Goal: Task Accomplishment & Management: Use online tool/utility

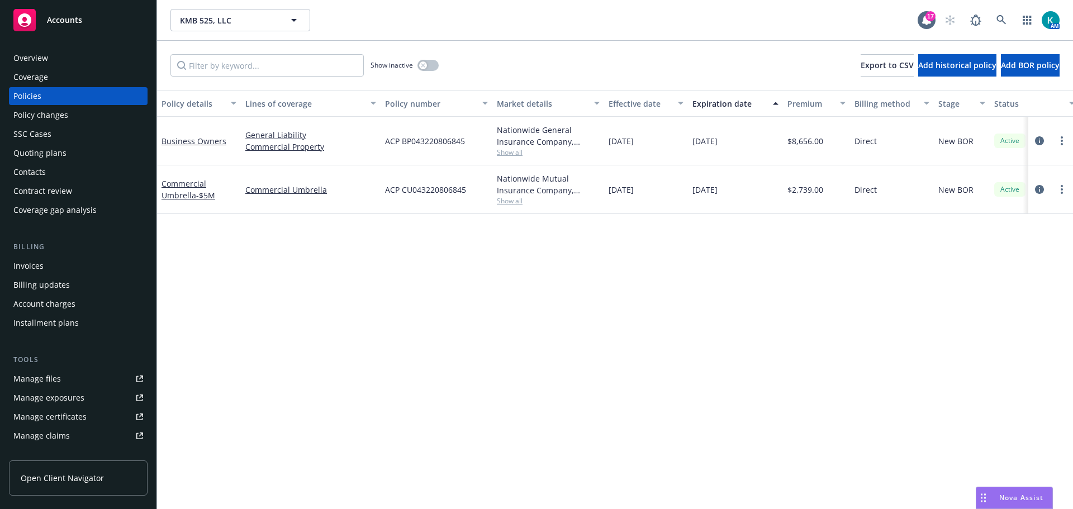
click at [184, 155] on div "Business Owners" at bounding box center [199, 141] width 84 height 49
click at [171, 201] on link "Commercial Umbrella - $5M" at bounding box center [189, 189] width 54 height 22
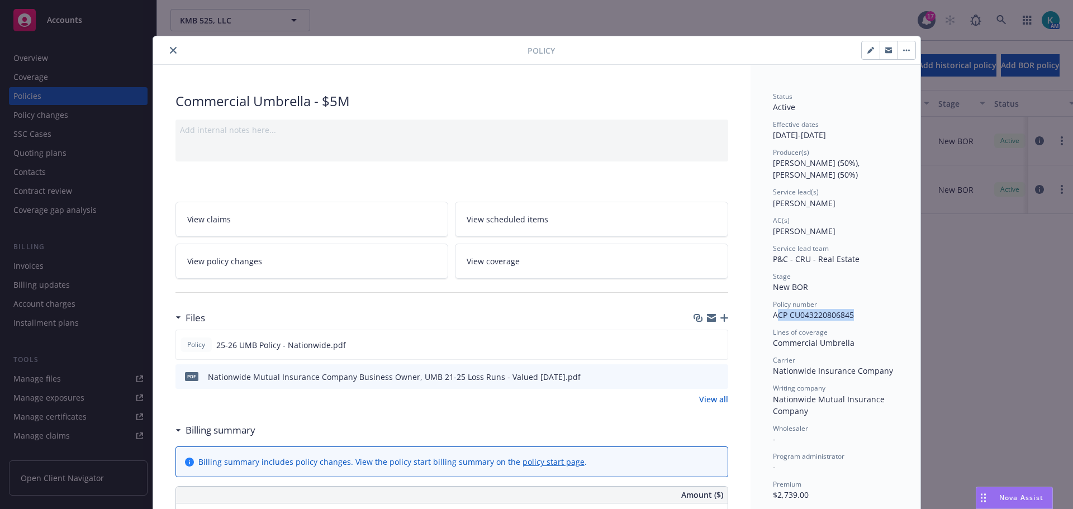
drag, startPoint x: 849, startPoint y: 320, endPoint x: 773, endPoint y: 320, distance: 76.6
click at [773, 320] on span "ACP CU043220806845" at bounding box center [813, 315] width 81 height 11
click at [773, 317] on span "ACP CU043220806845" at bounding box center [813, 315] width 81 height 11
drag, startPoint x: 770, startPoint y: 321, endPoint x: 869, endPoint y: 327, distance: 98.6
click at [869, 321] on div "Policy number ACP CU043220806845" at bounding box center [835, 310] width 125 height 21
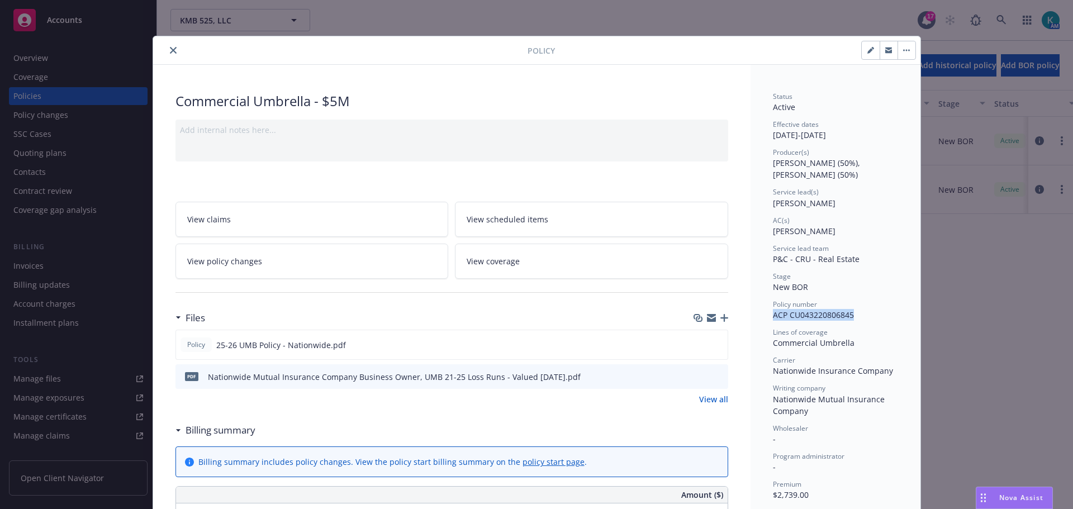
copy span "ACP CU043220806845"
click at [718, 349] on button "preview file" at bounding box center [717, 344] width 12 height 10
click at [170, 53] on icon "close" at bounding box center [173, 50] width 7 height 7
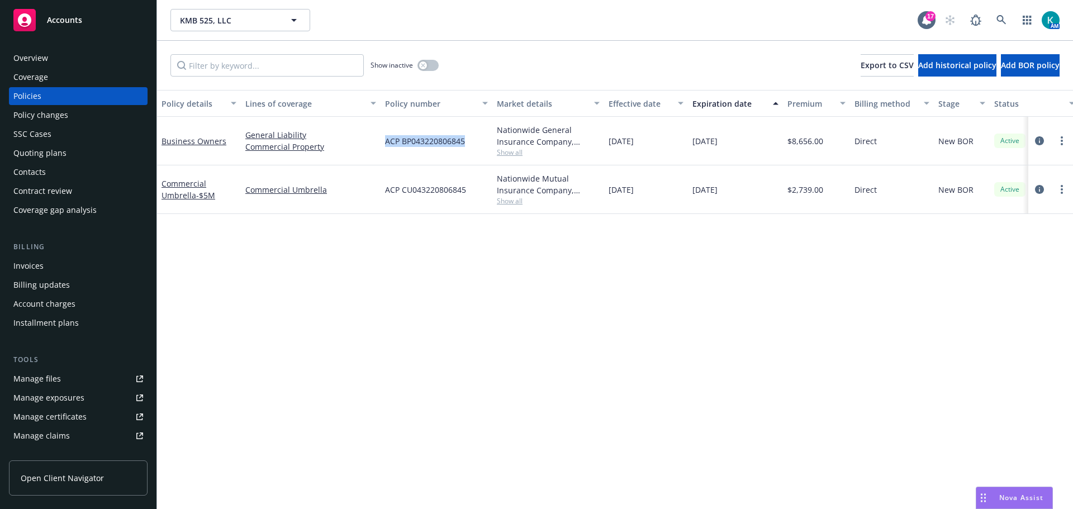
drag, startPoint x: 470, startPoint y: 149, endPoint x: 384, endPoint y: 150, distance: 86.1
click at [384, 150] on div "ACP BP043220806845" at bounding box center [437, 141] width 112 height 49
copy span "ACP BP043220806845"
click at [209, 146] on link "Business Owners" at bounding box center [194, 141] width 65 height 11
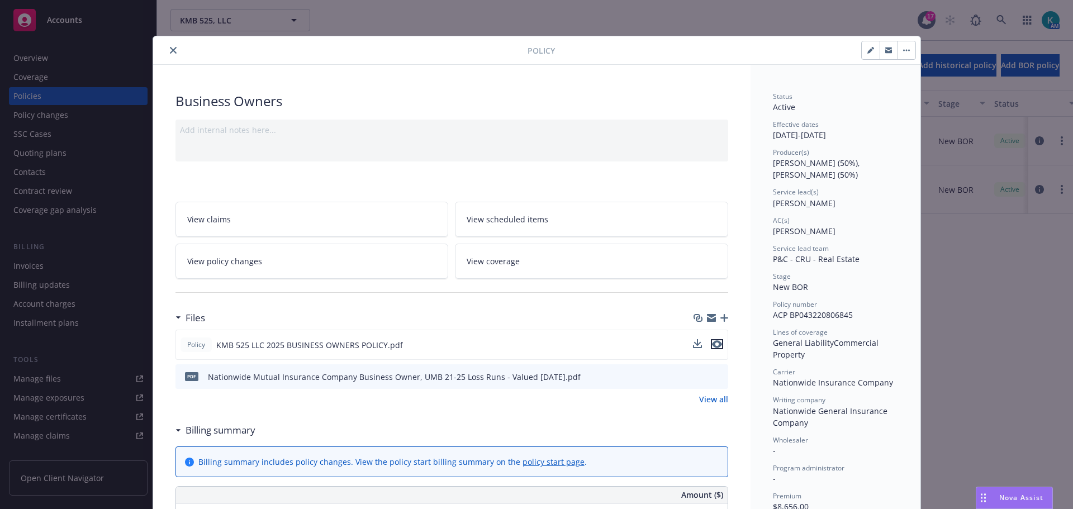
click at [715, 348] on icon "preview file" at bounding box center [717, 344] width 10 height 8
click at [167, 51] on button "close" at bounding box center [173, 50] width 13 height 13
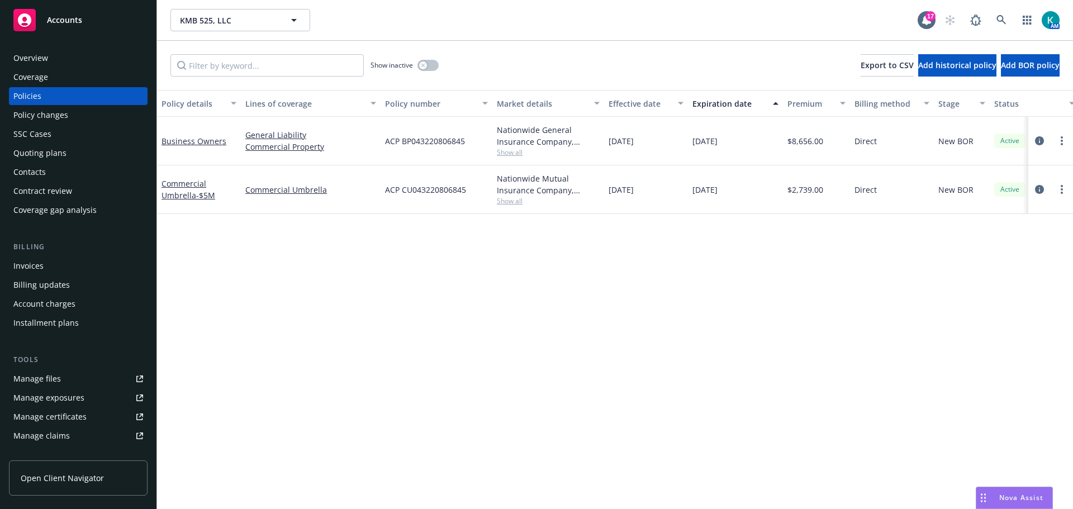
click at [103, 56] on div "Overview" at bounding box center [78, 58] width 130 height 18
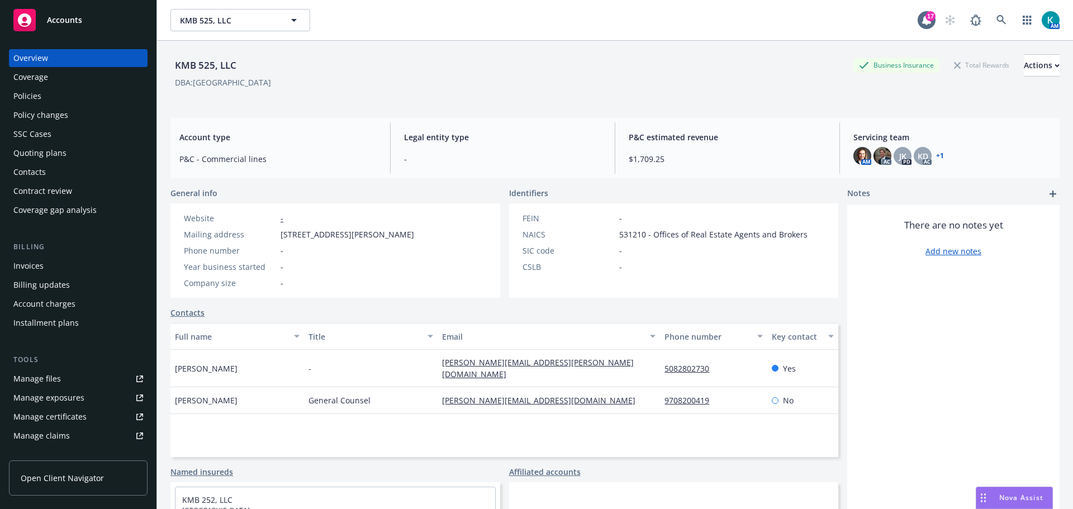
click at [53, 93] on div "Policies" at bounding box center [78, 96] width 130 height 18
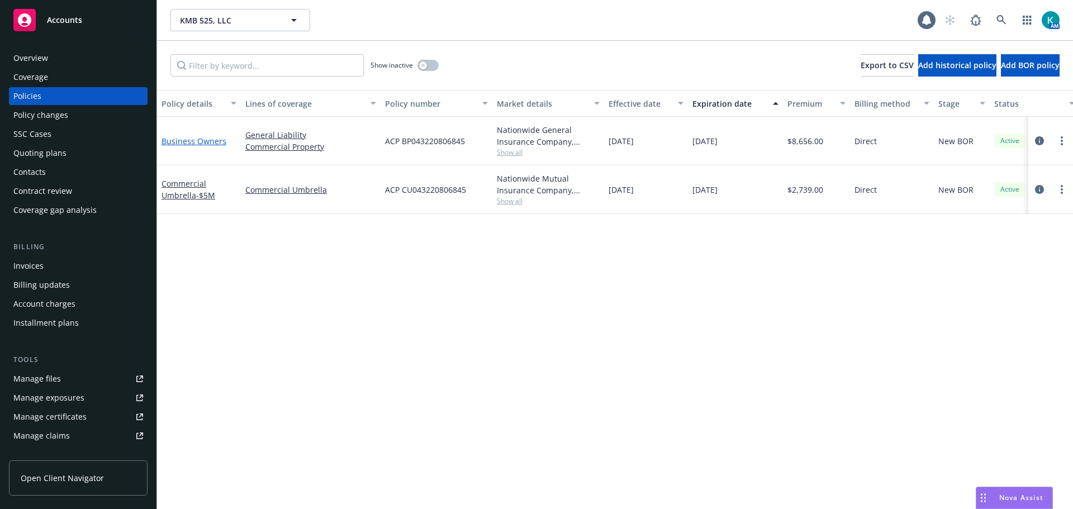
click at [178, 145] on link "Business Owners" at bounding box center [194, 141] width 65 height 11
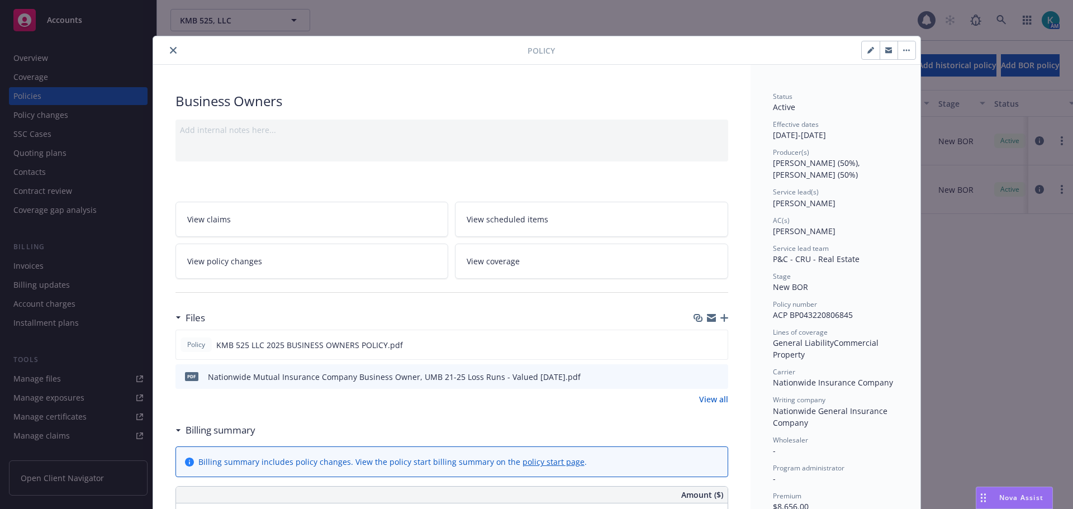
scroll to position [34, 0]
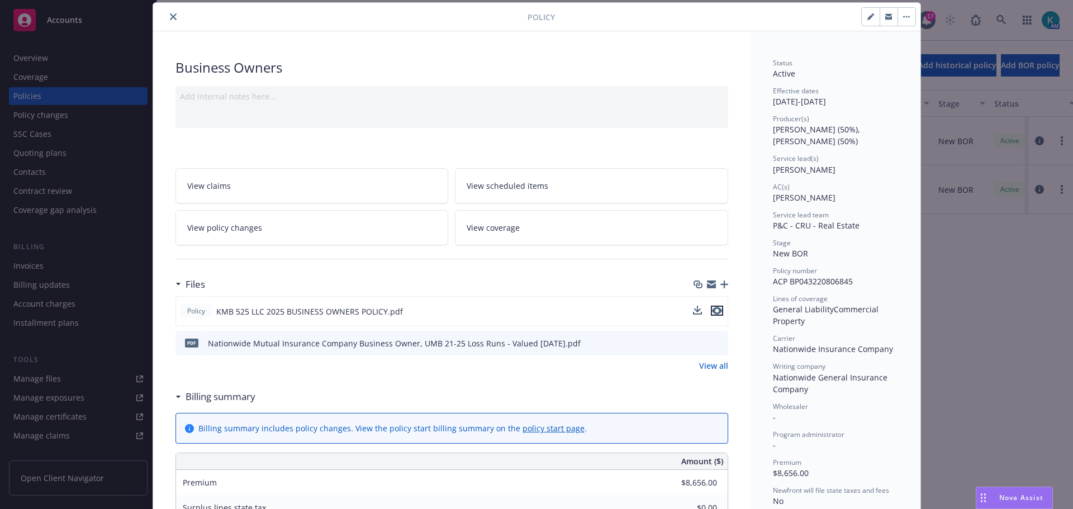
click at [714, 315] on icon "preview file" at bounding box center [717, 311] width 10 height 8
drag, startPoint x: 840, startPoint y: 293, endPoint x: 764, endPoint y: 293, distance: 76.0
copy span "ACP BP043220806845"
click at [714, 315] on icon "preview file" at bounding box center [717, 311] width 10 height 8
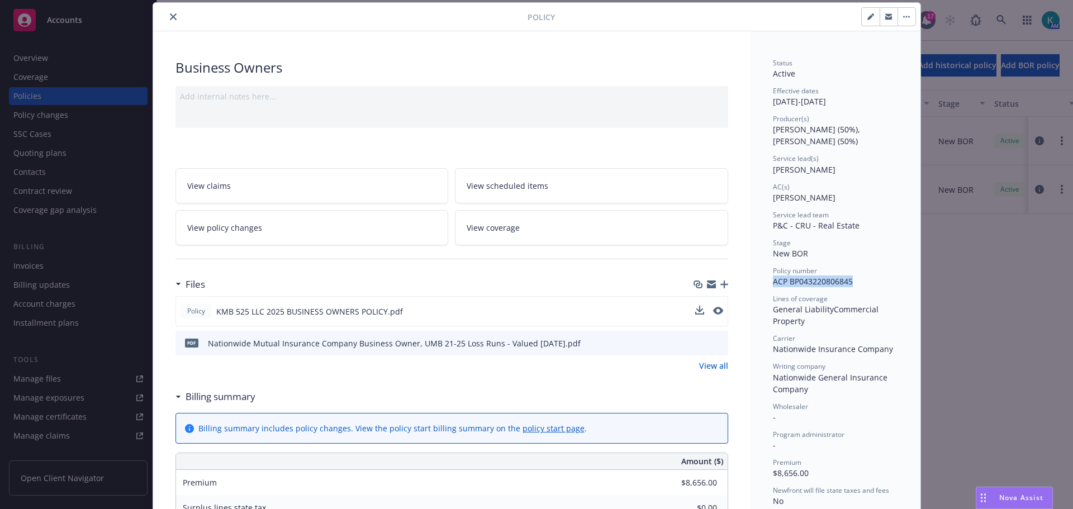
click at [169, 21] on button "close" at bounding box center [173, 16] width 13 height 13
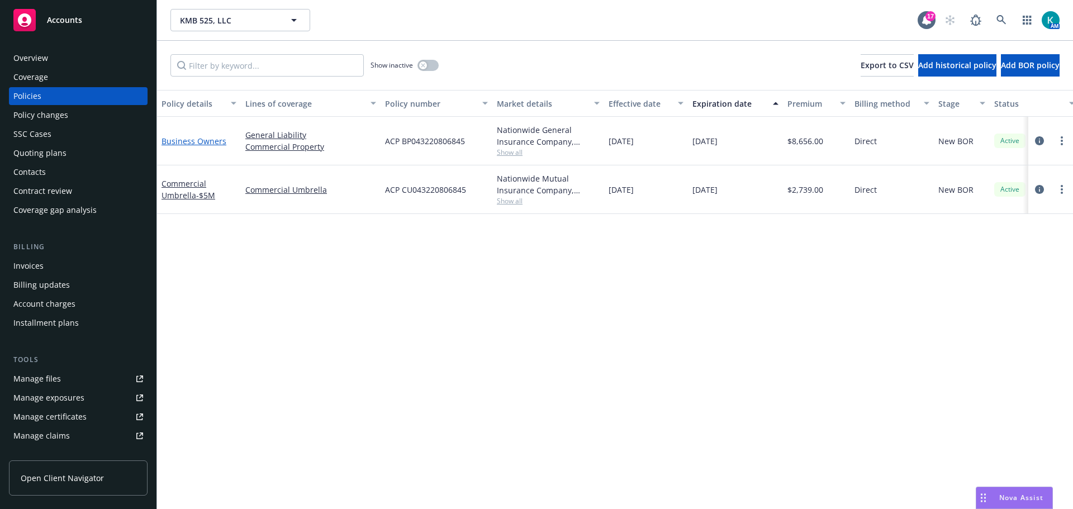
click at [203, 146] on link "Business Owners" at bounding box center [194, 141] width 65 height 11
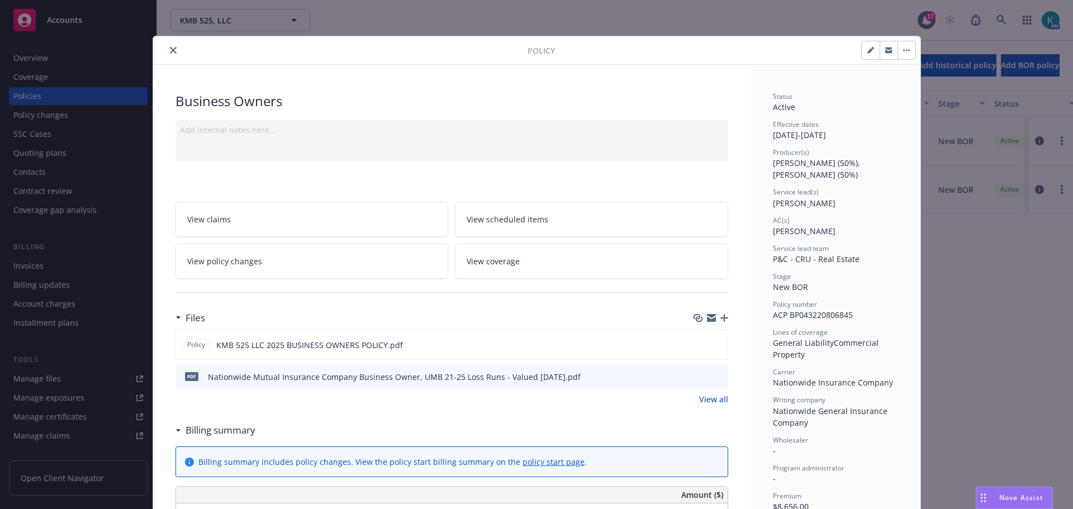
scroll to position [34, 0]
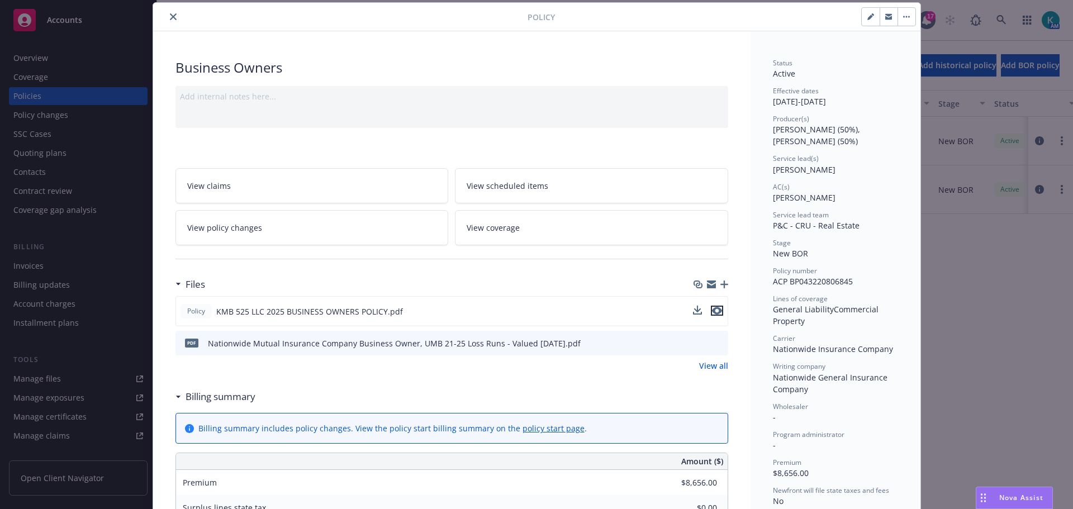
click at [713, 315] on icon "preview file" at bounding box center [717, 311] width 10 height 8
click at [716, 315] on icon "preview file" at bounding box center [717, 311] width 10 height 8
click at [170, 19] on icon "close" at bounding box center [173, 16] width 7 height 7
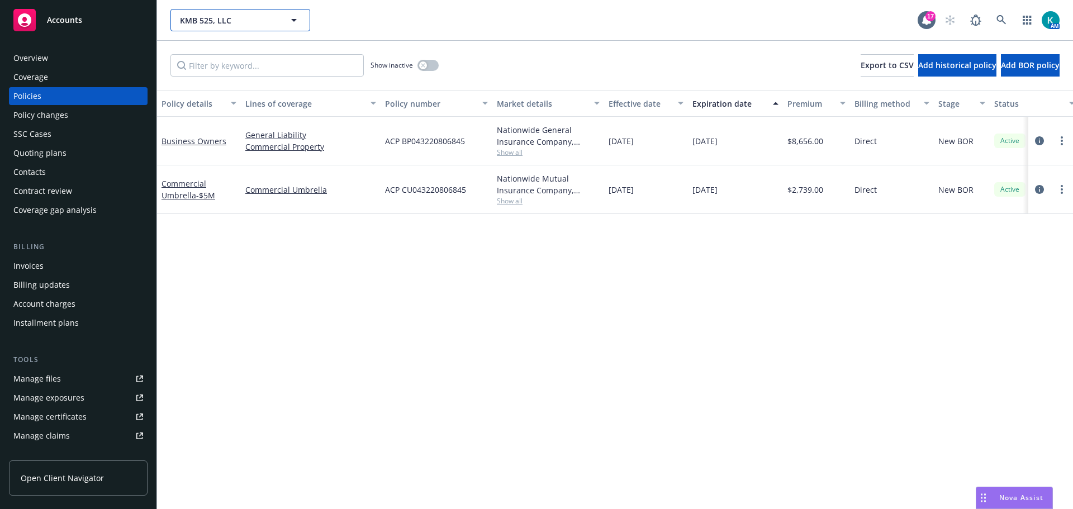
click at [218, 16] on span "KMB 525, LLC" at bounding box center [228, 21] width 97 height 12
type input "ROOTS"
click at [249, 60] on div "Roots" at bounding box center [241, 54] width 124 height 16
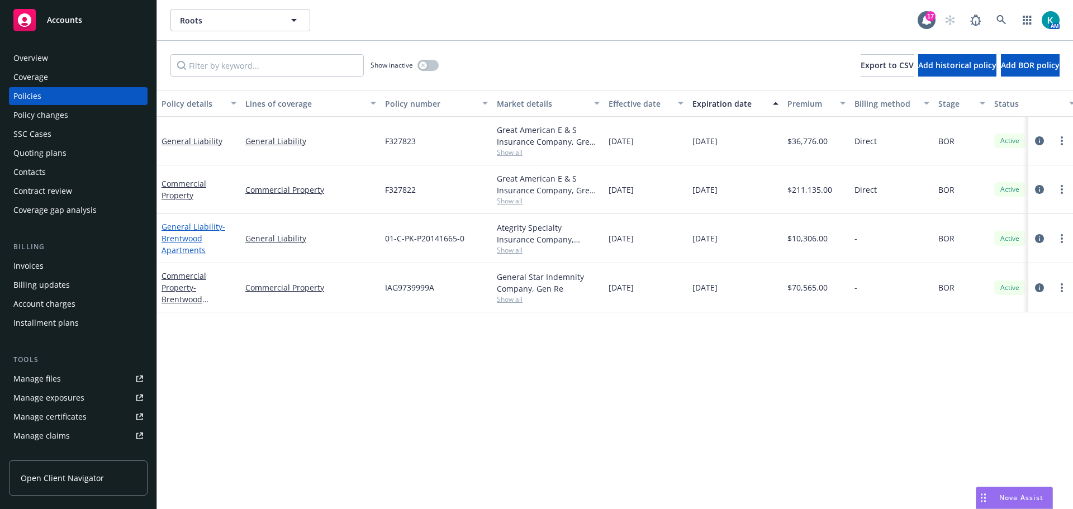
click at [185, 244] on span "- Brentwood Apartments" at bounding box center [194, 238] width 64 height 34
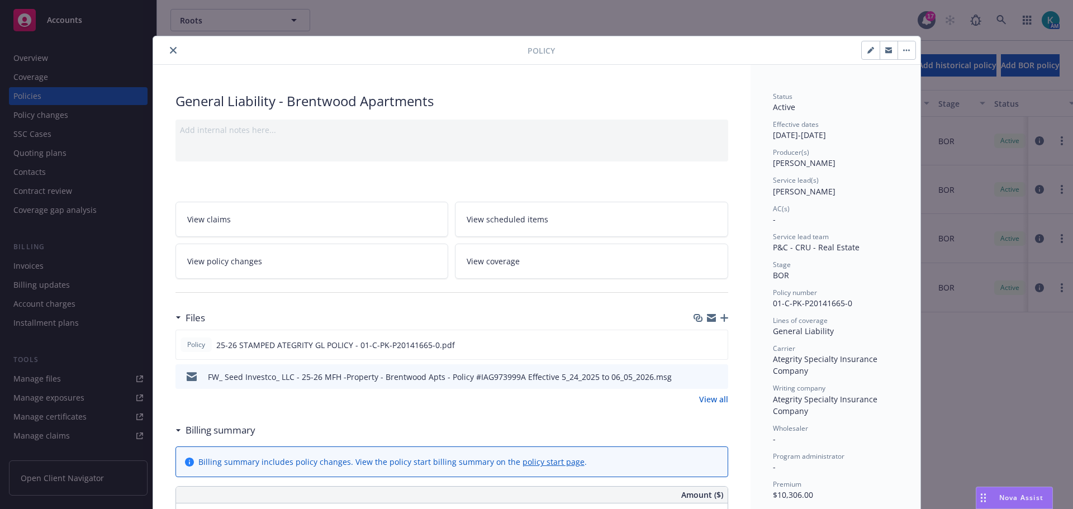
drag, startPoint x: 721, startPoint y: 332, endPoint x: 714, endPoint y: 329, distance: 7.3
click at [721, 323] on div at bounding box center [711, 318] width 35 height 9
click at [721, 322] on icon "button" at bounding box center [725, 318] width 8 height 8
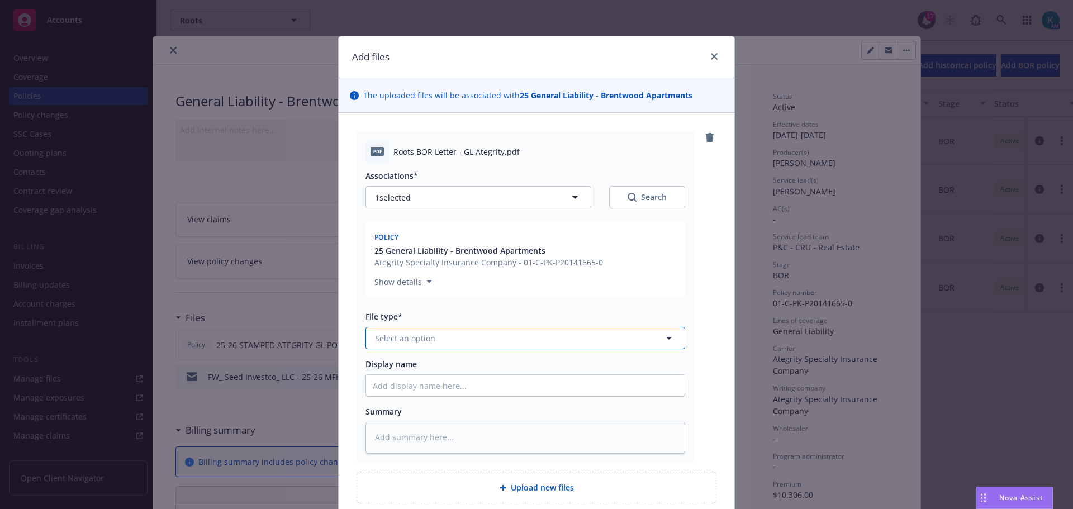
click at [414, 344] on span "Select an option" at bounding box center [405, 339] width 60 height 12
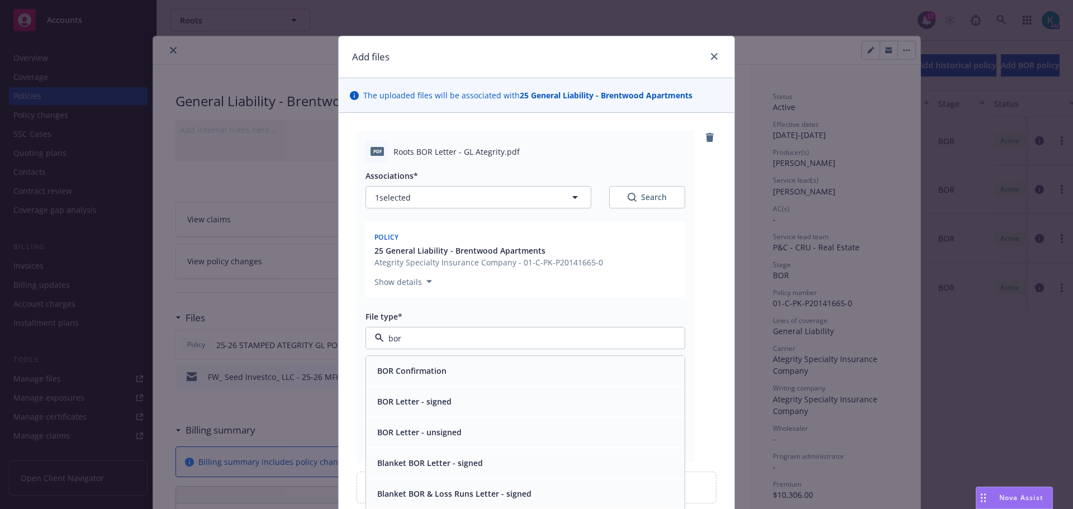
type input "bor"
click at [517, 410] on div "BOR Letter - signed" at bounding box center [525, 402] width 305 height 16
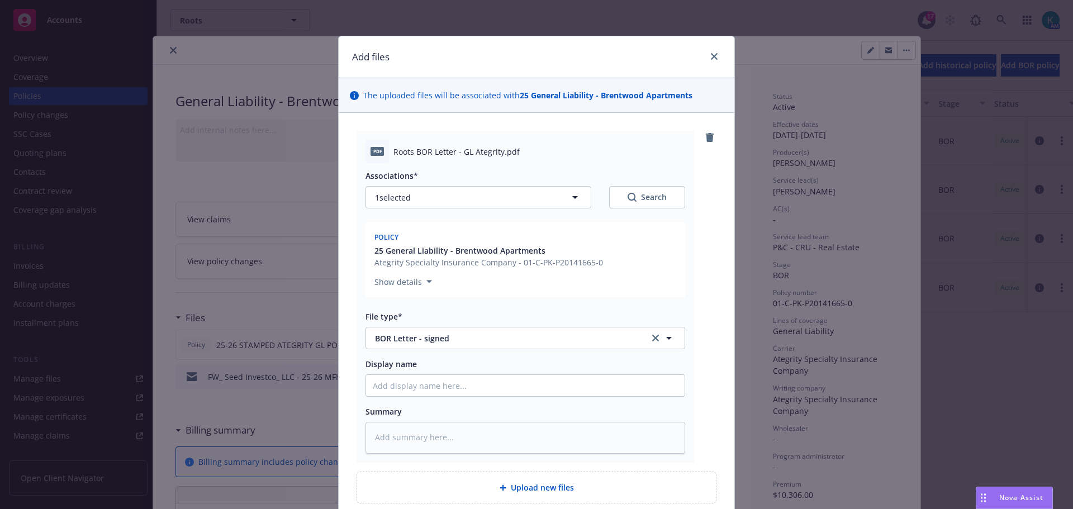
scroll to position [112, 0]
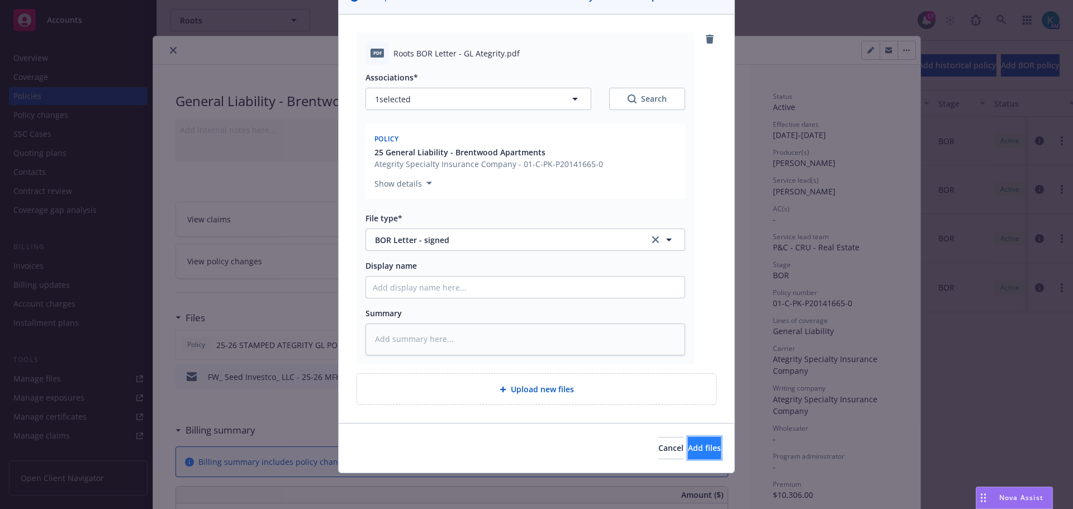
click at [688, 452] on span "Add files" at bounding box center [704, 448] width 33 height 11
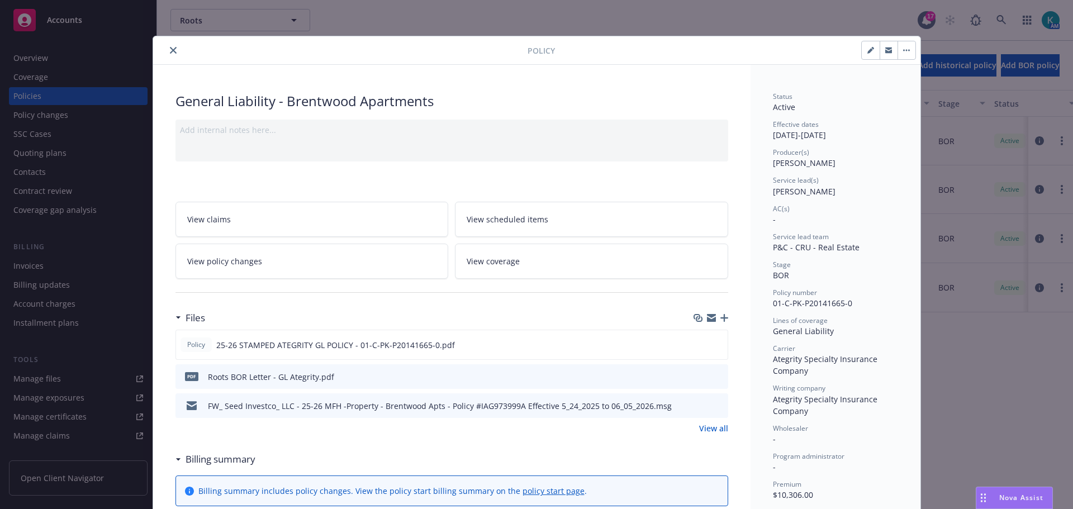
click at [721, 322] on icon "button" at bounding box center [725, 318] width 8 height 8
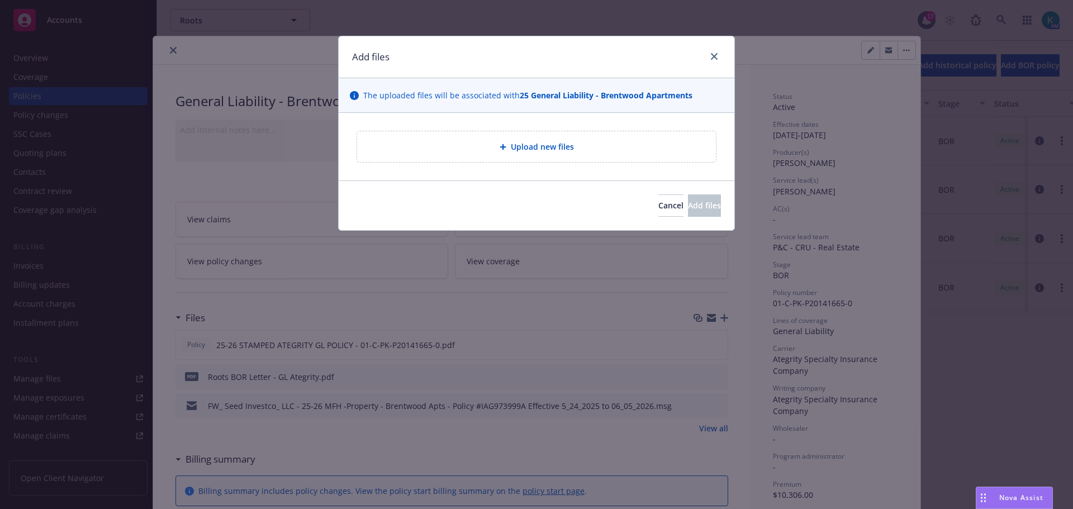
type textarea "x"
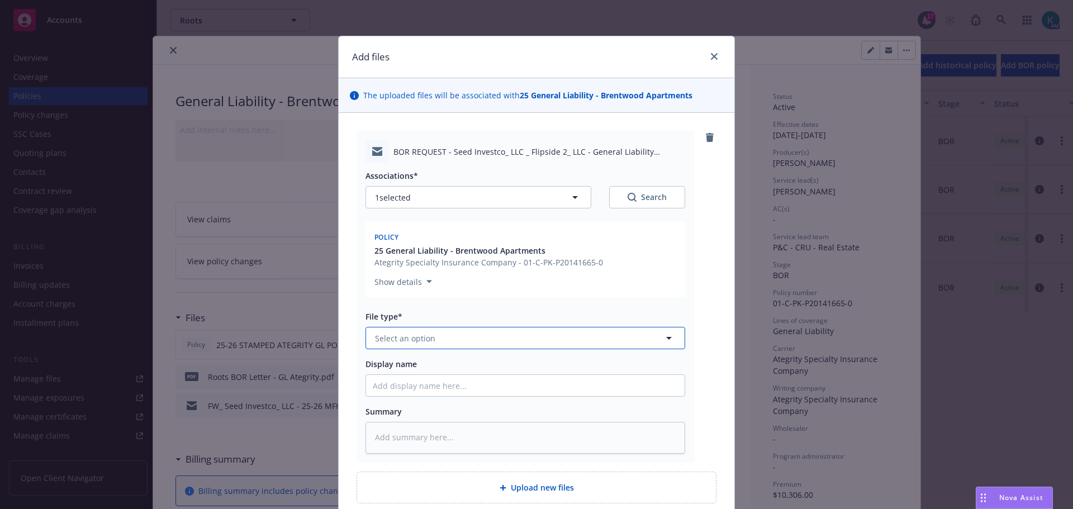
click at [394, 344] on span "Select an option" at bounding box center [405, 339] width 60 height 12
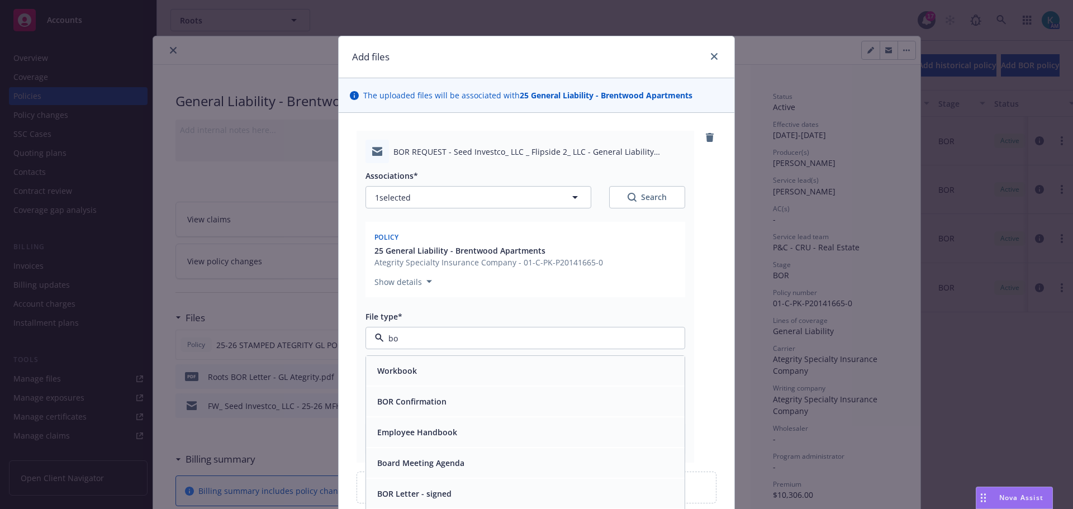
type input "bor"
click at [492, 410] on div "BOR Letter - signed" at bounding box center [525, 402] width 305 height 16
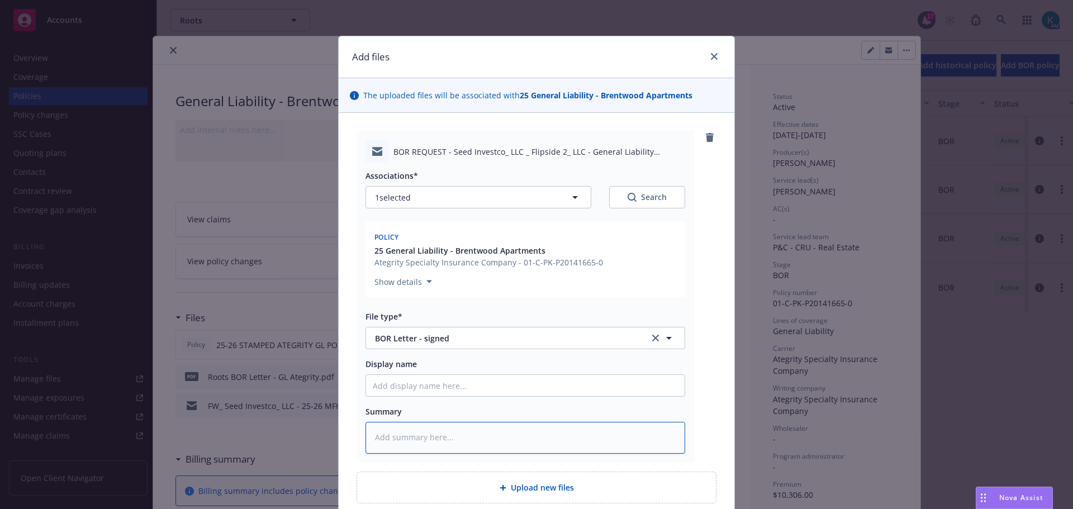
click at [480, 454] on textarea at bounding box center [526, 438] width 320 height 32
type textarea "x"
type textarea "m"
type textarea "x"
type textarea "mt"
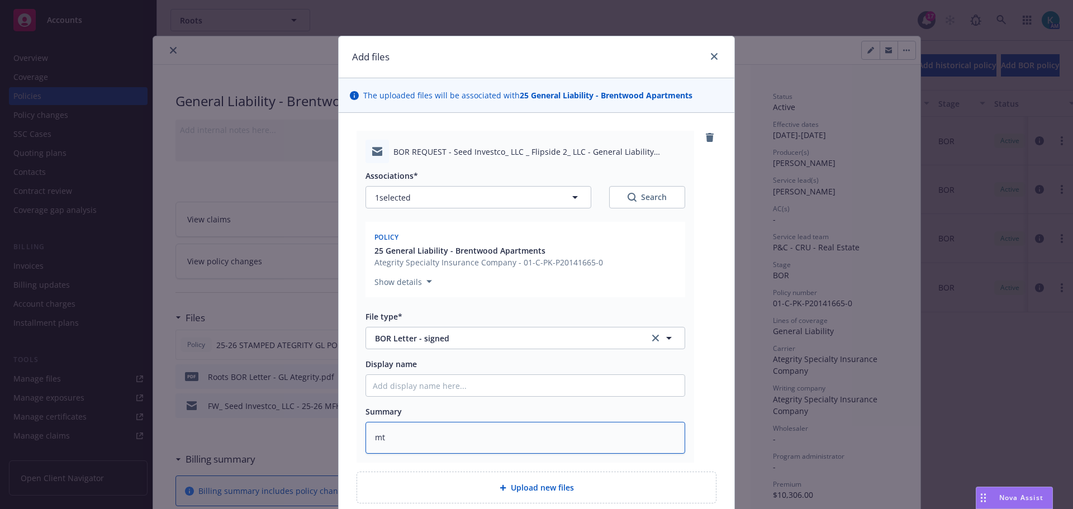
type textarea "x"
type textarea "mt"
type textarea "x"
type textarea "mt a"
type textarea "x"
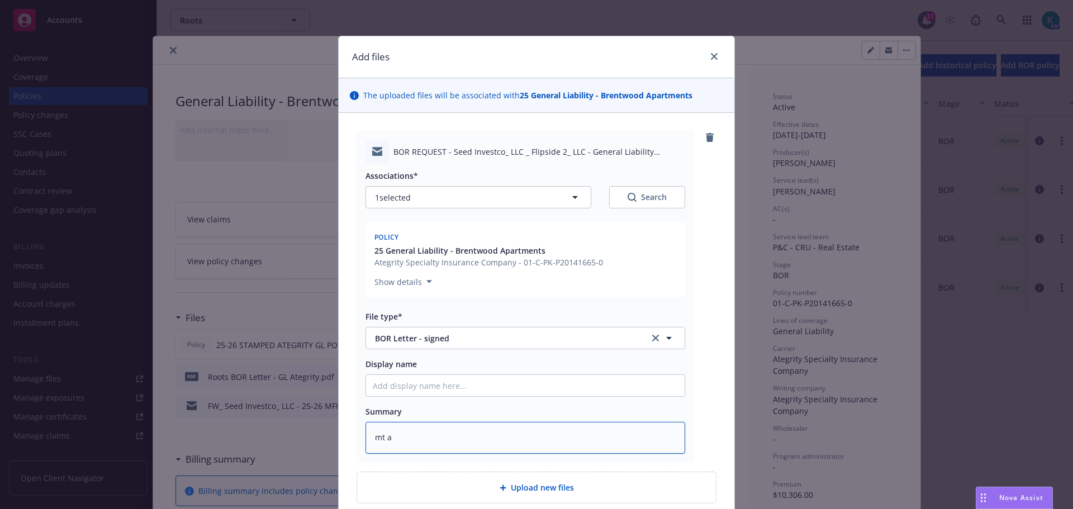
type textarea "mt aM"
type textarea "x"
type textarea "mt aMw"
type textarea "x"
type textarea "mt aM"
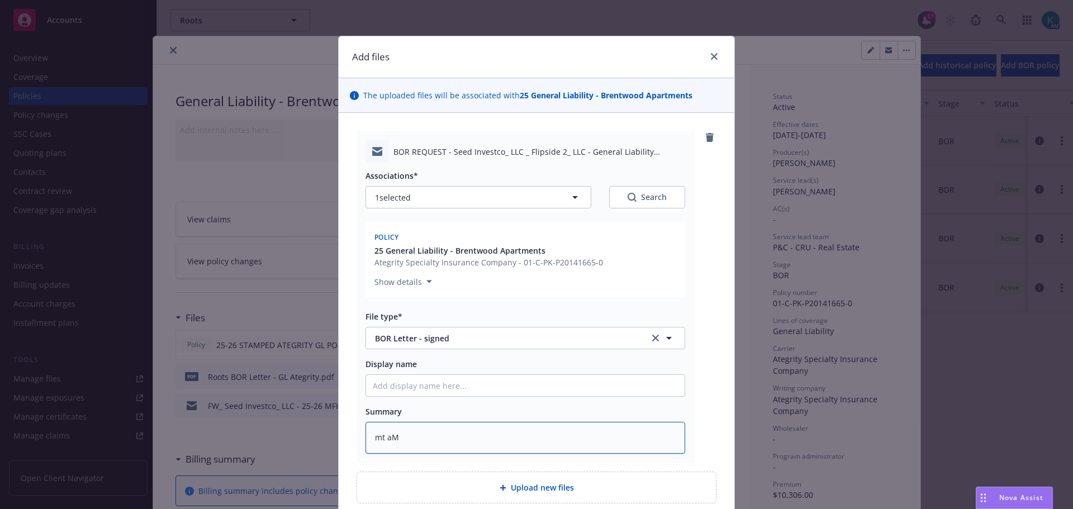
type textarea "x"
type textarea "mt a"
type textarea "x"
type textarea "mt"
type textarea "x"
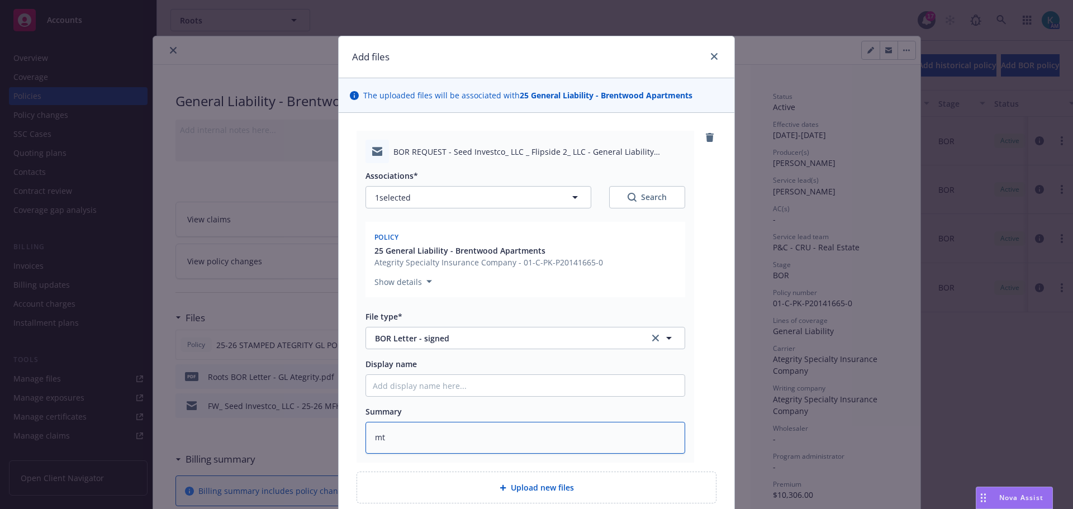
type textarea "mt"
type textarea "x"
type textarea "m"
type textarea "x"
type textarea "E"
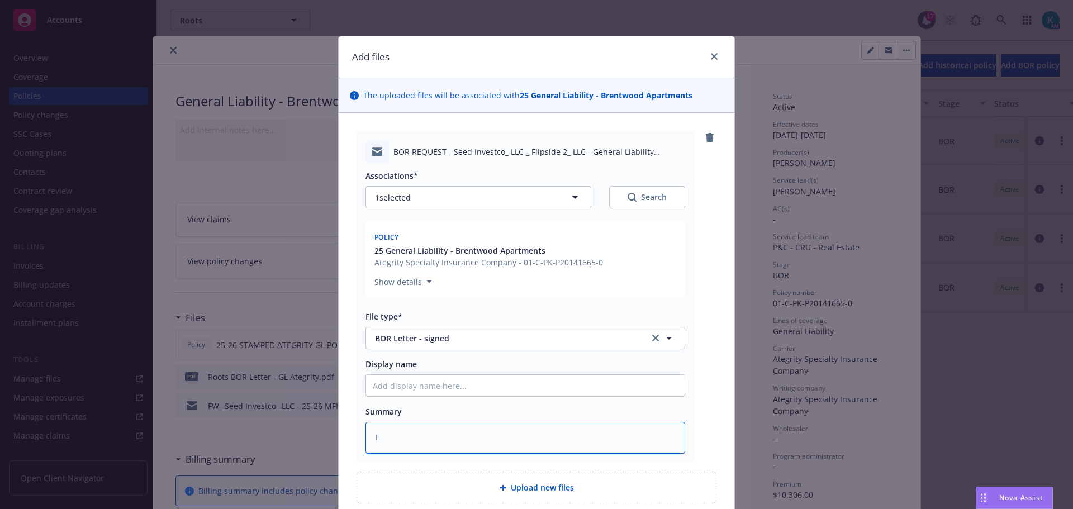
type textarea "x"
type textarea "EM"
type textarea "x"
type textarea "EMT"
type textarea "x"
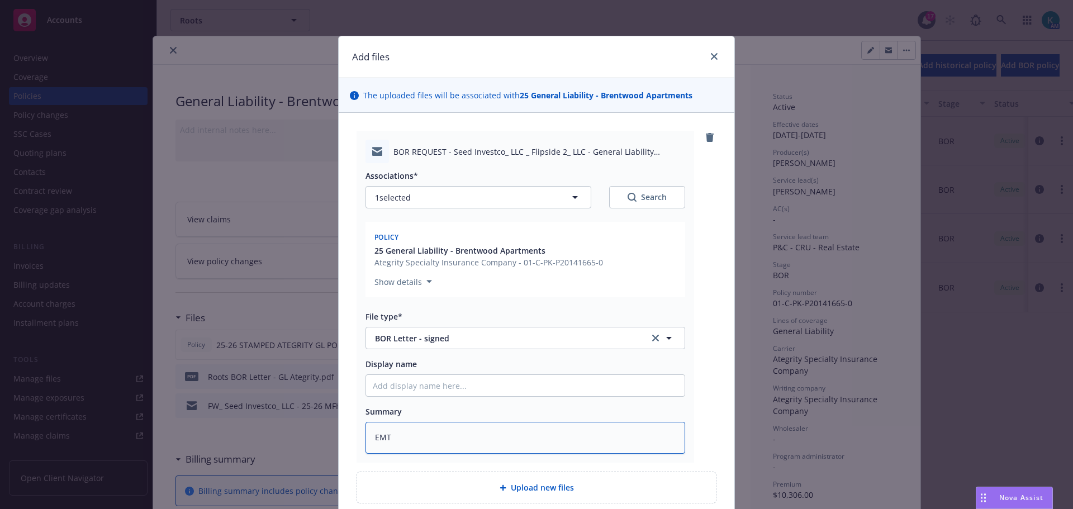
type textarea "EMT"
type textarea "x"
type textarea "EMT A"
type textarea "x"
type textarea "EMT AM"
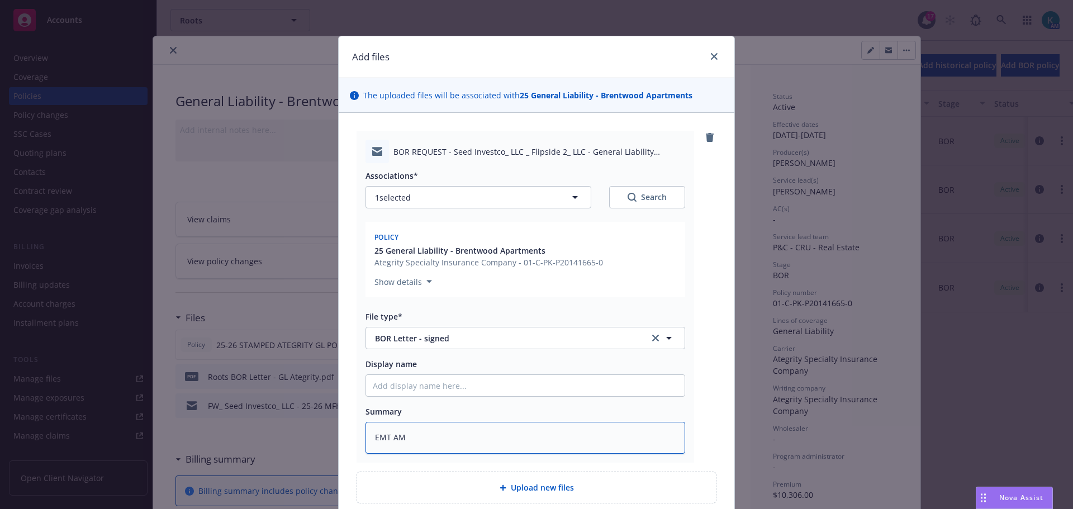
type textarea "x"
type textarea "EMT A"
type textarea "x"
type textarea "EMT Am"
type textarea "x"
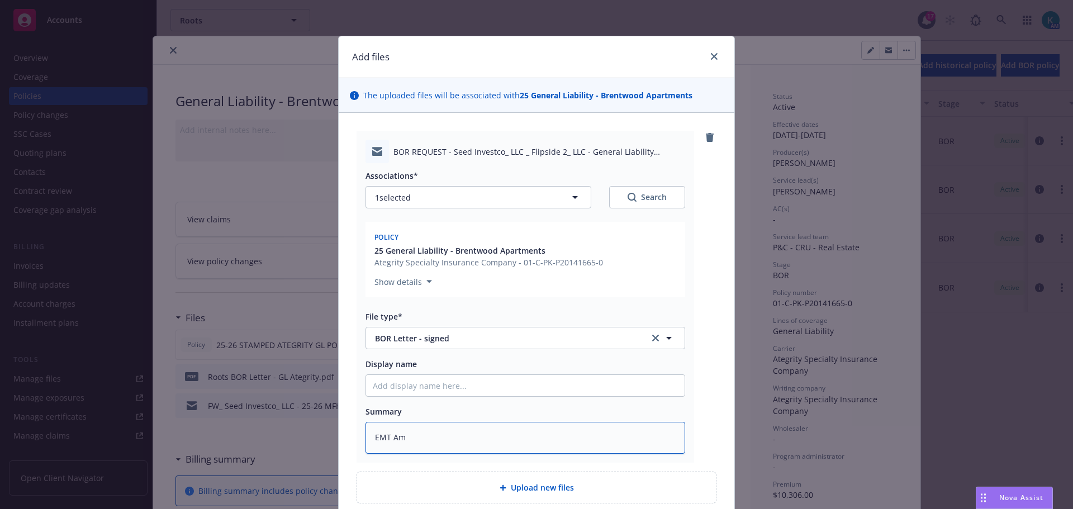
type textarea "EMT AmW"
type textarea "x"
type textarea "EMT AmWi"
type textarea "x"
type textarea "EMT AmWin"
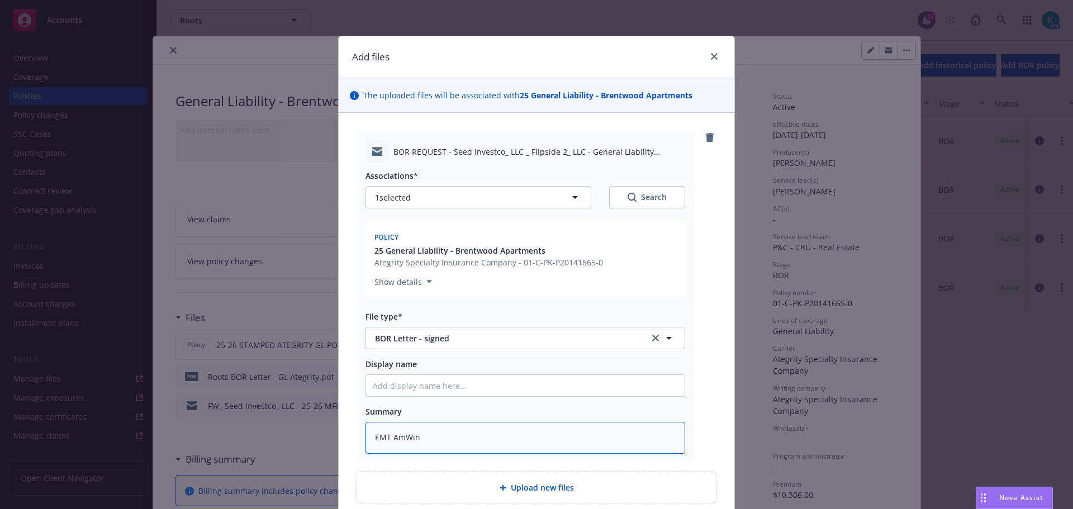
type textarea "x"
type textarea "EMT AmWins"
type textarea "x"
type textarea "EMT AmWins"
type textarea "x"
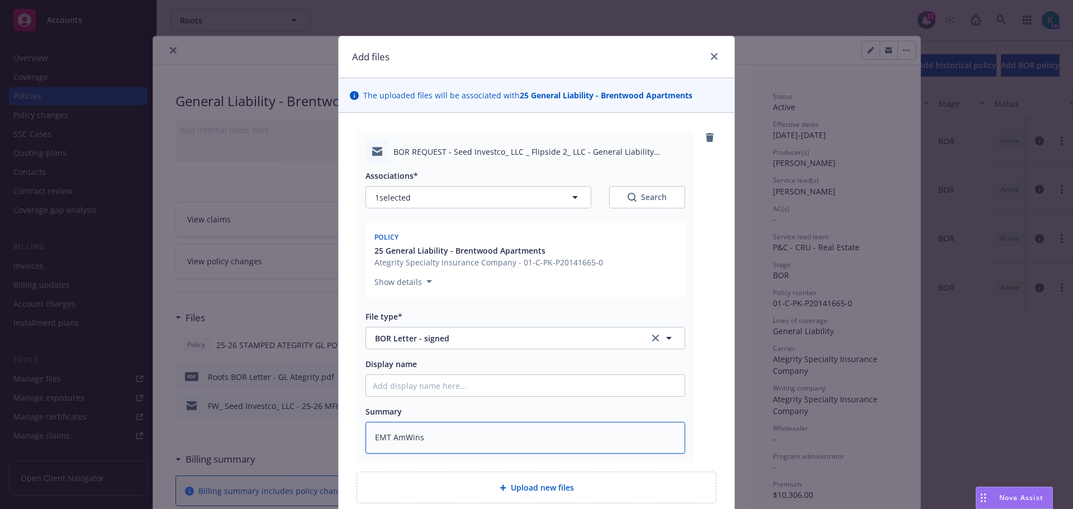
type textarea "EMT AmWins t"
type textarea "x"
type textarea "EMT AmWins to"
type textarea "x"
type textarea "EMT AmWins to g"
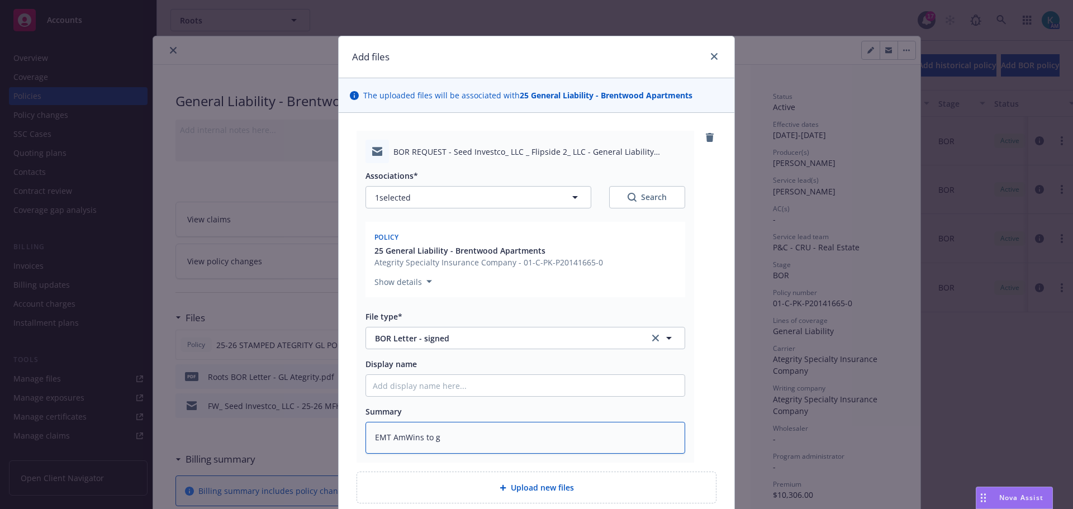
type textarea "x"
type textarea "EMT AmWins to gf"
type textarea "x"
type textarea "EMT AmWins to gfi"
type textarea "x"
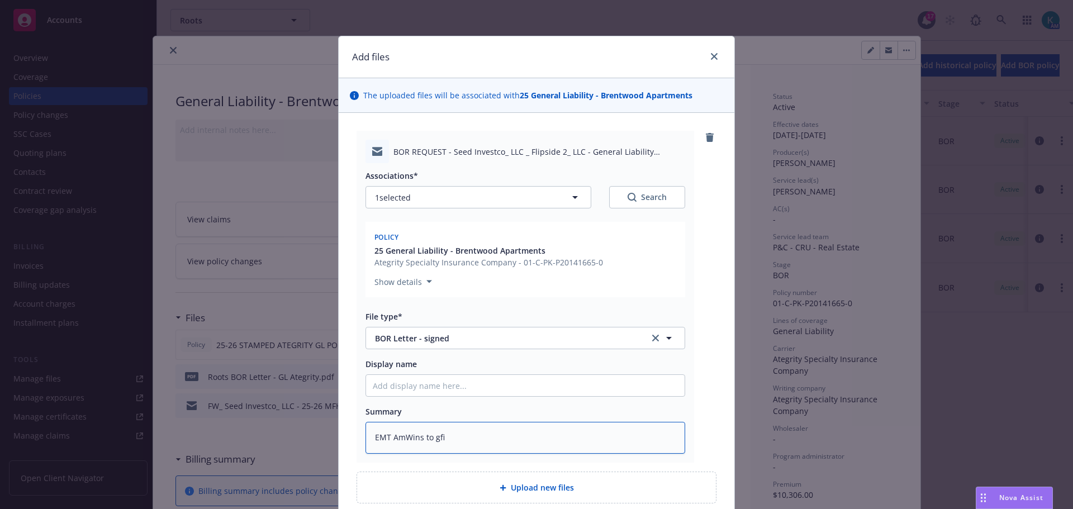
type textarea "EMT AmWins to gf"
type textarea "x"
type textarea "EMT AmWins to gff"
type textarea "x"
type textarea "EMT AmWins to gffi"
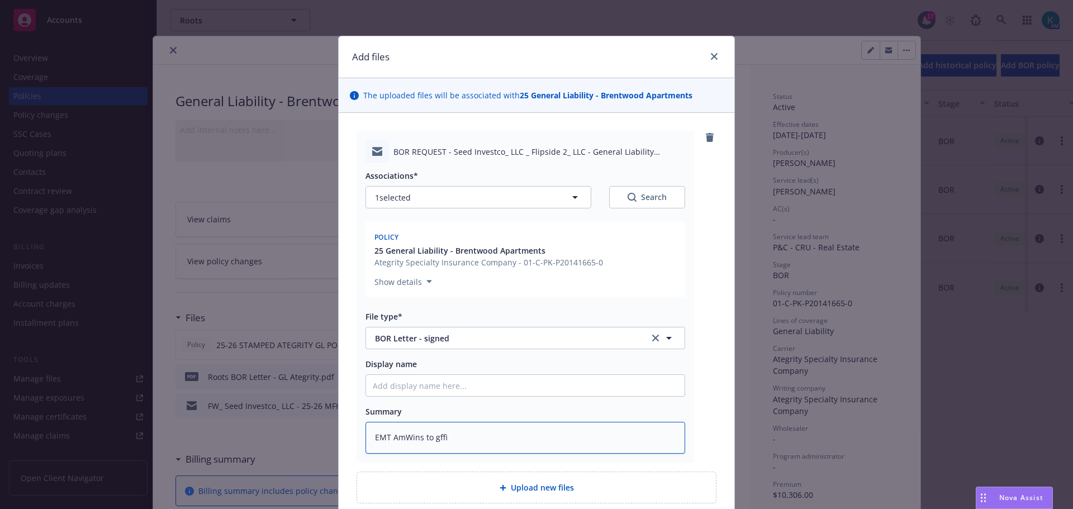
type textarea "x"
type textarea "EMT AmWins to gffil"
type textarea "x"
type textarea "EMT AmWins to gffi"
type textarea "x"
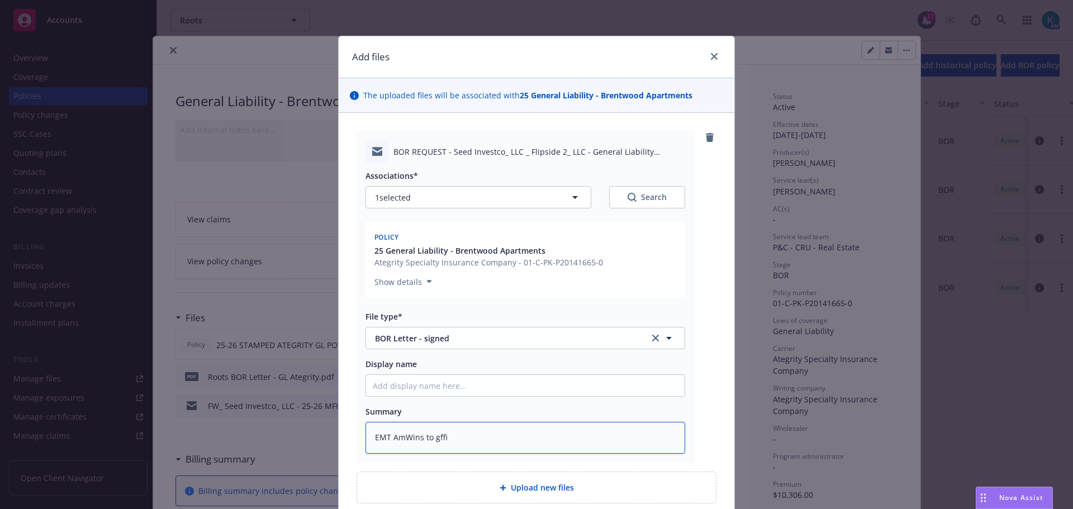
type textarea "EMT AmWins to gff"
type textarea "x"
type textarea "EMT AmWins to gf"
type textarea "x"
type textarea "EMT AmWins to g"
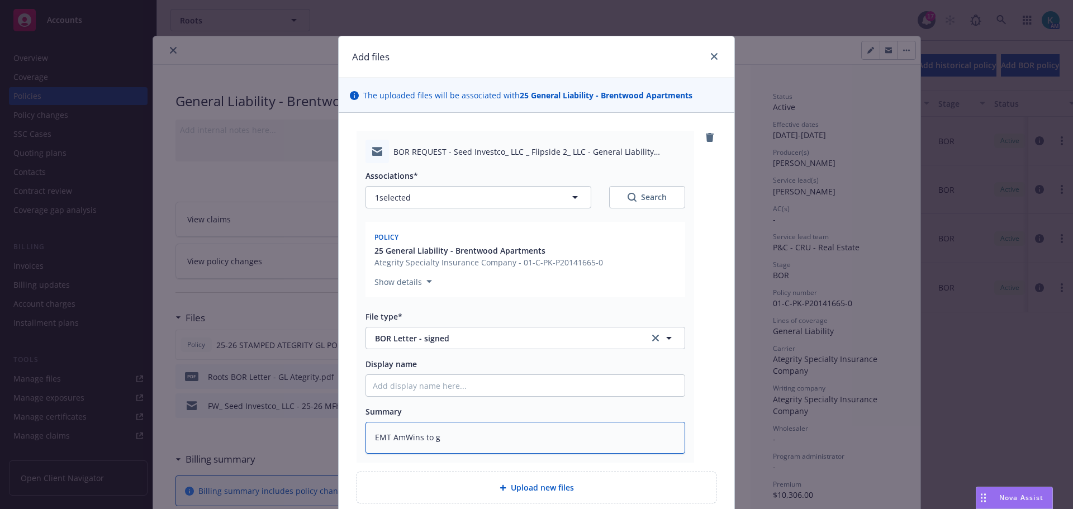
type textarea "x"
type textarea "EMT AmWins to"
type textarea "x"
type textarea "EMT AmWins to f"
type textarea "x"
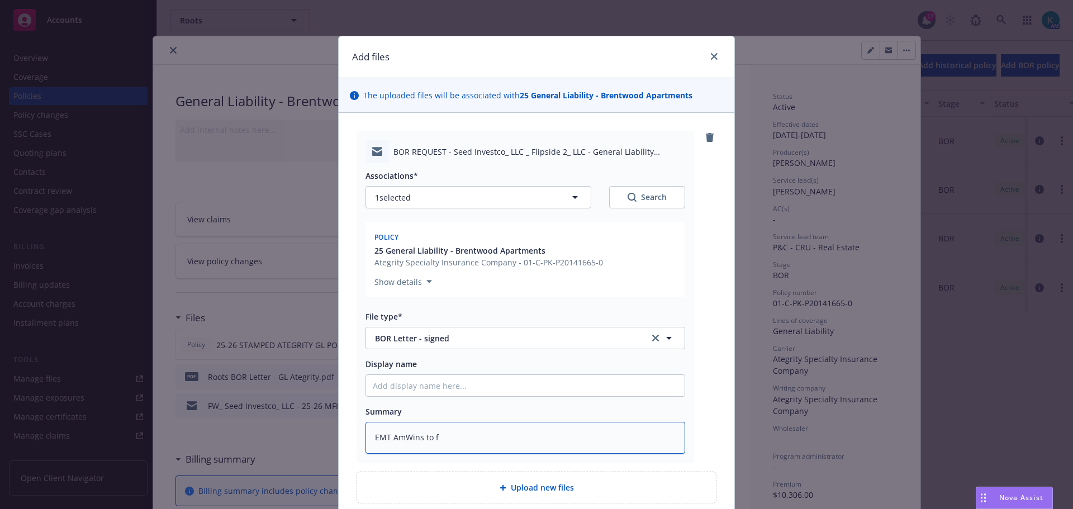
type textarea "EMT AmWins to fi"
type textarea "x"
type textarea "EMT AmWins to fil"
type textarea "x"
type textarea "EMT AmWins to file"
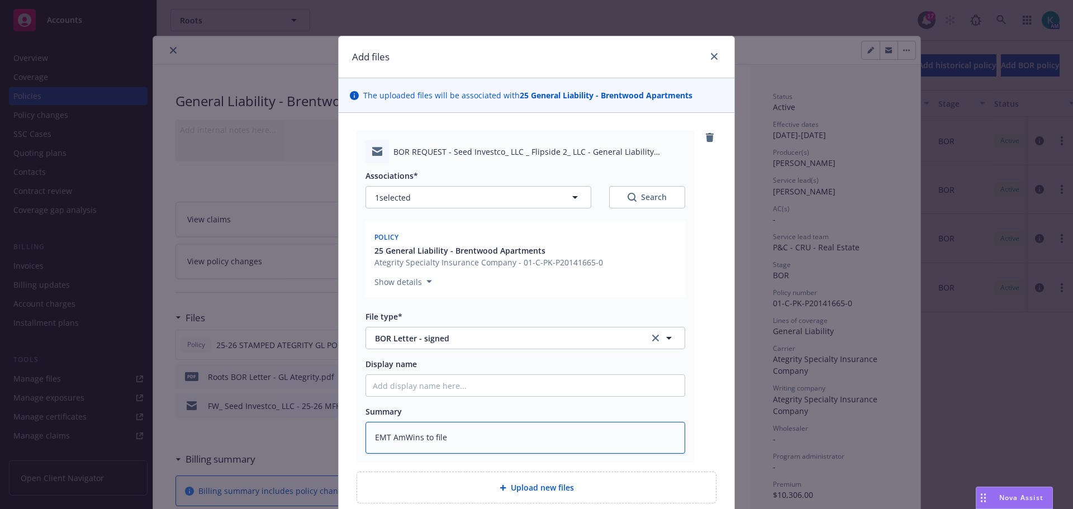
type textarea "x"
type textarea "EMT AmWins to file"
type textarea "x"
type textarea "EMT AmWins to file B"
type textarea "x"
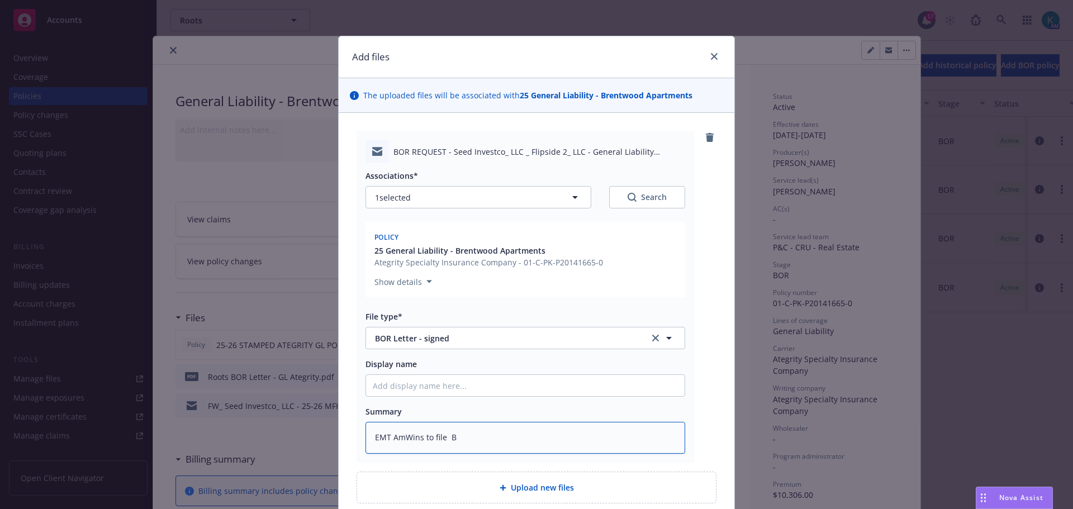
type textarea "EMT AmWins to file Bi"
type textarea "x"
type textarea "EMT AmWins to file Bio"
type textarea "x"
type textarea "EMT AmWins to file Bior"
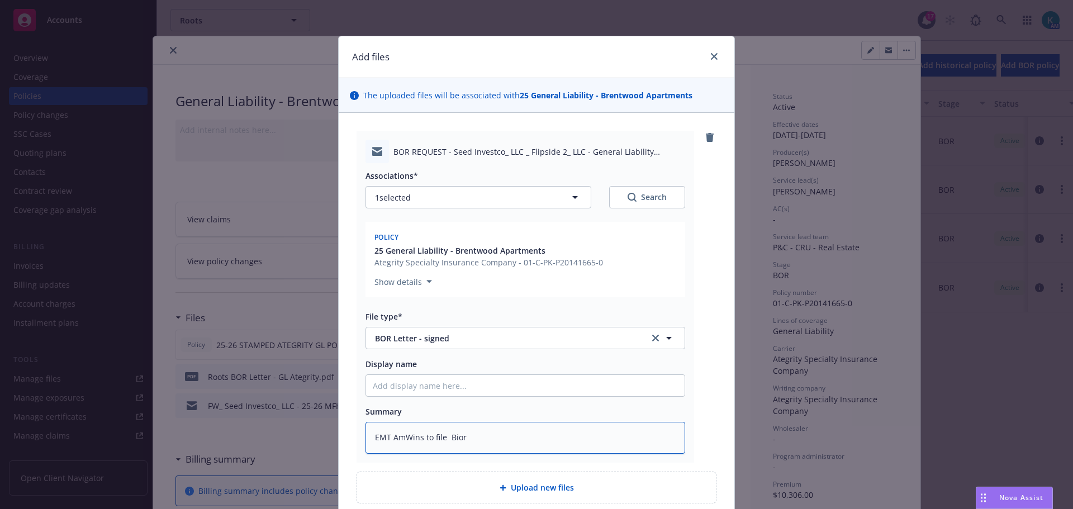
type textarea "x"
type textarea "EMT AmWins to file Bio"
type textarea "x"
type textarea "EMT AmWins to file Bi"
type textarea "x"
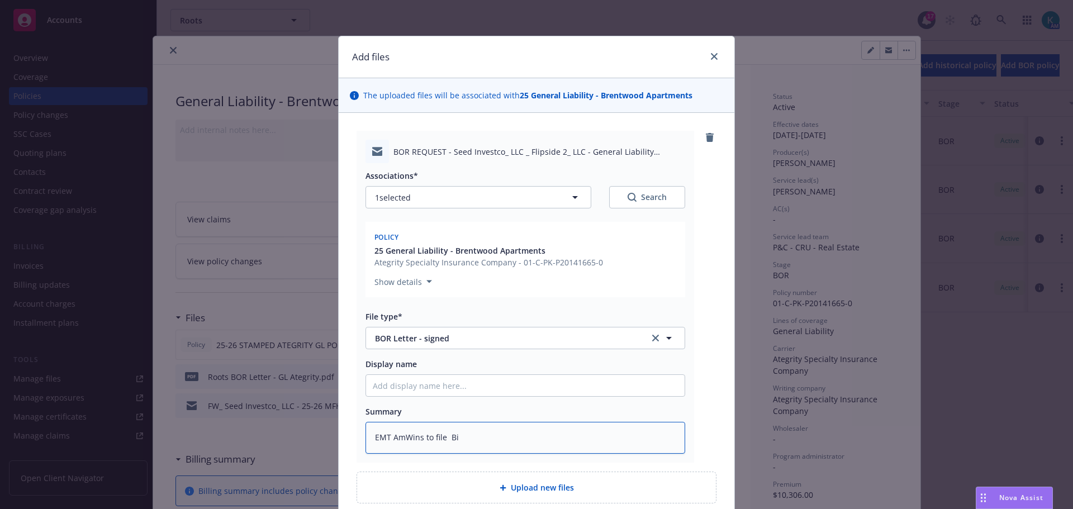
type textarea "EMT AmWins to file B"
type textarea "x"
type textarea "EMT AmWins to file"
type textarea "x"
type textarea "EMT AmWins to file"
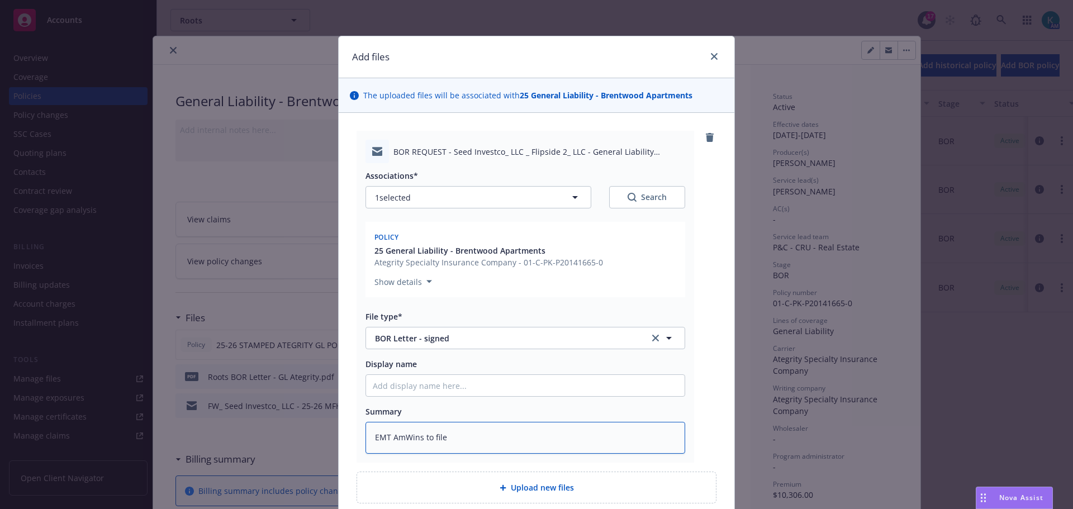
type textarea "x"
type textarea "EMT AmWins to file B"
type textarea "x"
type textarea "EMT AmWins to file BO"
type textarea "x"
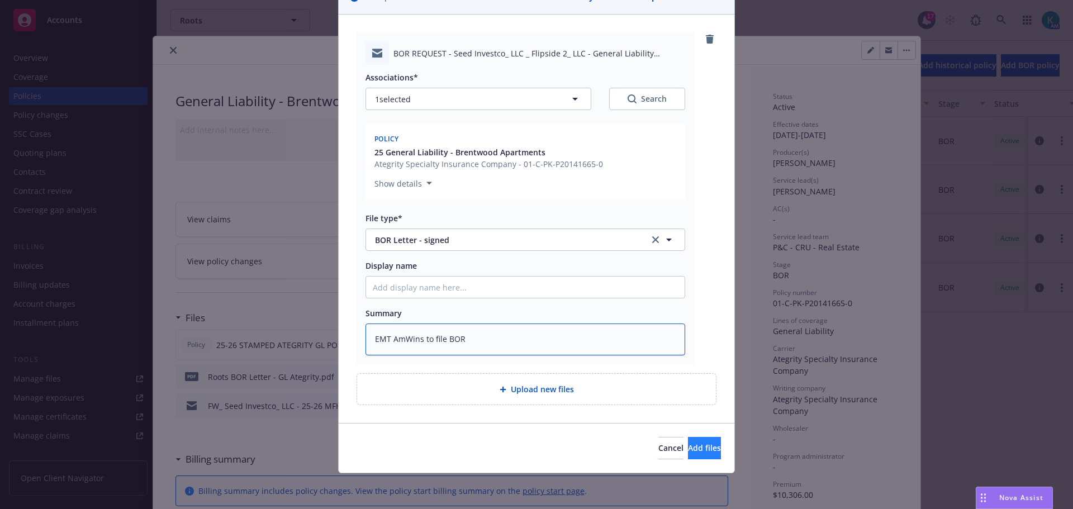
type textarea "EMT AmWins to file BOR"
click at [688, 448] on span "Add files" at bounding box center [704, 448] width 33 height 11
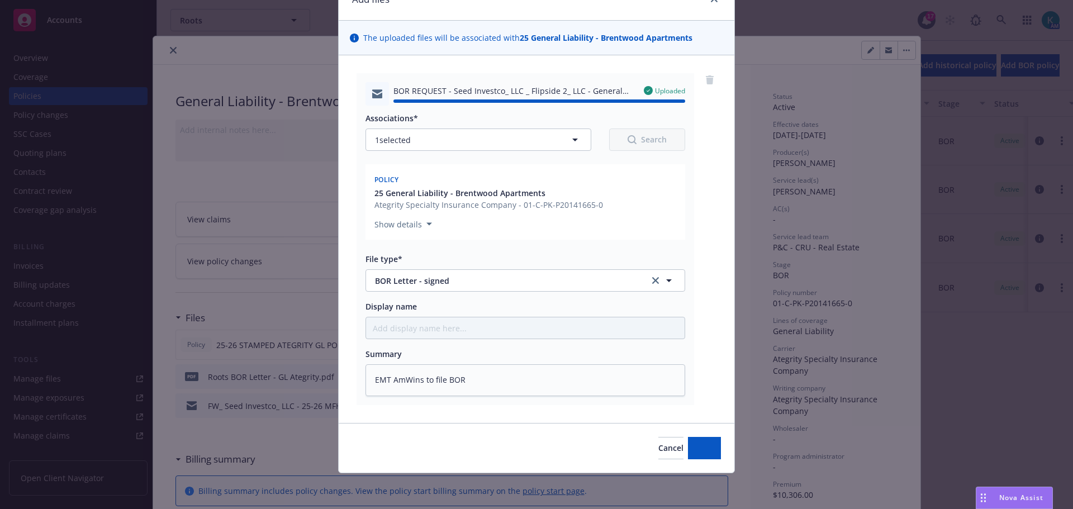
type textarea "x"
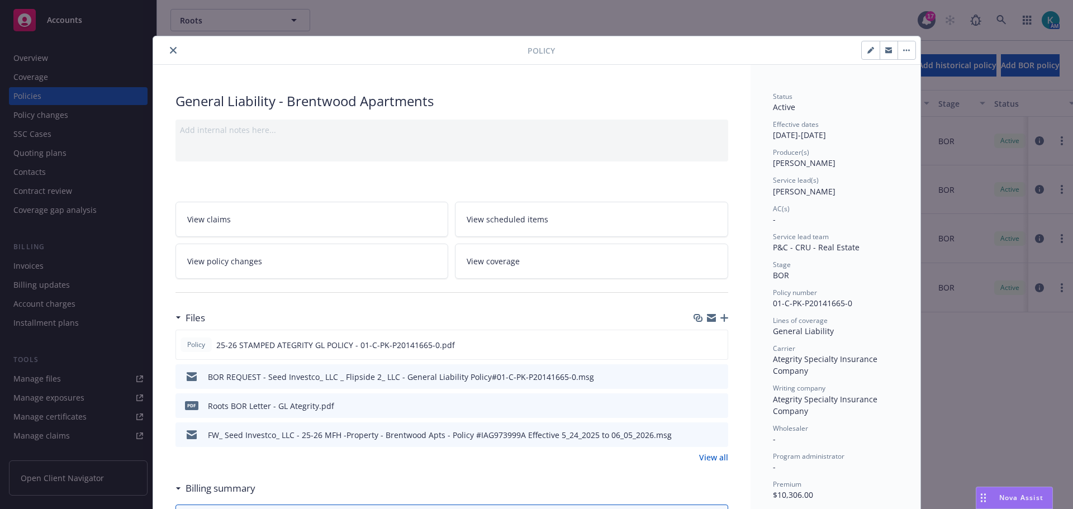
click at [170, 49] on icon "close" at bounding box center [173, 50] width 7 height 7
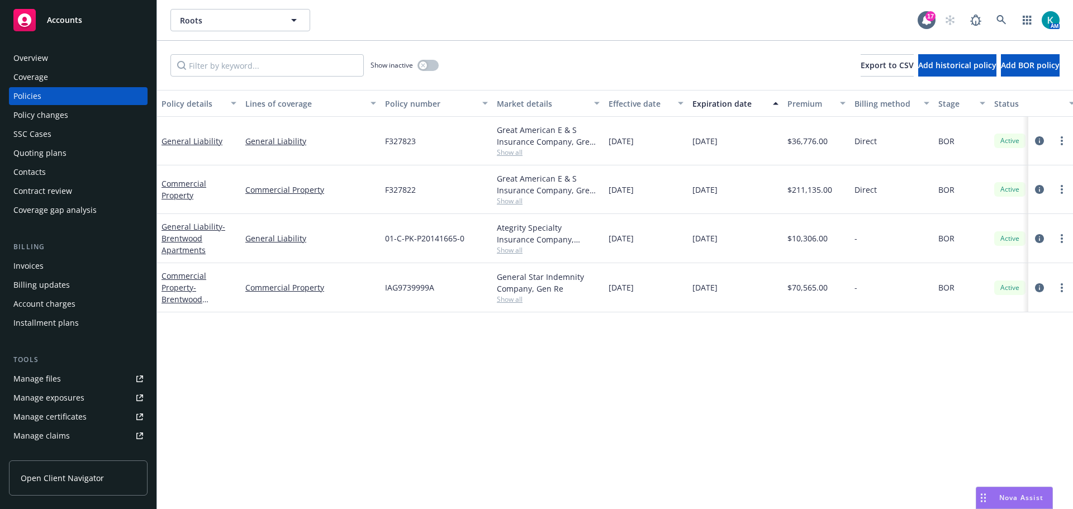
click at [88, 121] on div "Policy changes" at bounding box center [78, 115] width 130 height 18
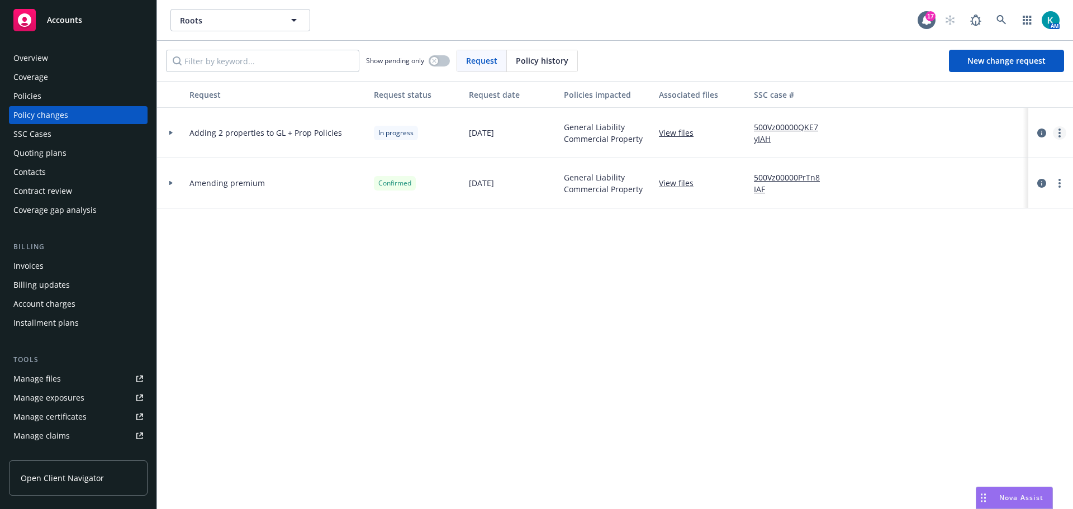
click at [1057, 135] on link "more" at bounding box center [1059, 132] width 13 height 13
click at [984, 230] on link "Resume workflow" at bounding box center [962, 227] width 192 height 22
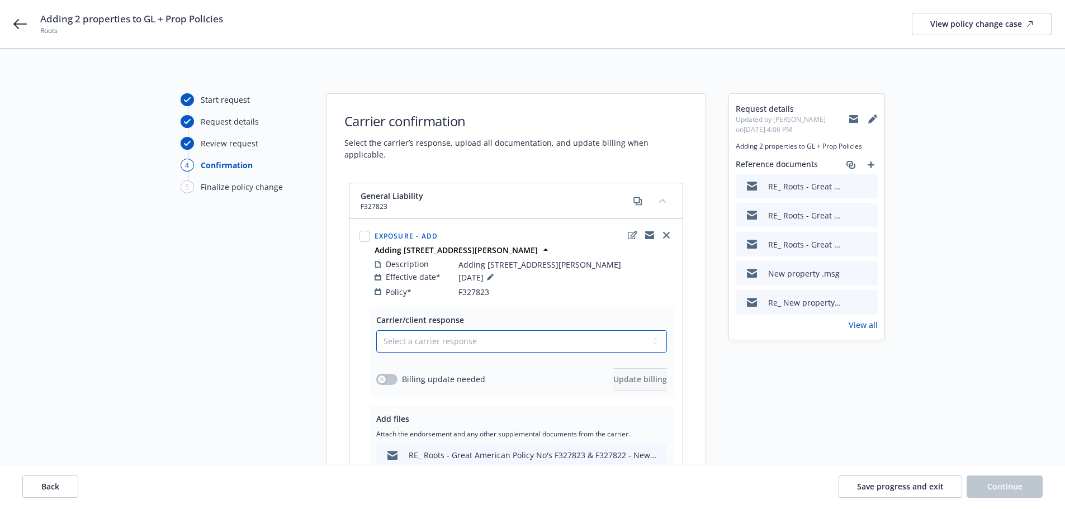
click at [434, 332] on select "Select a carrier response Accepted Accepted with revision No endorsement needed…" at bounding box center [521, 341] width 291 height 22
select select "ACCEPTED"
click at [379, 330] on select "Select a carrier response Accepted Accepted with revision No endorsement needed…" at bounding box center [521, 341] width 291 height 22
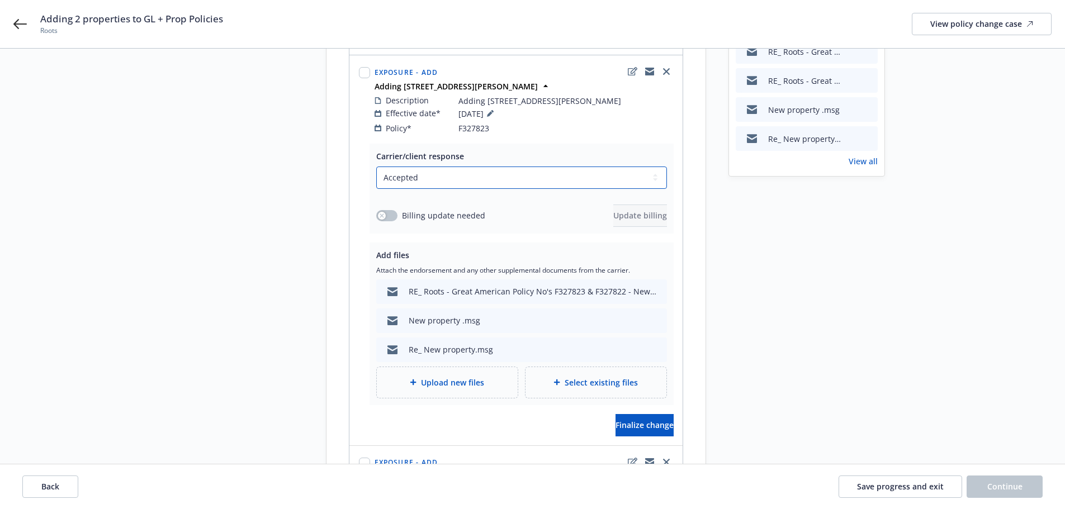
scroll to position [168, 0]
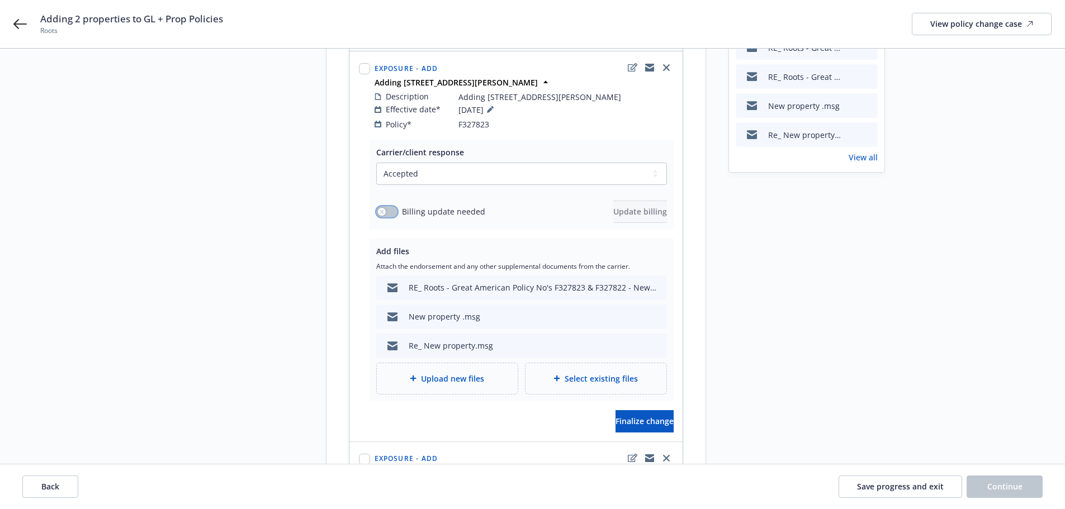
drag, startPoint x: 390, startPoint y: 202, endPoint x: 496, endPoint y: 202, distance: 106.8
click at [390, 206] on button "button" at bounding box center [386, 211] width 21 height 11
click at [658, 191] on div "Select a carrier response Accepted Accepted with revision No endorsement needed…" at bounding box center [521, 193] width 291 height 60
click at [643, 206] on span "Update billing" at bounding box center [640, 211] width 54 height 11
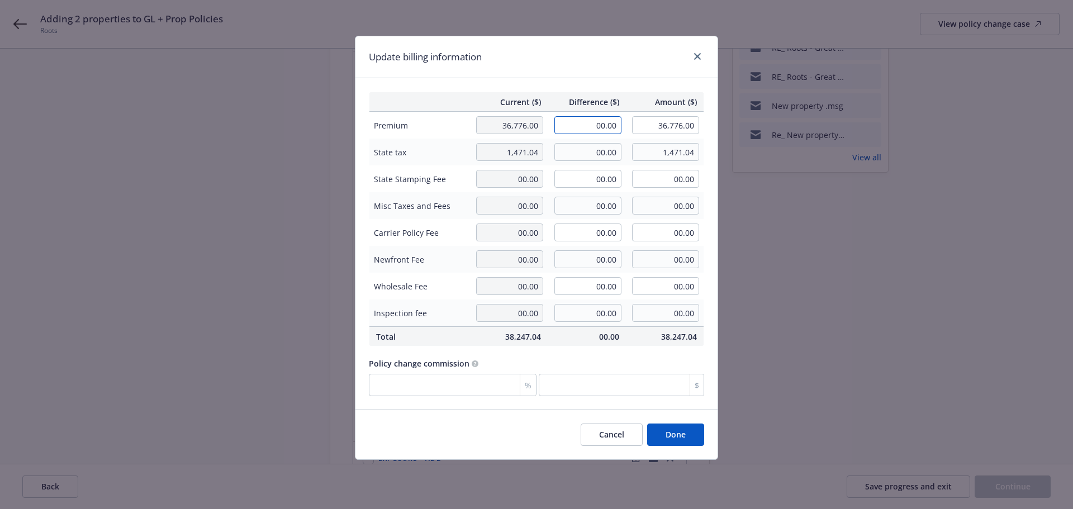
click at [562, 129] on input "00.00" at bounding box center [588, 125] width 67 height 18
type input "1,181.44"
type input "37,957.44"
click at [570, 153] on input "00.00" at bounding box center [588, 152] width 67 height 18
click at [666, 446] on button "Done" at bounding box center [675, 435] width 57 height 22
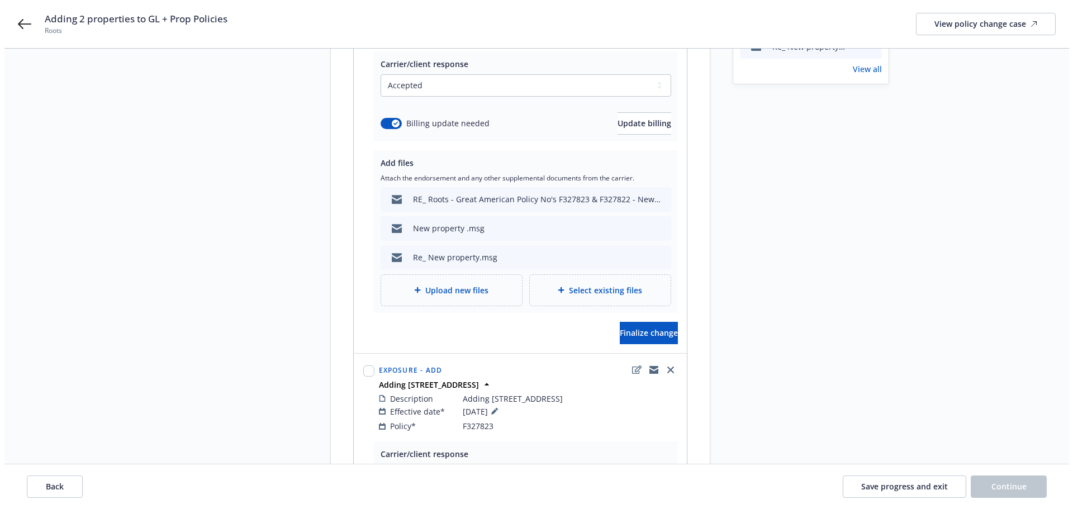
scroll to position [335, 0]
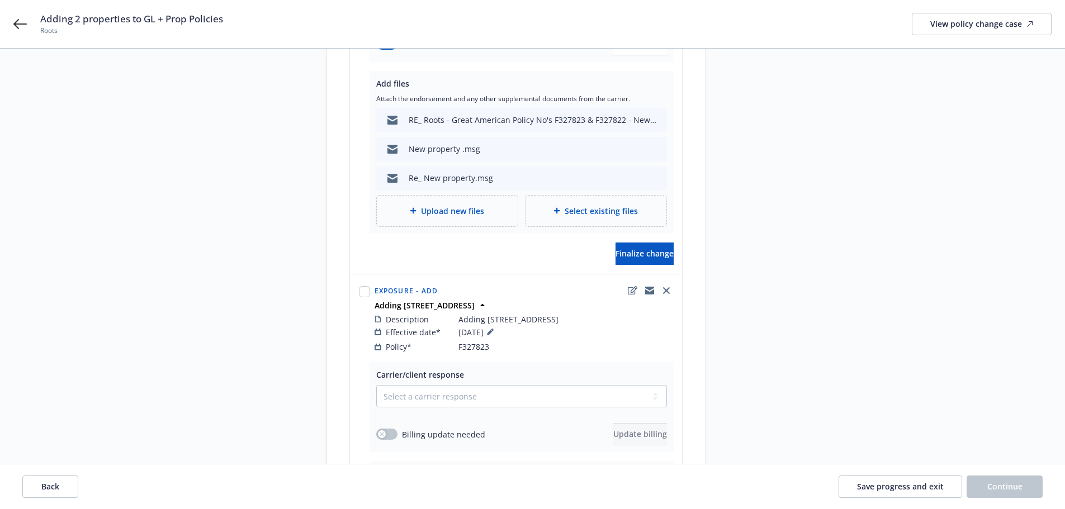
click at [472, 202] on div "Upload new files" at bounding box center [447, 211] width 141 height 31
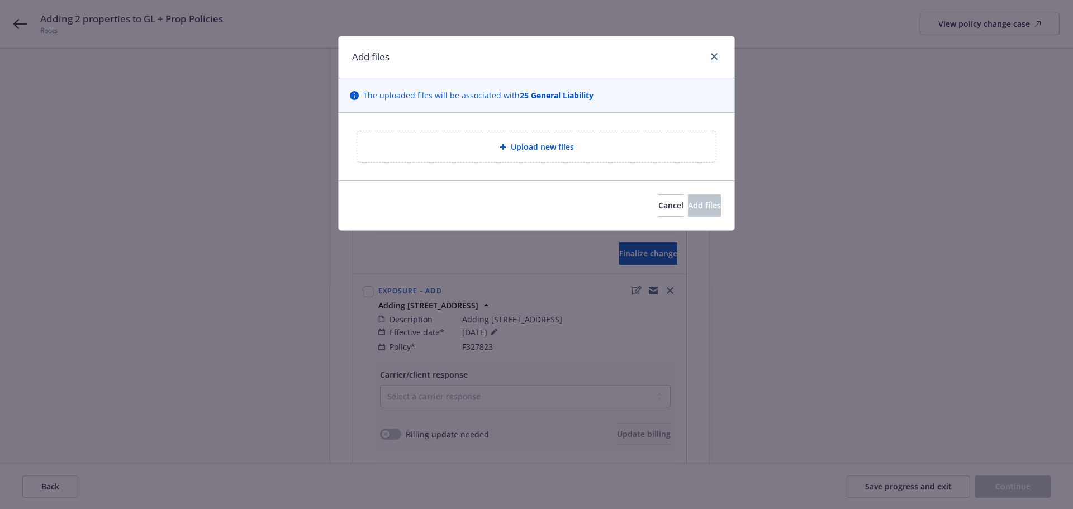
type textarea "x"
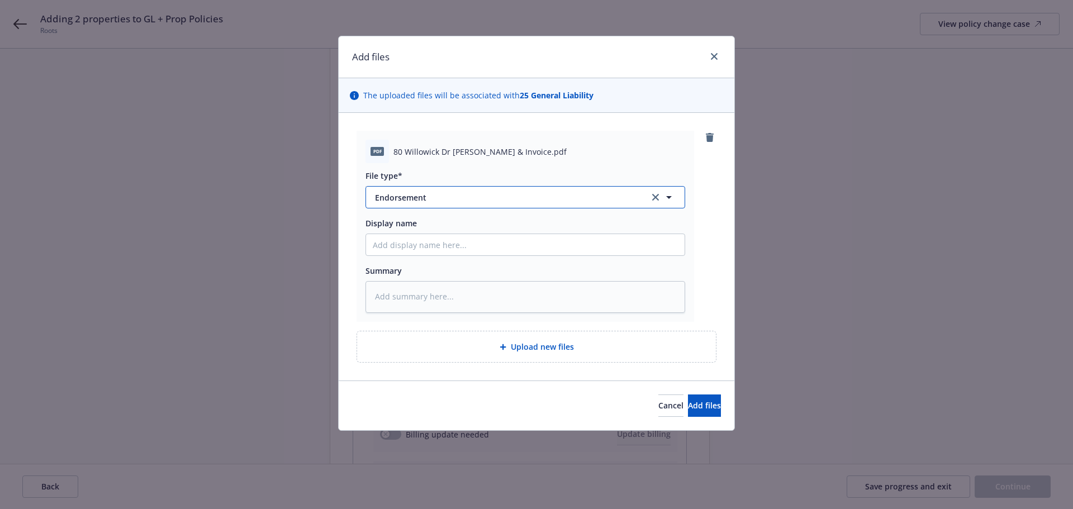
click at [430, 203] on span "Endorsement" at bounding box center [504, 198] width 259 height 12
type input "invoi"
click at [461, 269] on div "Invoice - Third Party" at bounding box center [525, 261] width 305 height 16
click at [469, 304] on textarea at bounding box center [526, 297] width 320 height 32
type textarea "x"
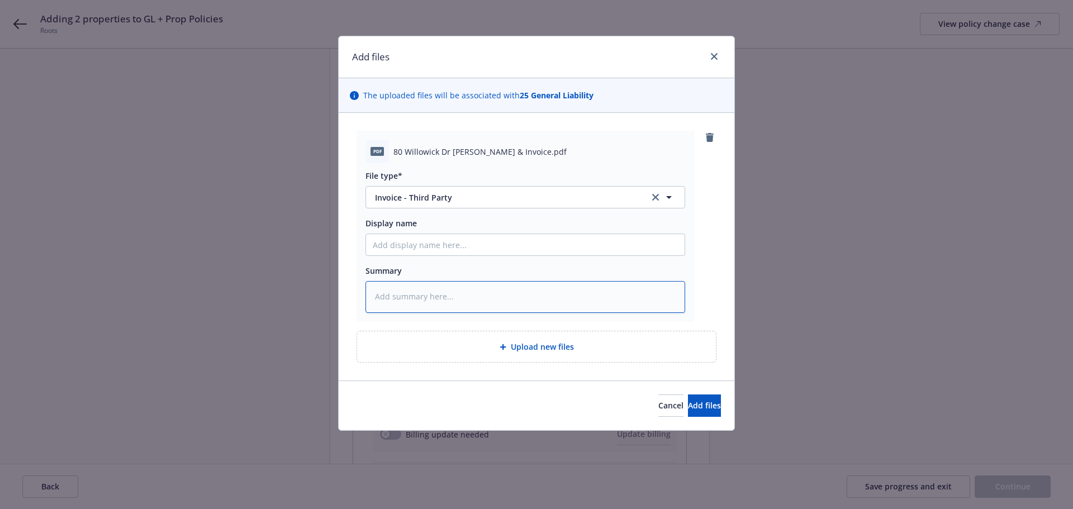
type textarea "F"
type textarea "x"
type textarea "Fo"
type textarea "x"
type textarea "For"
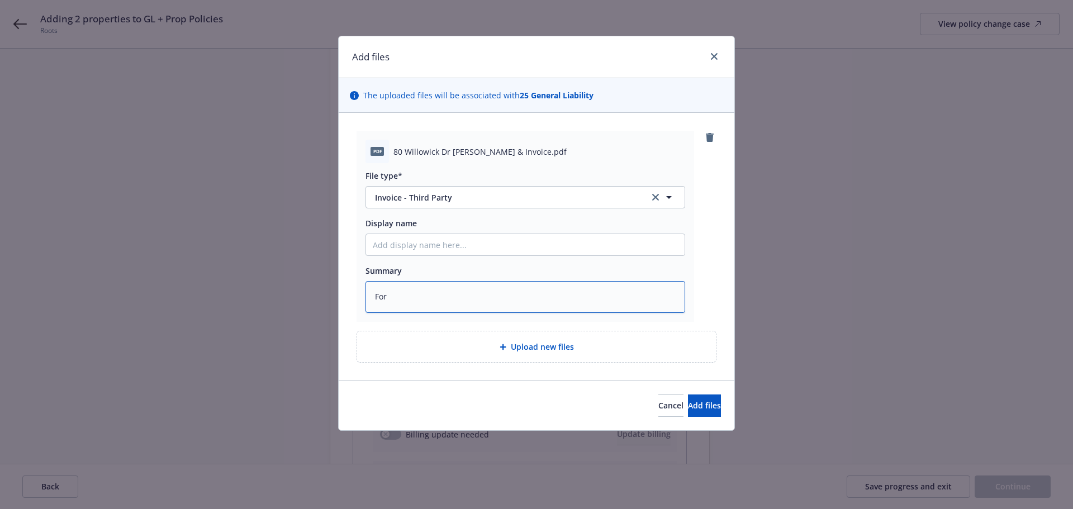
type textarea "x"
type textarea "For"
type textarea "x"
type textarea "For c"
type textarea "x"
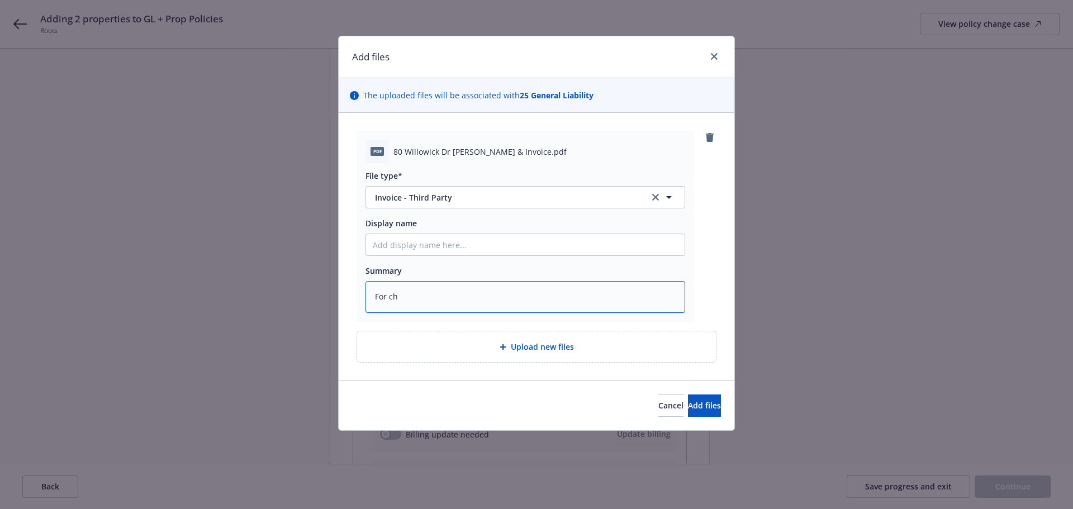
type textarea "For cha"
type textarea "x"
type textarea "For chan"
type textarea "x"
type textarea "For chang"
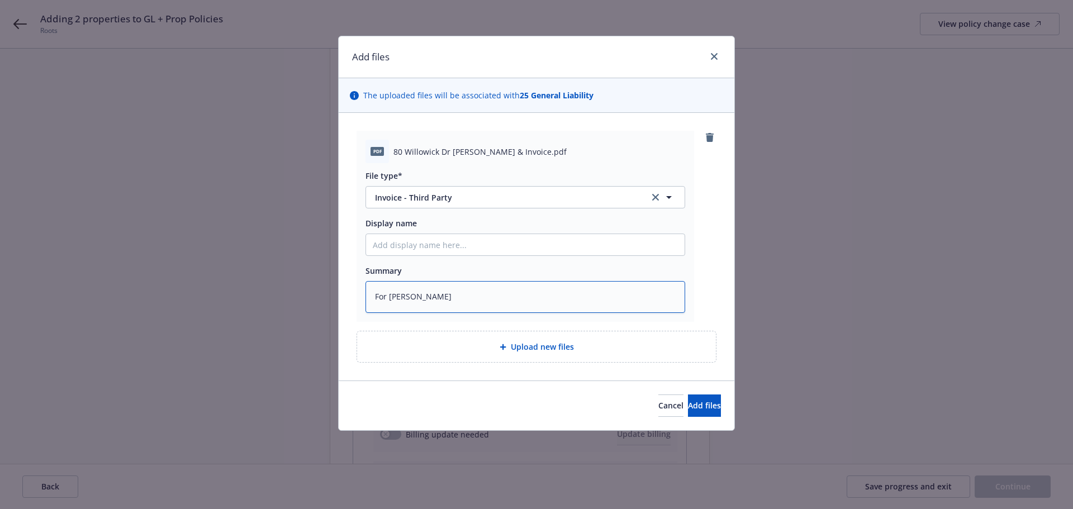
type textarea "x"
type textarea "For change"
type textarea "x"
type textarea "For change"
type textarea "x"
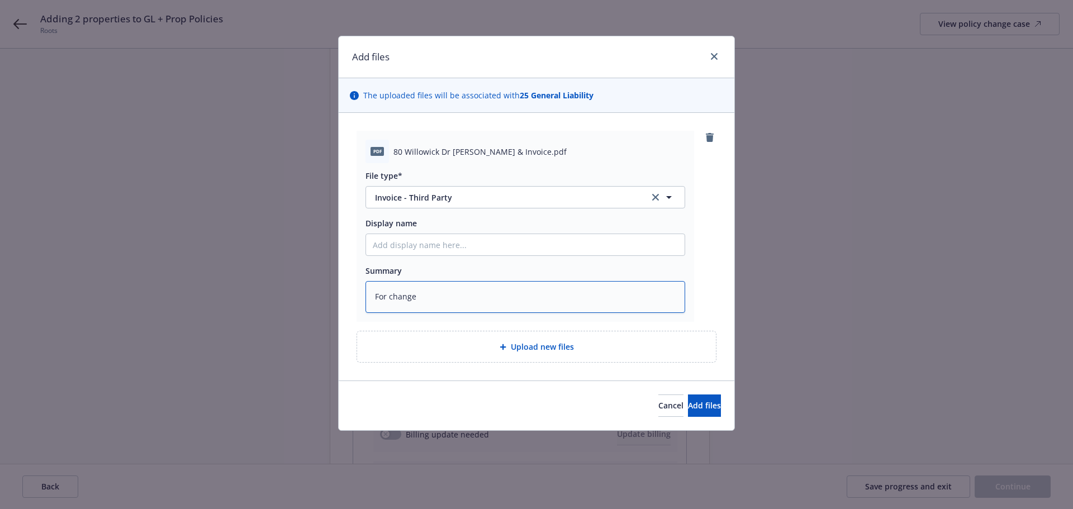
type textarea "For change +"
type textarea "x"
type textarea "For change +"
type textarea "x"
type textarea "For change + EO"
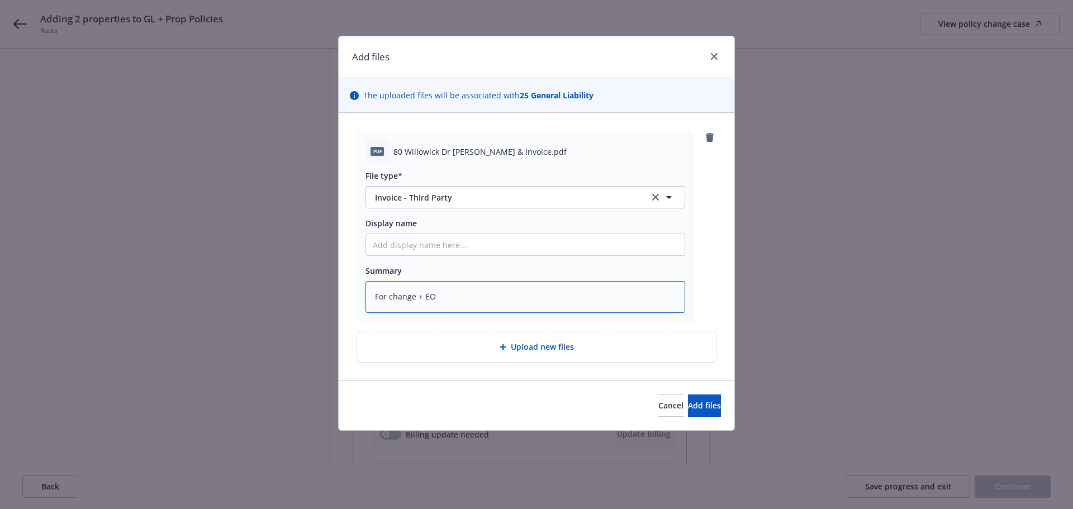
type textarea "x"
type textarea "For change + EOI"
click at [688, 417] on button "Add files" at bounding box center [704, 406] width 33 height 22
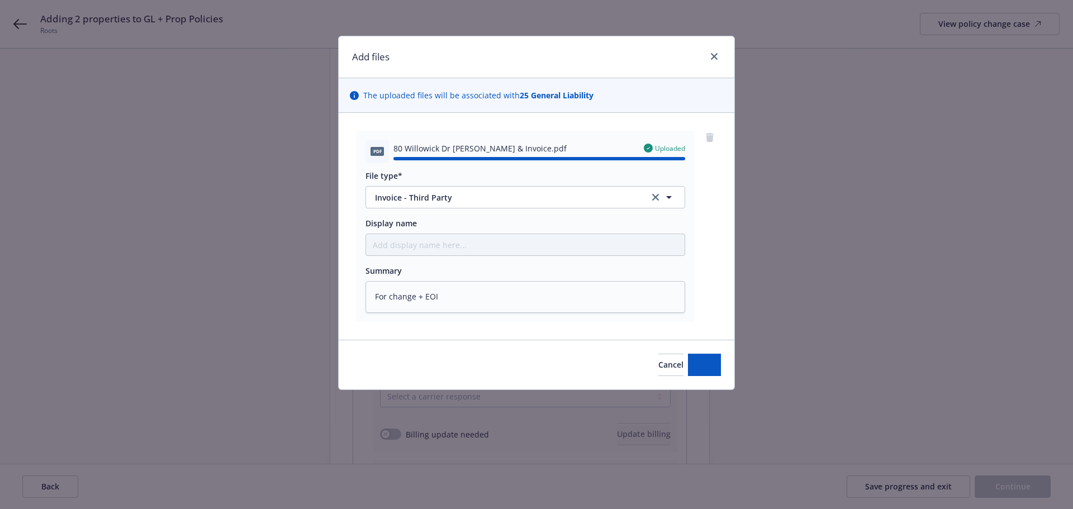
type textarea "x"
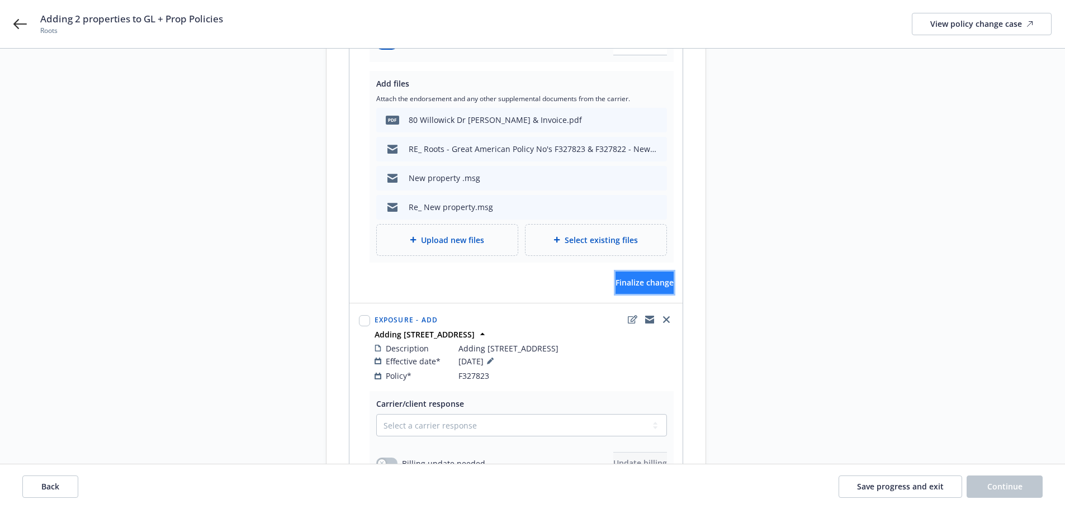
click at [616, 279] on span "Finalize change" at bounding box center [645, 282] width 58 height 11
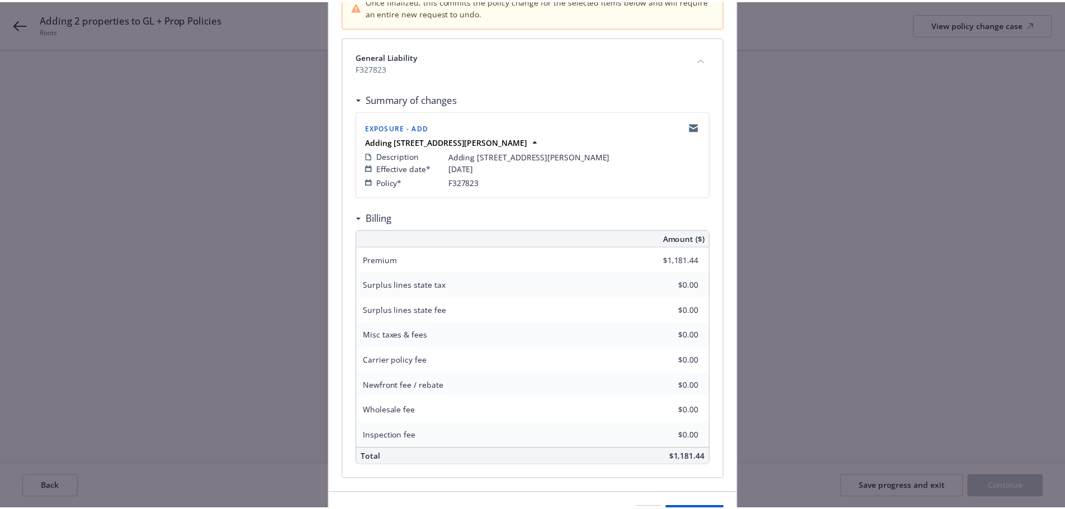
scroll to position [219, 0]
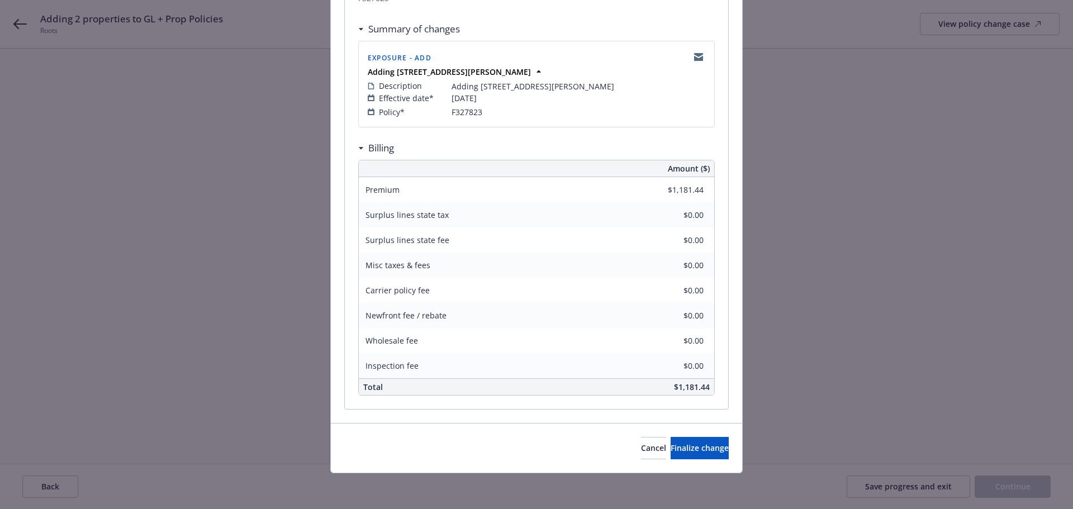
click at [655, 433] on div "Cancel Finalize change" at bounding box center [536, 448] width 411 height 50
click at [671, 448] on span "Finalize change" at bounding box center [700, 448] width 58 height 11
select select "ACCEPTED"
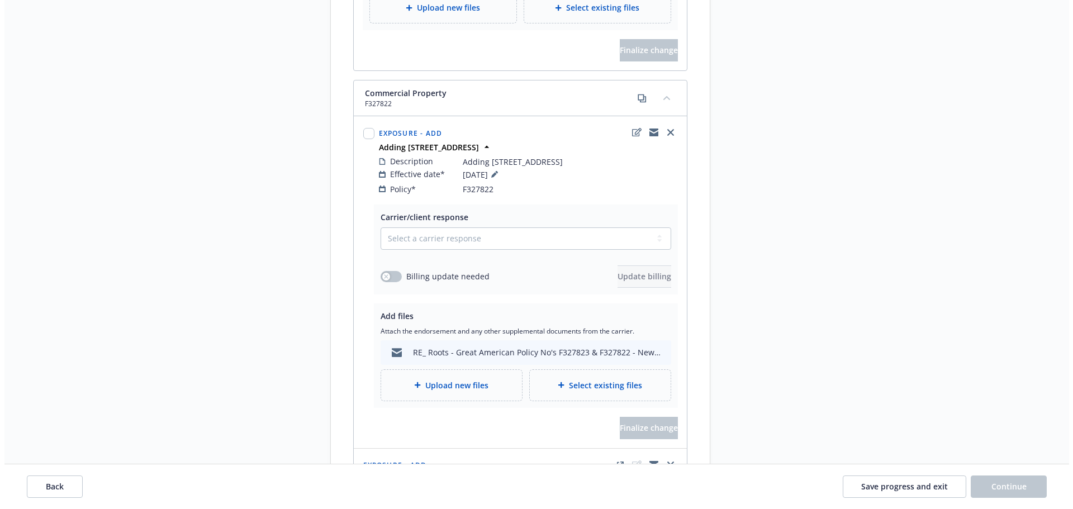
scroll to position [950, 0]
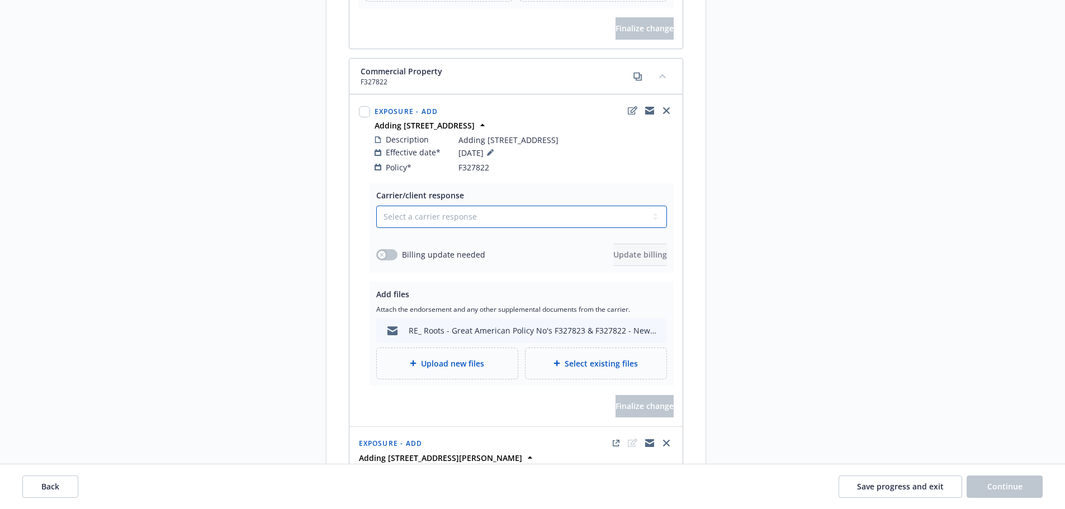
click at [457, 224] on select "Select a carrier response Accepted Accepted with revision No endorsement needed…" at bounding box center [521, 217] width 291 height 22
select select "ACCEPTED"
click at [379, 220] on select "Select a carrier response Accepted Accepted with revision No endorsement needed…" at bounding box center [521, 217] width 291 height 22
click at [394, 261] on button "button" at bounding box center [386, 254] width 21 height 11
click at [613, 261] on button "Update billing" at bounding box center [640, 255] width 54 height 22
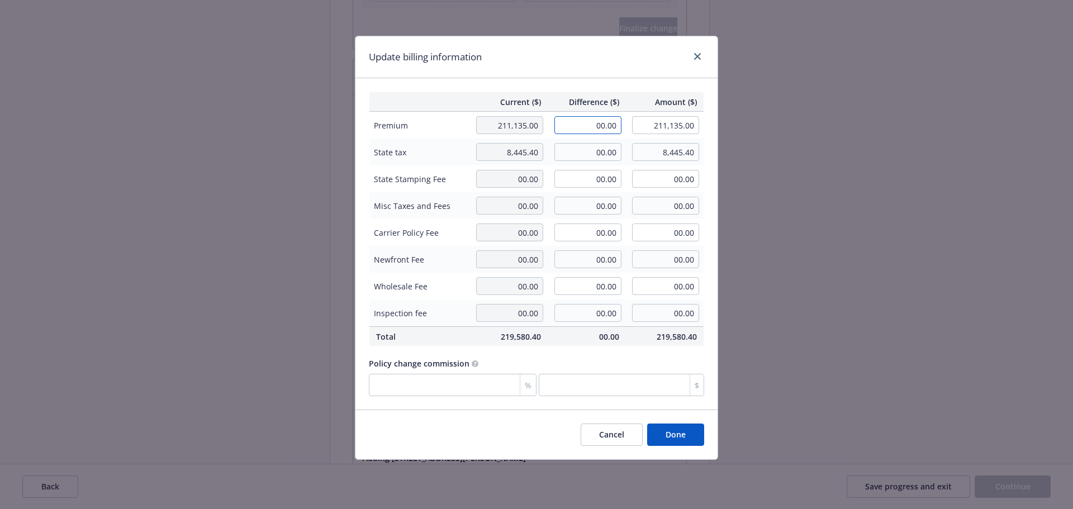
click at [576, 119] on input "00.00" at bounding box center [588, 125] width 67 height 18
type input "1,237.60"
type input "212,372.60"
click at [640, 369] on div "Policy change commission" at bounding box center [536, 364] width 335 height 12
click at [666, 443] on button "Done" at bounding box center [675, 435] width 57 height 22
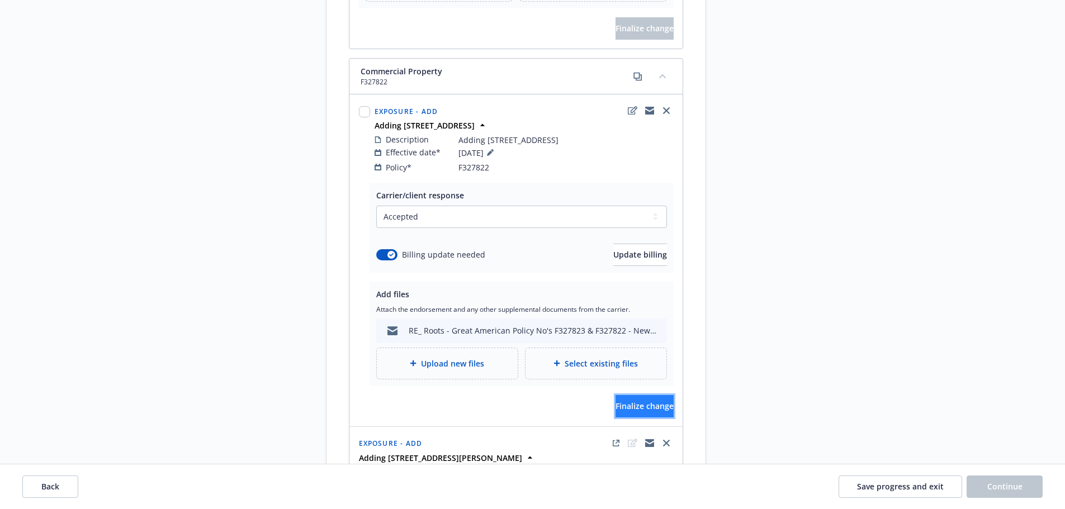
click at [616, 411] on span "Finalize change" at bounding box center [645, 406] width 58 height 11
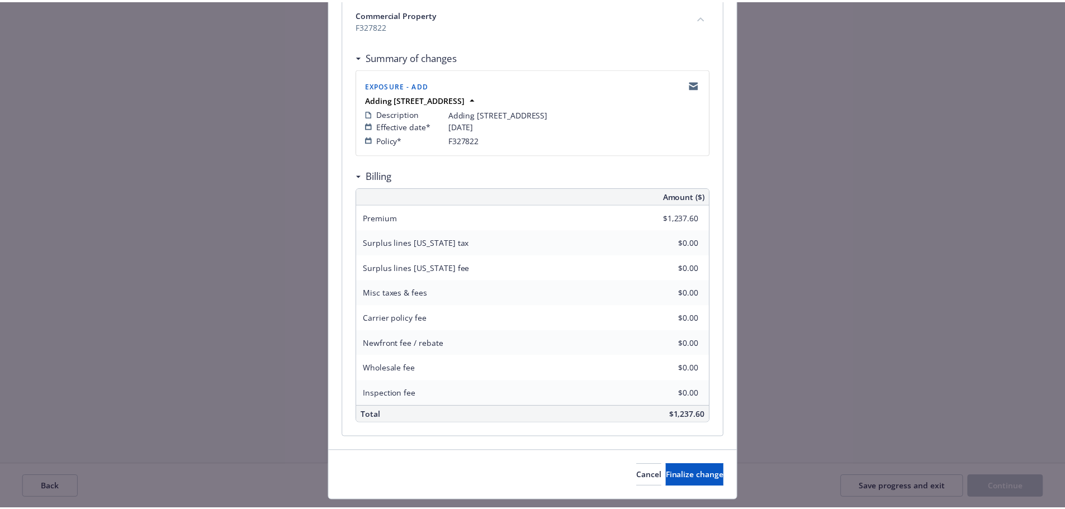
scroll to position [219, 0]
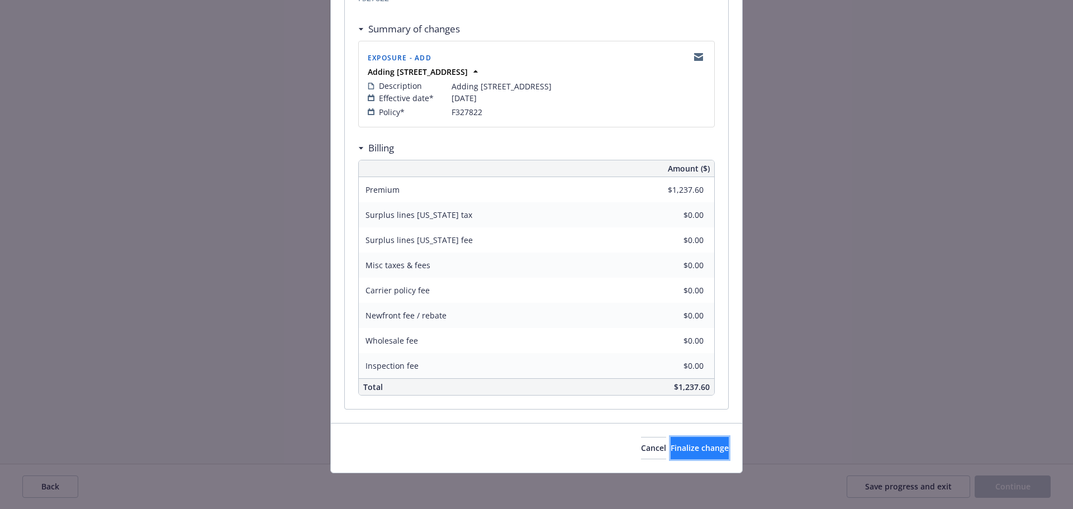
click at [671, 443] on span "Finalize change" at bounding box center [700, 448] width 58 height 11
select select "ACCEPTED"
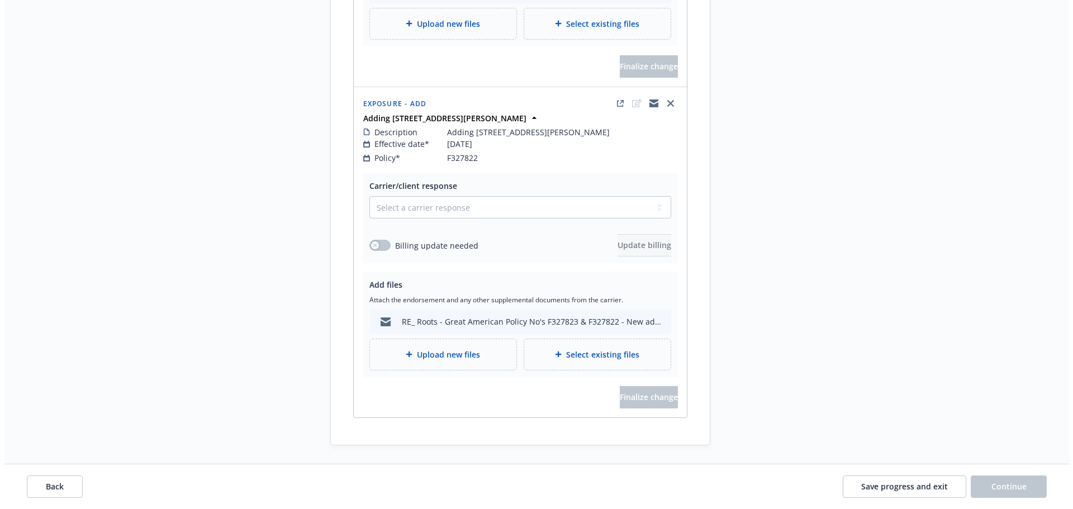
scroll to position [1345, 0]
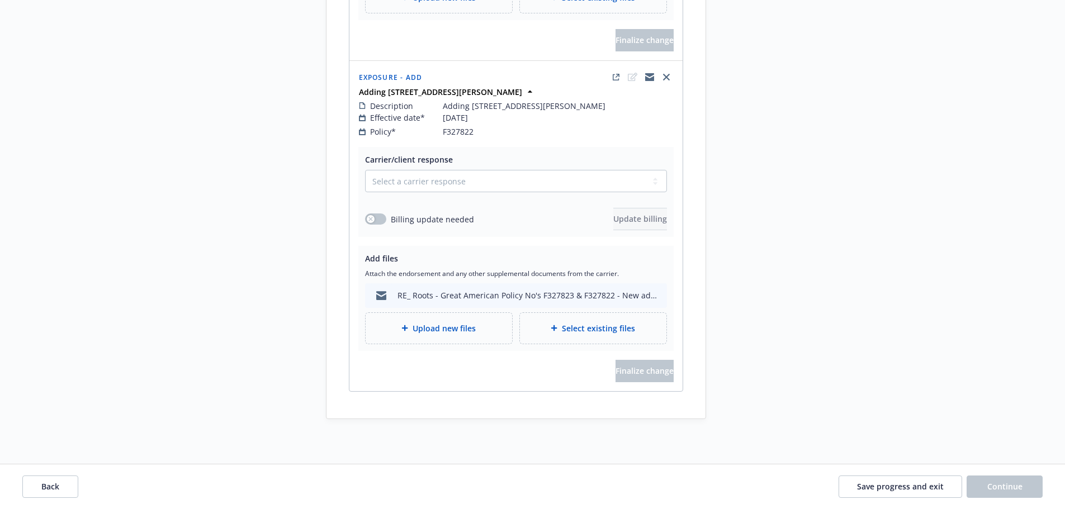
click at [439, 318] on div "Upload new files" at bounding box center [439, 328] width 146 height 31
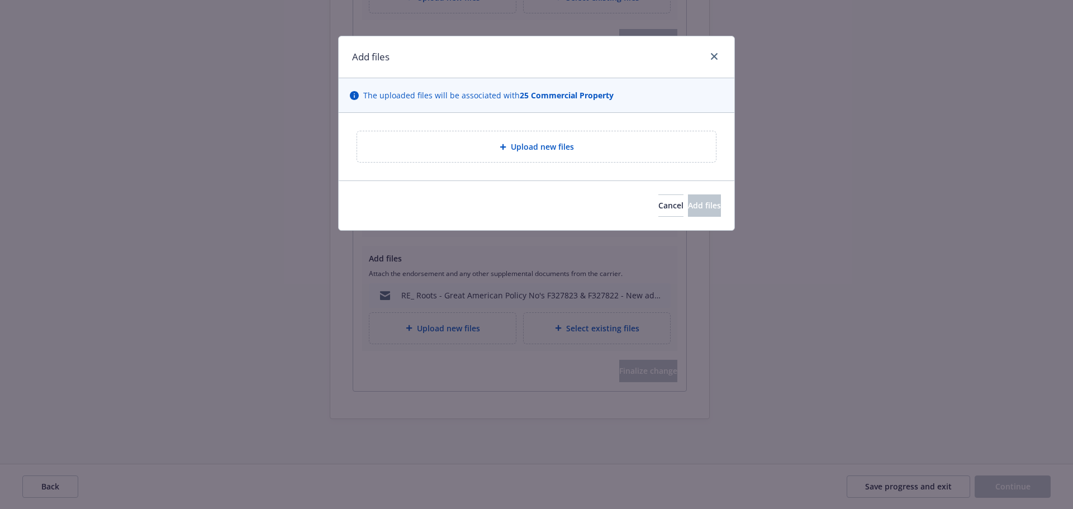
type textarea "x"
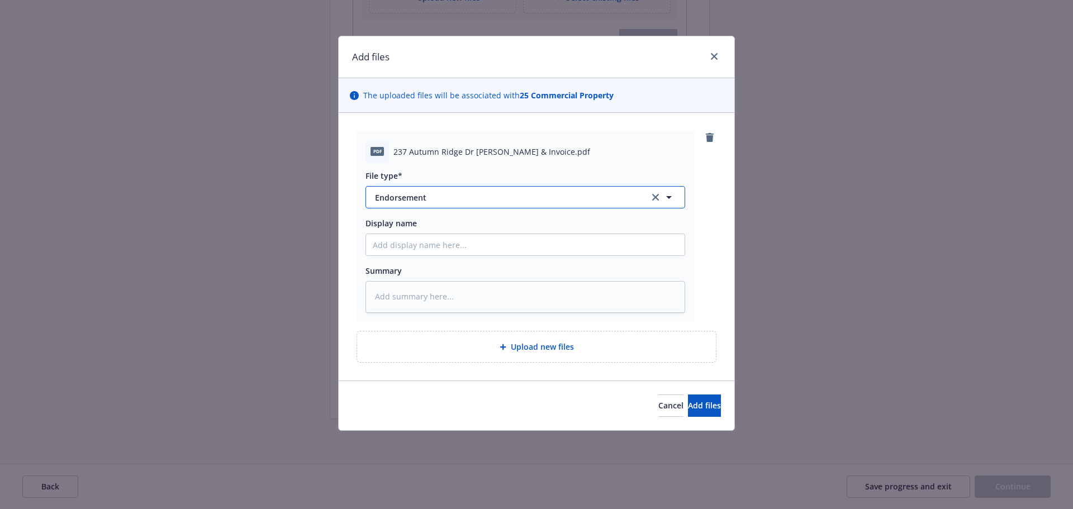
click at [423, 203] on span "Endorsement" at bounding box center [504, 198] width 259 height 12
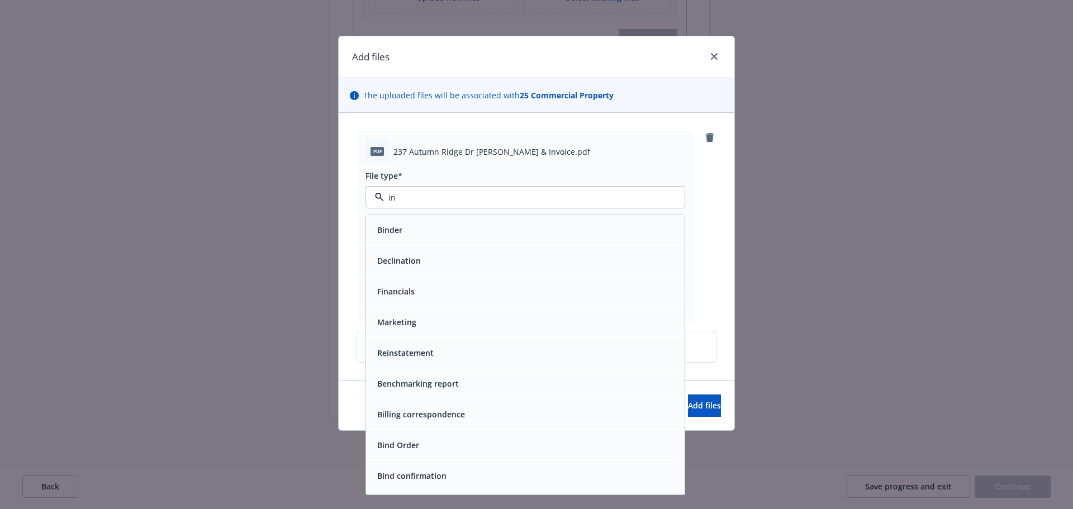
type input "inv"
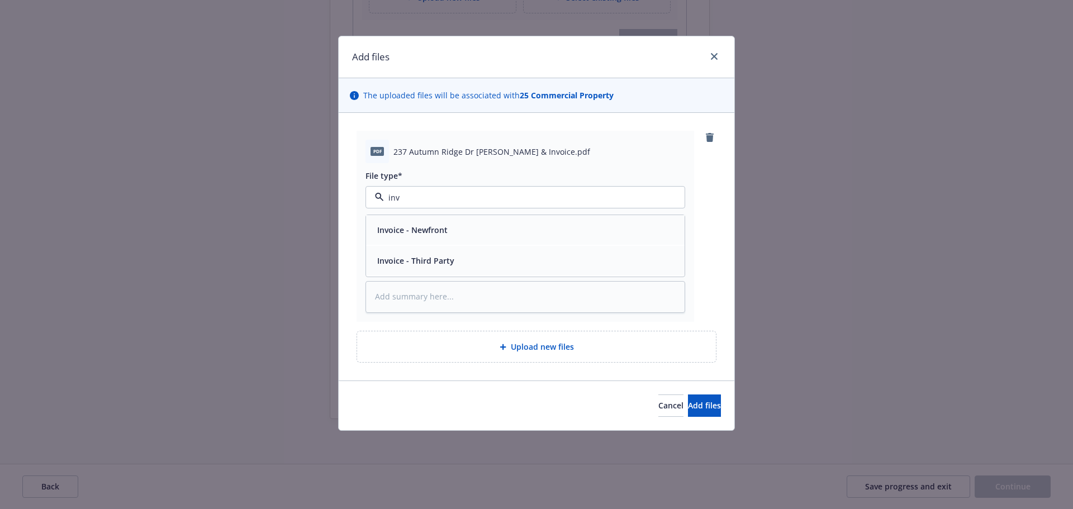
click at [425, 266] on span "Invoice - Third Party" at bounding box center [415, 261] width 77 height 12
click at [430, 303] on textarea at bounding box center [526, 297] width 320 height 32
type textarea "x"
type textarea "I"
type textarea "x"
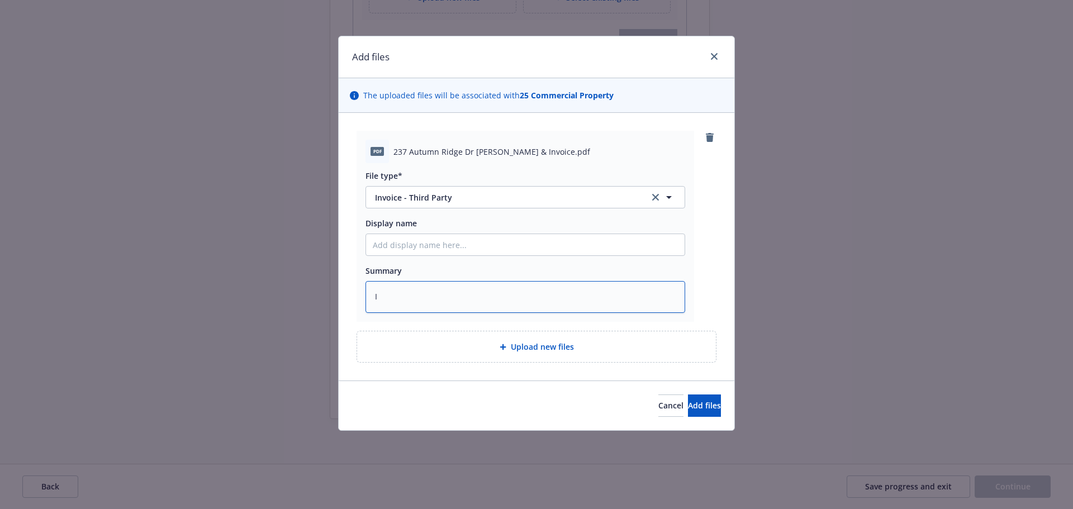
type textarea "In"
type textarea "x"
type textarea "Inv"
type textarea "x"
type textarea "Invo"
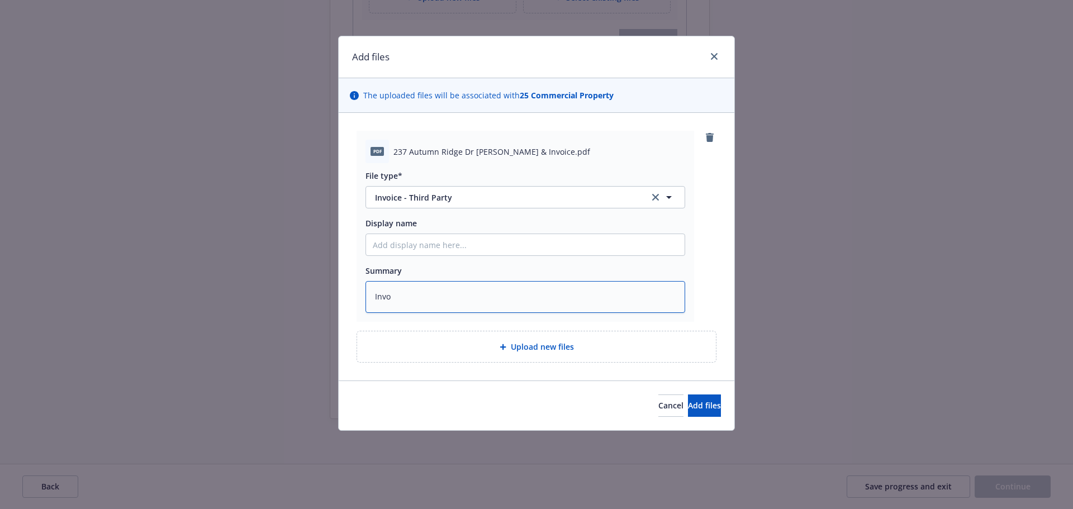
type textarea "x"
type textarea "Invoi"
type textarea "x"
type textarea "Invoic"
type textarea "x"
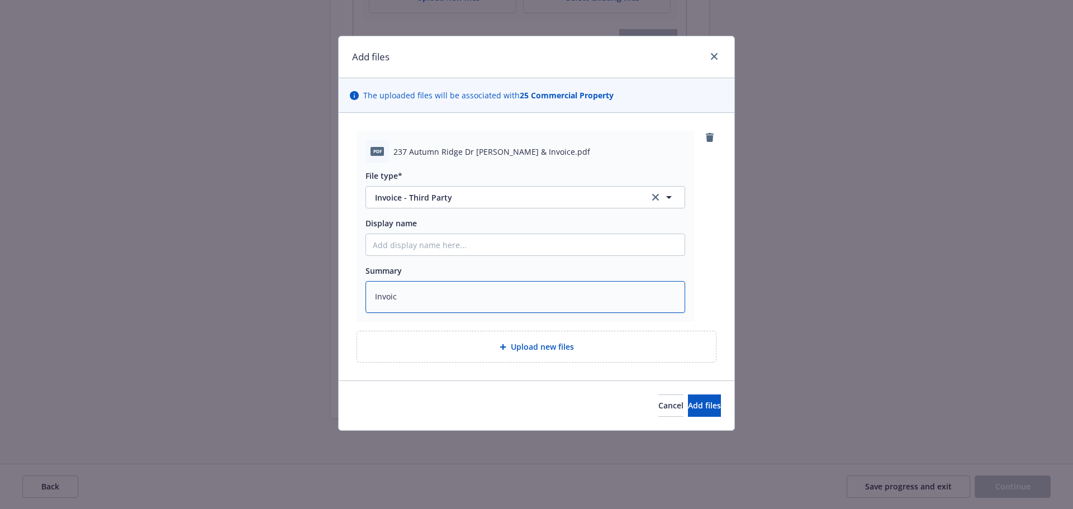
type textarea "Invoice"
type textarea "x"
type textarea "Invoice"
type textarea "x"
type textarea "Invoice +"
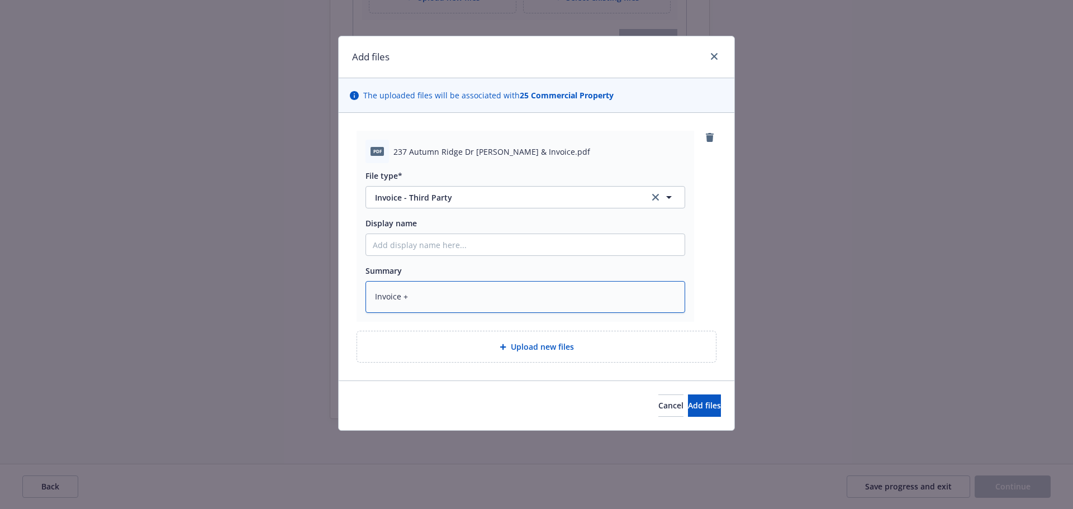
type textarea "x"
type textarea "Invoice +"
type textarea "x"
type textarea "Invoice + E"
type textarea "x"
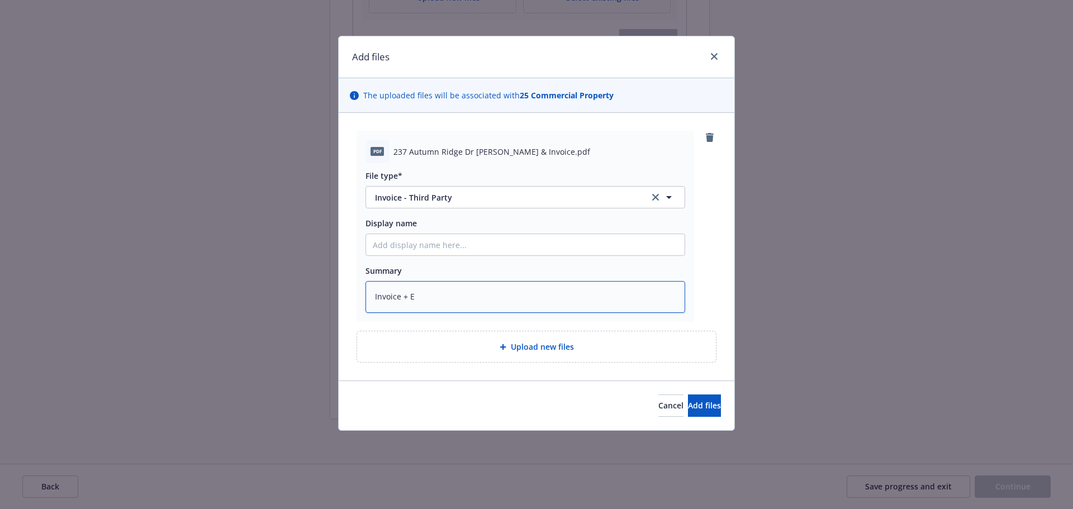
type textarea "Invoice + EI"
type textarea "x"
type textarea "Invoice + E"
type textarea "x"
type textarea "Invoice + EO"
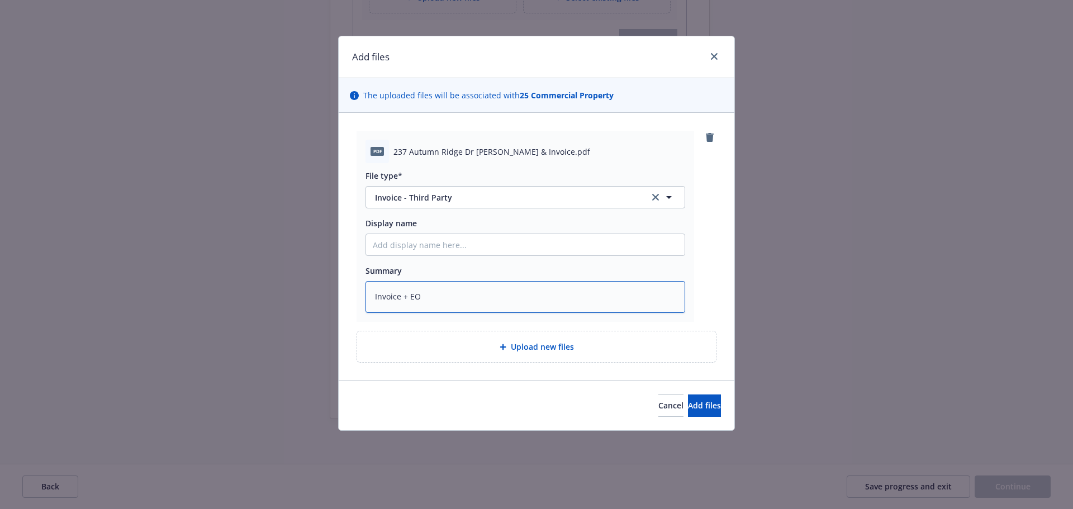
type textarea "x"
type textarea "Invoice + EOI"
click at [694, 411] on span "Add files" at bounding box center [704, 405] width 33 height 11
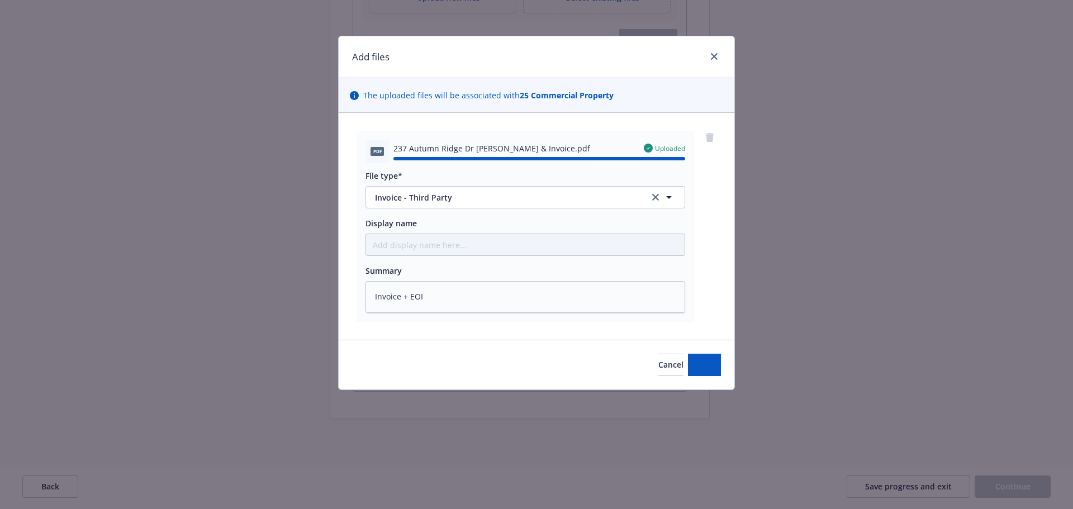
type textarea "x"
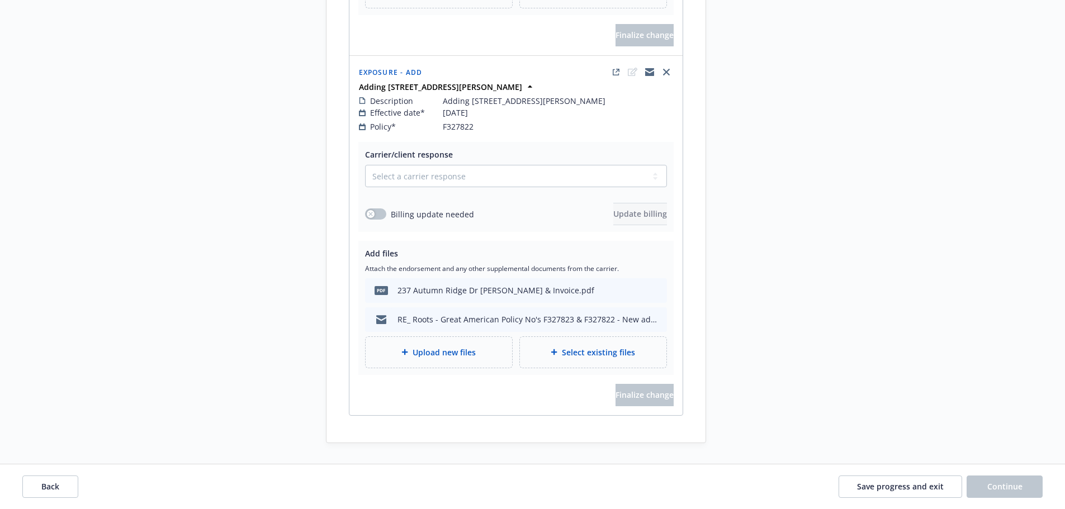
scroll to position [1375, 0]
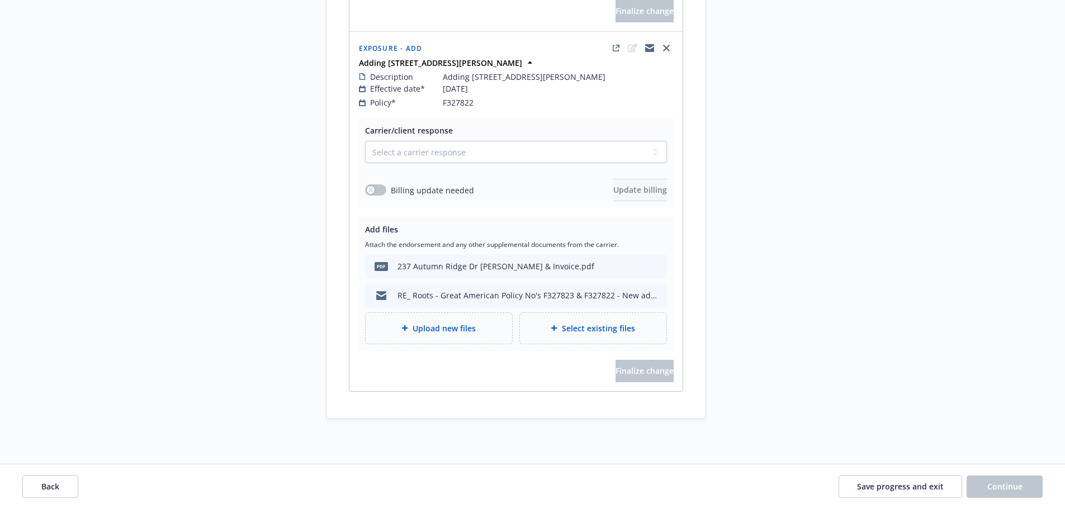
click at [552, 131] on div "Carrier/client response Select a carrier response Accepted Accepted with revisi…" at bounding box center [516, 163] width 302 height 77
drag, startPoint x: 545, startPoint y: 146, endPoint x: 543, endPoint y: 154, distance: 8.1
click at [545, 146] on select "Select a carrier response Accepted Accepted with revision No endorsement needed…" at bounding box center [516, 152] width 302 height 22
select select "ACCEPTED"
click at [367, 141] on select "Select a carrier response Accepted Accepted with revision No endorsement needed…" at bounding box center [516, 152] width 302 height 22
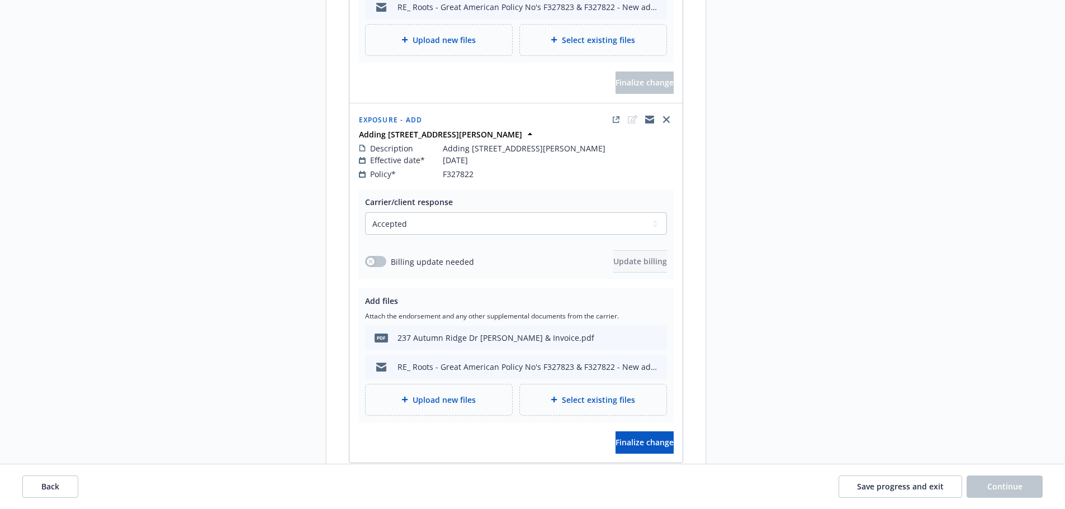
scroll to position [1263, 0]
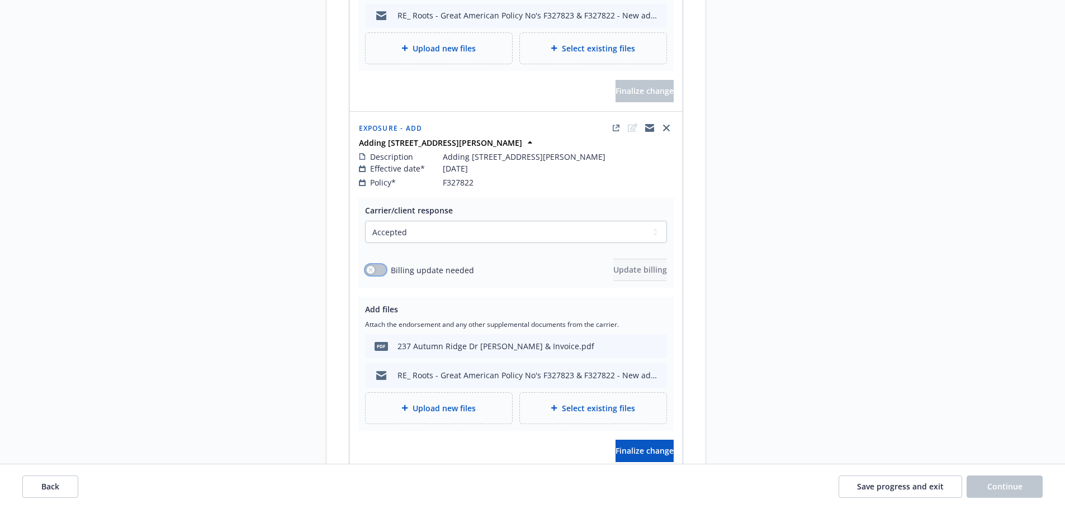
drag, startPoint x: 374, startPoint y: 291, endPoint x: 541, endPoint y: 290, distance: 166.6
click at [373, 272] on icon "button" at bounding box center [370, 270] width 4 height 4
click at [660, 281] on button "Update billing" at bounding box center [640, 270] width 54 height 22
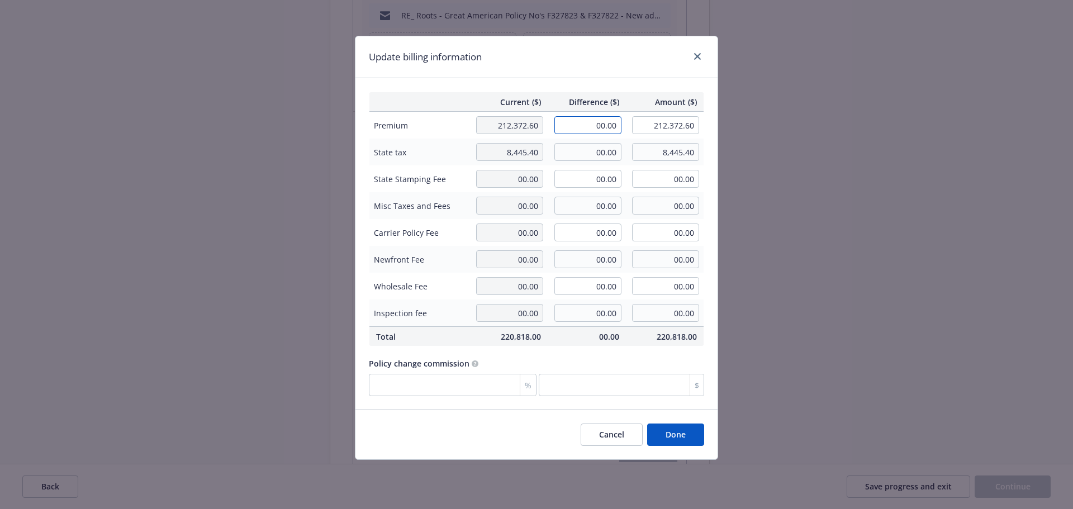
click at [567, 120] on input "00.00" at bounding box center [588, 125] width 67 height 18
type input "90.45"
type input "212,463.05"
click at [680, 446] on button "Done" at bounding box center [675, 435] width 57 height 22
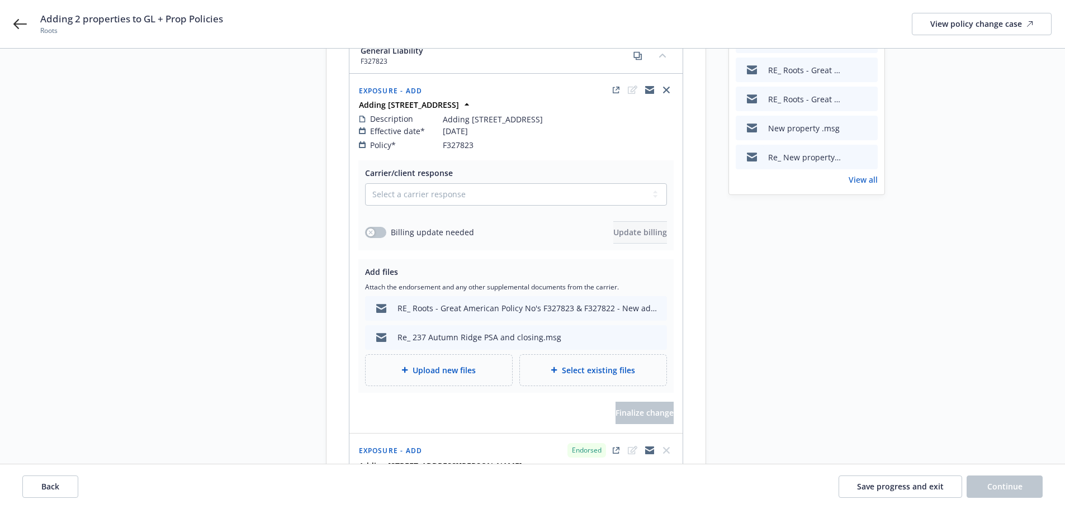
scroll to position [89, 0]
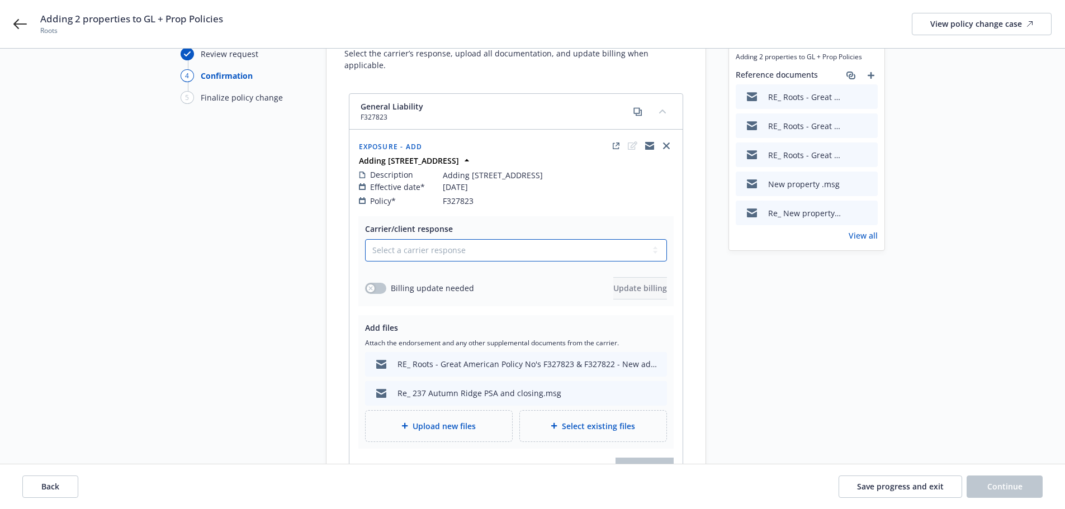
click at [487, 239] on select "Select a carrier response Accepted Accepted with revision No endorsement needed…" at bounding box center [516, 250] width 302 height 22
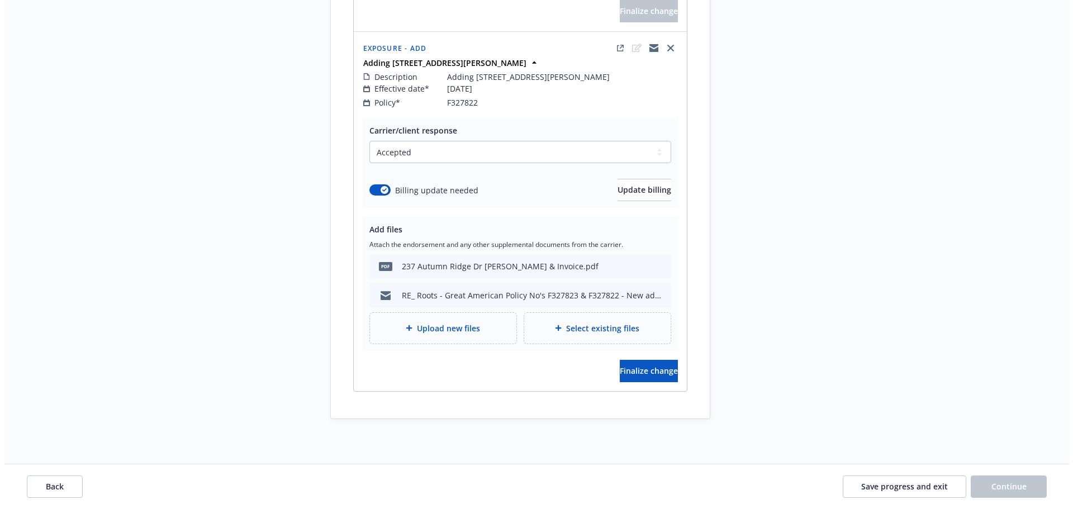
scroll to position [1375, 0]
click at [632, 366] on span "Finalize change" at bounding box center [645, 371] width 58 height 11
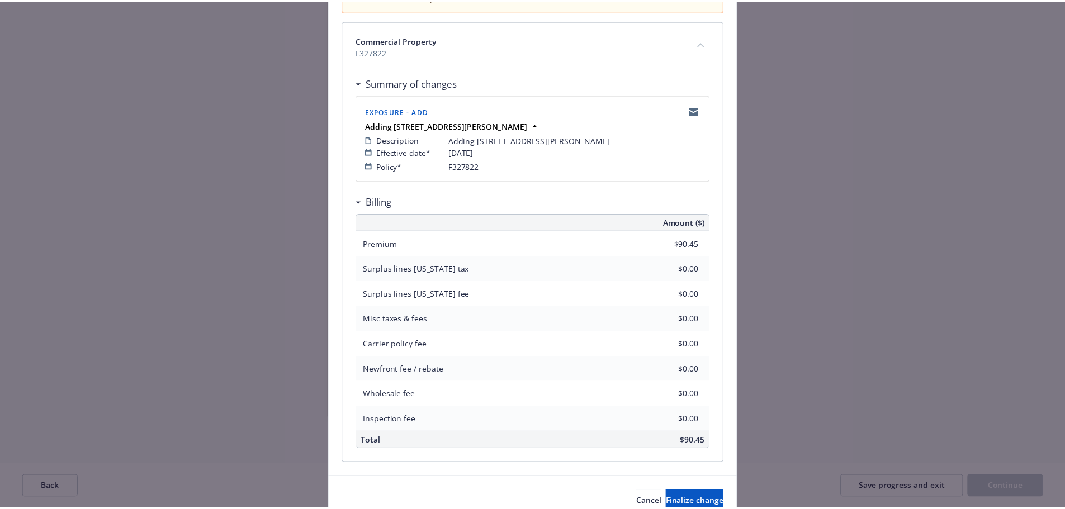
scroll to position [219, 0]
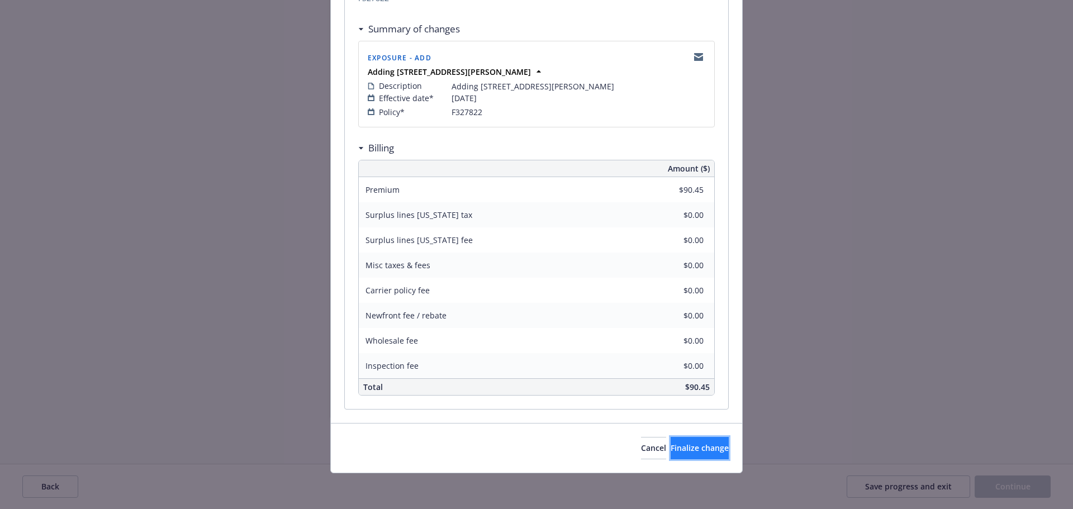
click at [689, 441] on button "Finalize change" at bounding box center [700, 448] width 58 height 22
select select "ACCEPTED"
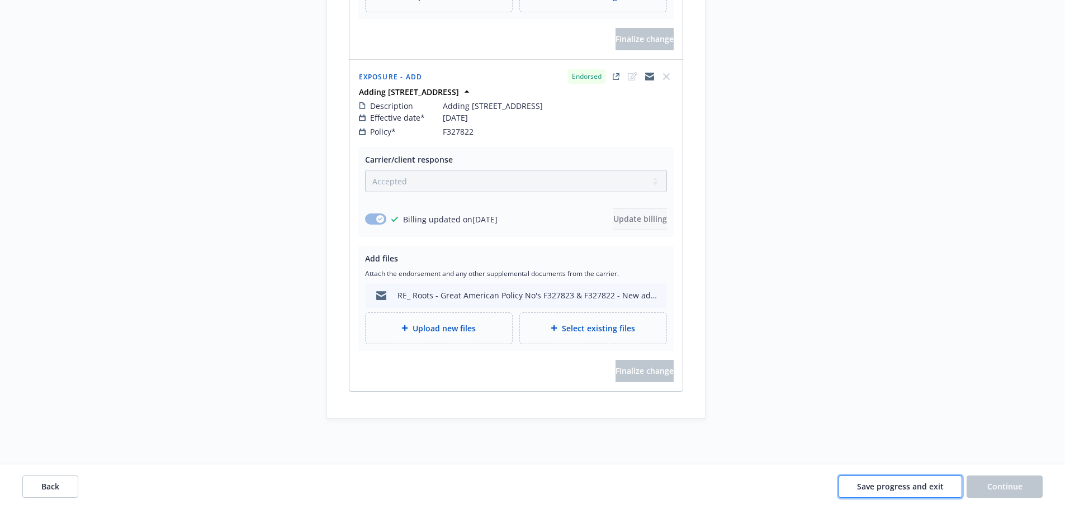
click at [921, 486] on span "Save progress and exit" at bounding box center [900, 486] width 87 height 11
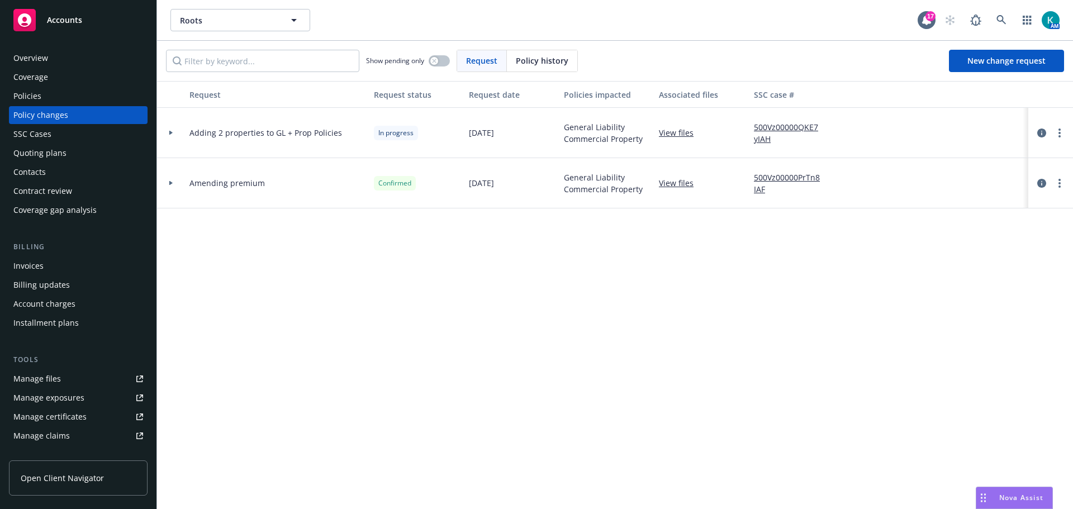
click at [168, 134] on div at bounding box center [171, 133] width 28 height 50
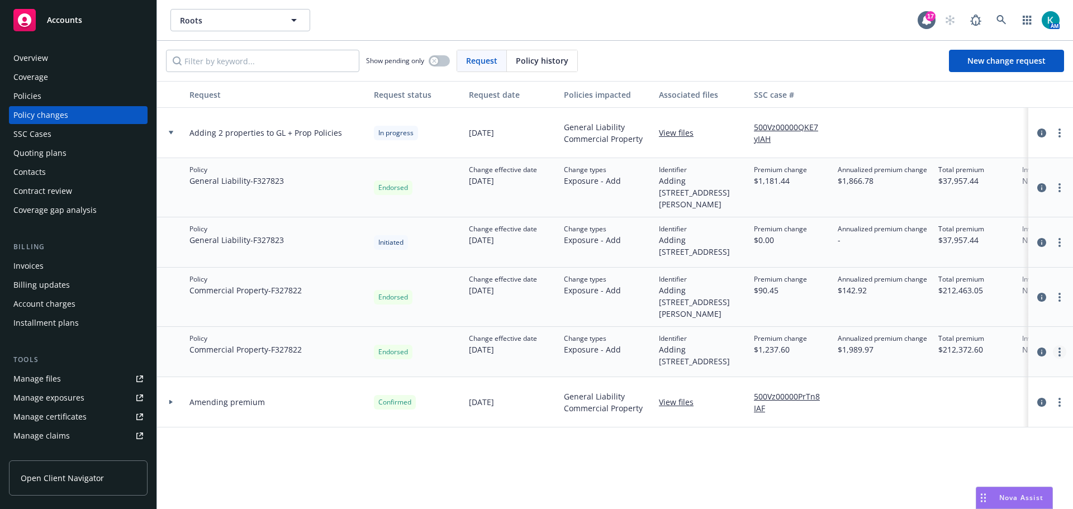
click at [1053, 354] on link "more" at bounding box center [1059, 351] width 13 height 13
click at [973, 447] on link "Edit billing info" at bounding box center [962, 443] width 192 height 22
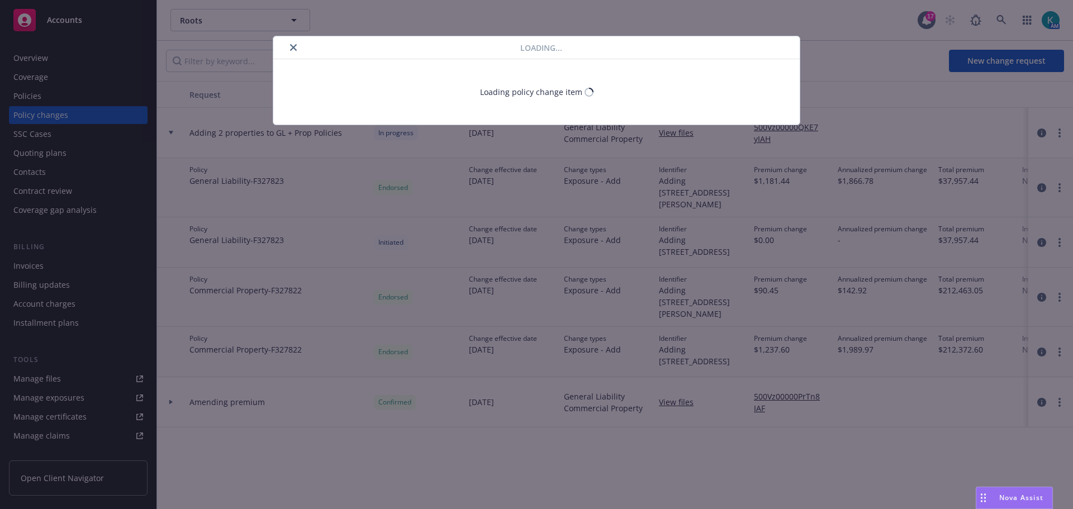
select select "GA"
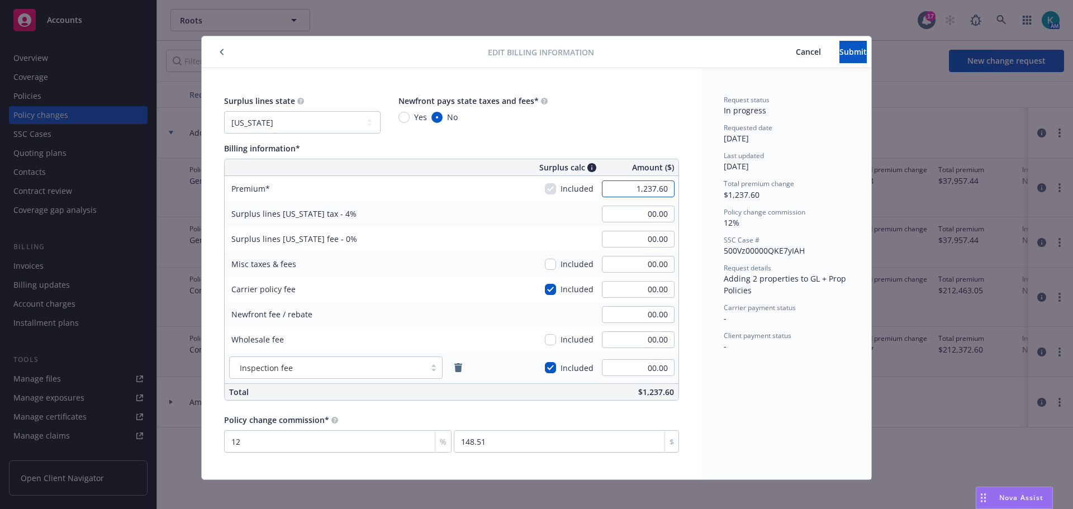
click at [616, 196] on input "1,237.60" at bounding box center [638, 189] width 73 height 17
type input "90.45"
type input "3.62"
type input "10.85"
click at [849, 51] on button "Submit" at bounding box center [853, 52] width 27 height 22
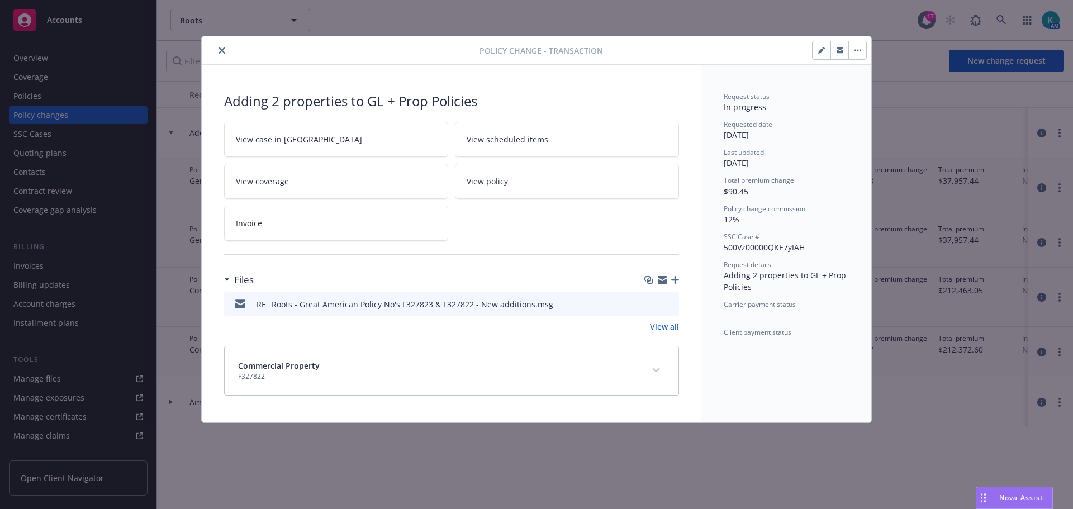
click at [221, 51] on icon "close" at bounding box center [222, 50] width 7 height 7
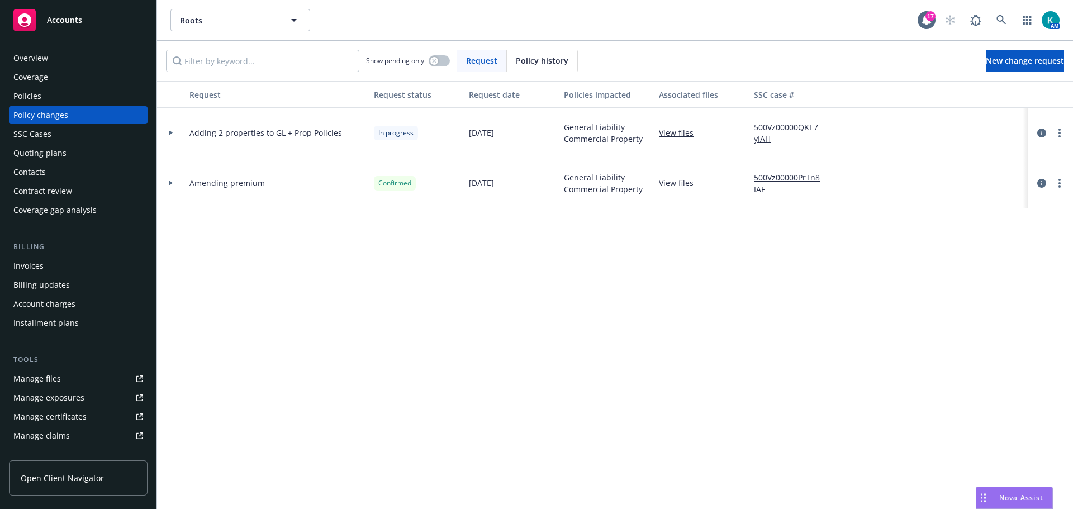
click at [168, 140] on div at bounding box center [171, 133] width 28 height 50
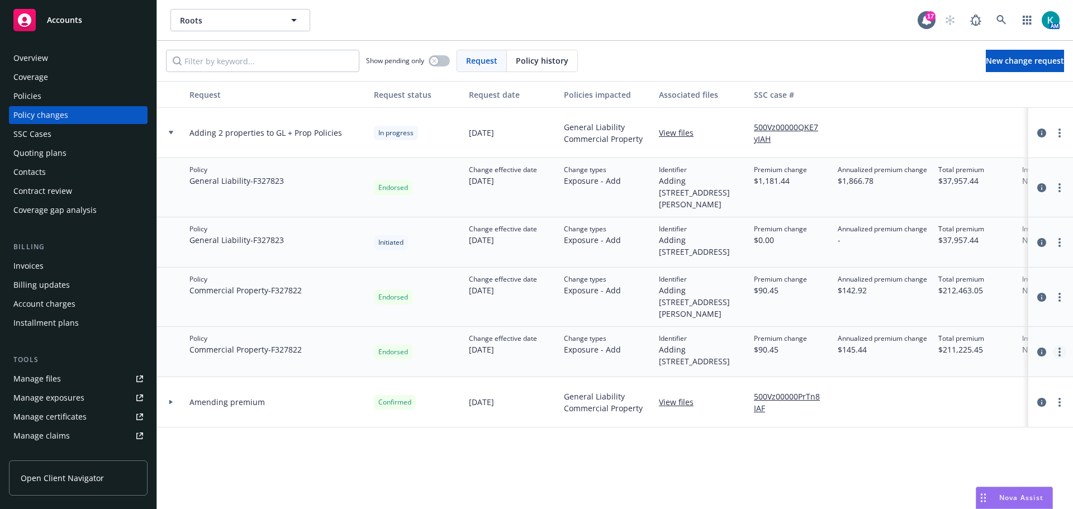
click at [1053, 354] on link "more" at bounding box center [1059, 351] width 13 height 13
click at [1000, 425] on link "Edit policy change" at bounding box center [962, 420] width 192 height 22
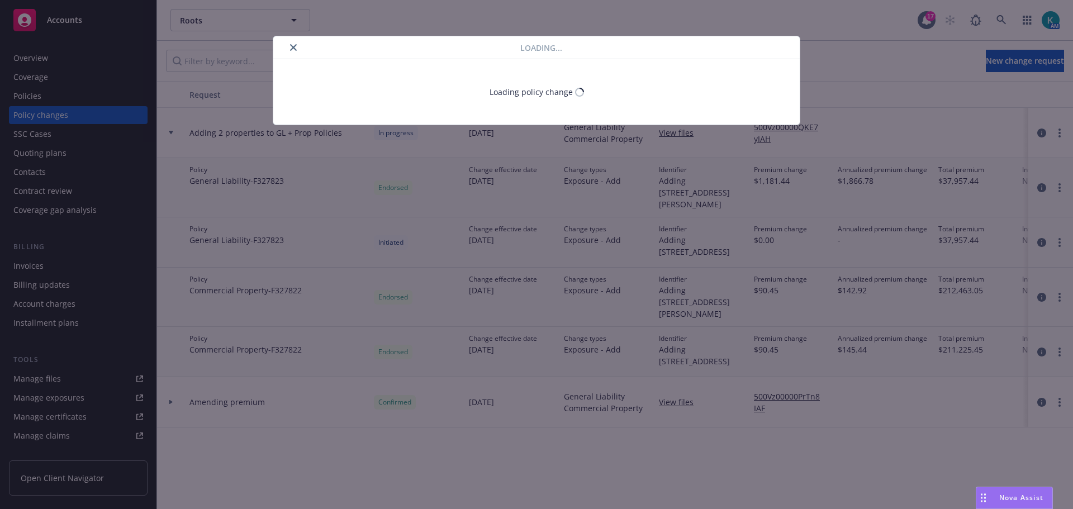
select select "ACCEPTED"
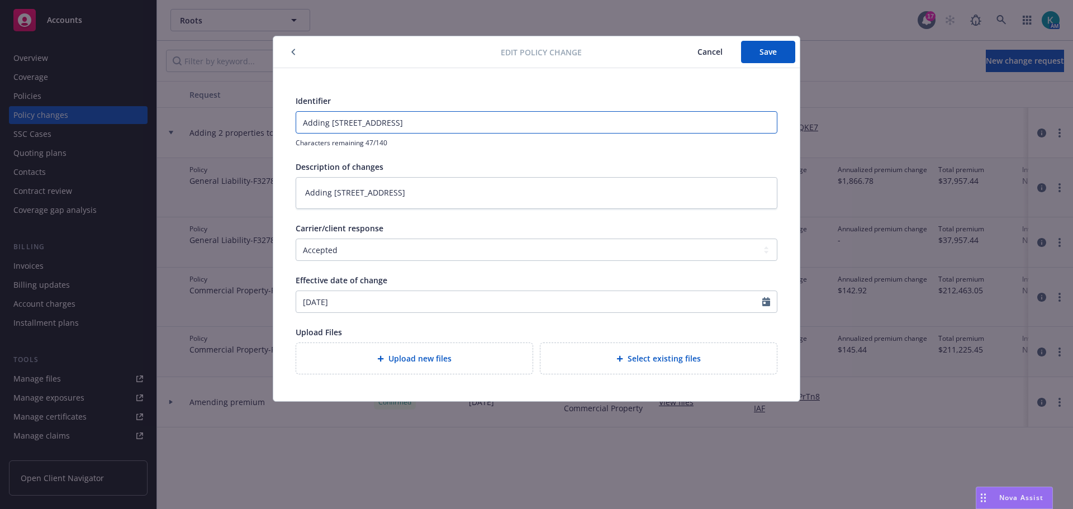
drag, startPoint x: 499, startPoint y: 120, endPoint x: 332, endPoint y: 132, distance: 167.6
click at [332, 132] on input "Adding 237 Autumn Ridge Drive Griffin, GA 30224" at bounding box center [536, 122] width 481 height 21
type input "Adding 2"
type textarea "x"
type input "Adding"
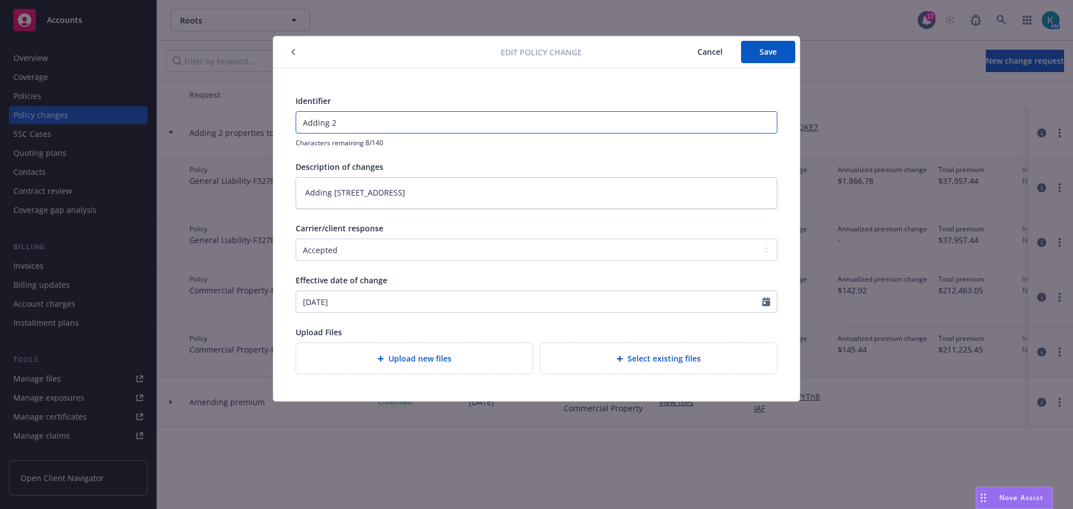
type textarea "x"
drag, startPoint x: 494, startPoint y: 198, endPoint x: 333, endPoint y: 198, distance: 161.0
click at [333, 198] on textarea "Adding [STREET_ADDRESS]" at bounding box center [537, 193] width 482 height 32
click at [434, 121] on input "Adding" at bounding box center [536, 122] width 481 height 21
paste input "237 Autumn Ridge Drive Griffin, GA 30224"
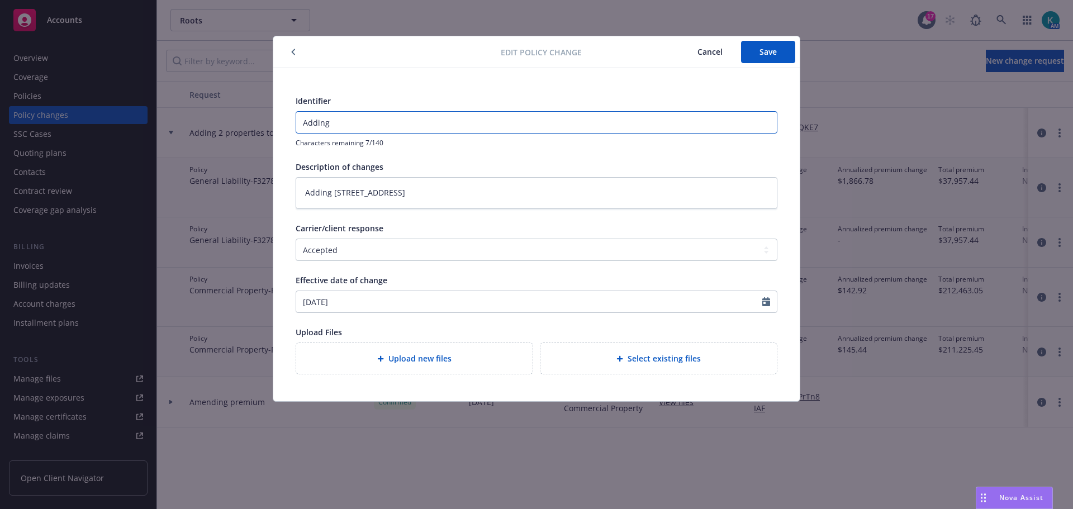
type input "Adding [STREET_ADDRESS]"
type textarea "x"
type input "Adding [STREET_ADDRESS]"
click at [552, 196] on textarea "Adding [STREET_ADDRESS]" at bounding box center [537, 193] width 482 height 32
type textarea "Adding [STREET_ADDRESS]"
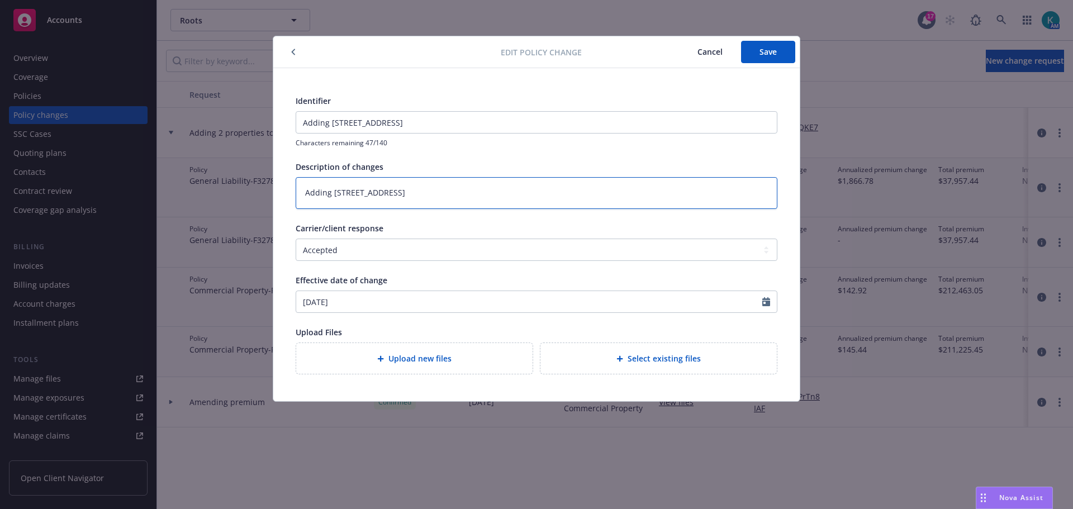
type textarea "x"
type textarea "Adding 237 Autumn Ridge Drive Griffin, GA 30224 &"
type textarea "x"
type textarea "Adding 237 Autumn Ridge Drive Griffin, GA 30224 &"
type textarea "x"
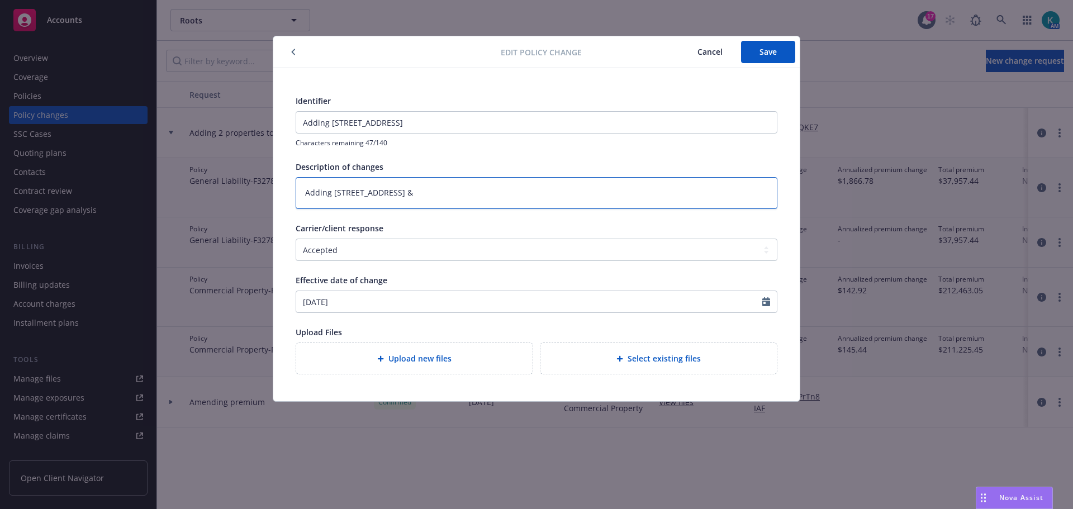
type textarea "Adding 237 Autumn Ridge Drive Griffin, GA 30224 &"
click at [610, 116] on input "Adding [STREET_ADDRESS]" at bounding box center [536, 122] width 481 height 21
type input "Adding [STREET_ADDRESS]"
type textarea "x"
type input "Adding 237 Autumn Ridge Drive Griffin, GA 30224 &"
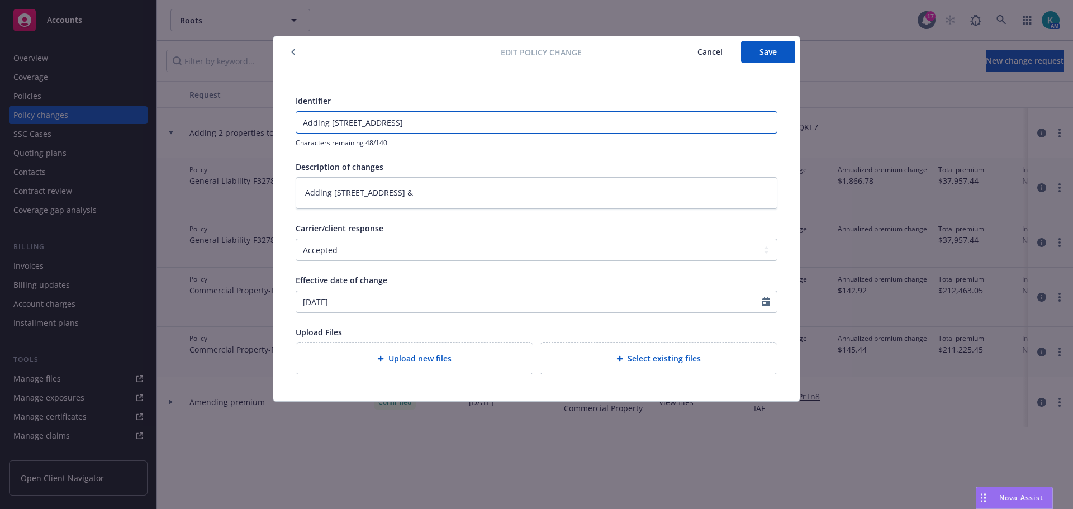
type textarea "x"
type input "Adding 237 Autumn Ridge Drive Griffin, GA 30224 &"
type textarea "x"
click at [594, 111] on div "Identifier Adding 237 Autumn Ridge Drive Griffin, GA 30224 & Characters remaini…" at bounding box center [537, 121] width 482 height 53
click at [581, 126] on input "Adding 237 Autumn Ridge Drive Griffin, GA 30224 &" at bounding box center [536, 122] width 481 height 21
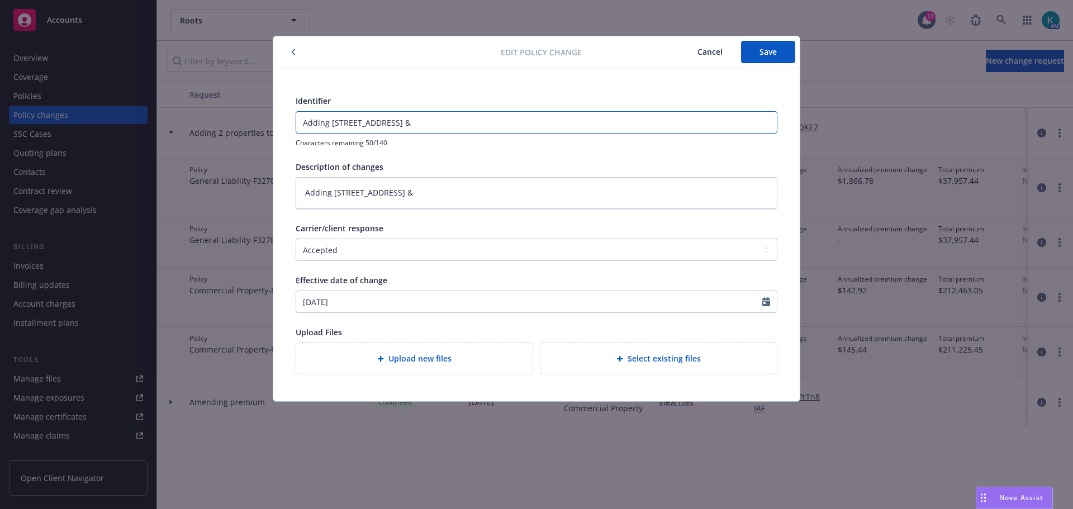
paste input "80 Willowick Dr"
type input "Adding 237 Autumn Ridge Drive Griffin, GA 30224 & 80 Willowick Dr"
type textarea "x"
drag, startPoint x: 481, startPoint y: 122, endPoint x: 419, endPoint y: 129, distance: 63.0
click at [419, 129] on input "Adding 237 Autumn Ridge Drive Griffin, GA 30224 & 80 Willowick Dr" at bounding box center [536, 122] width 481 height 21
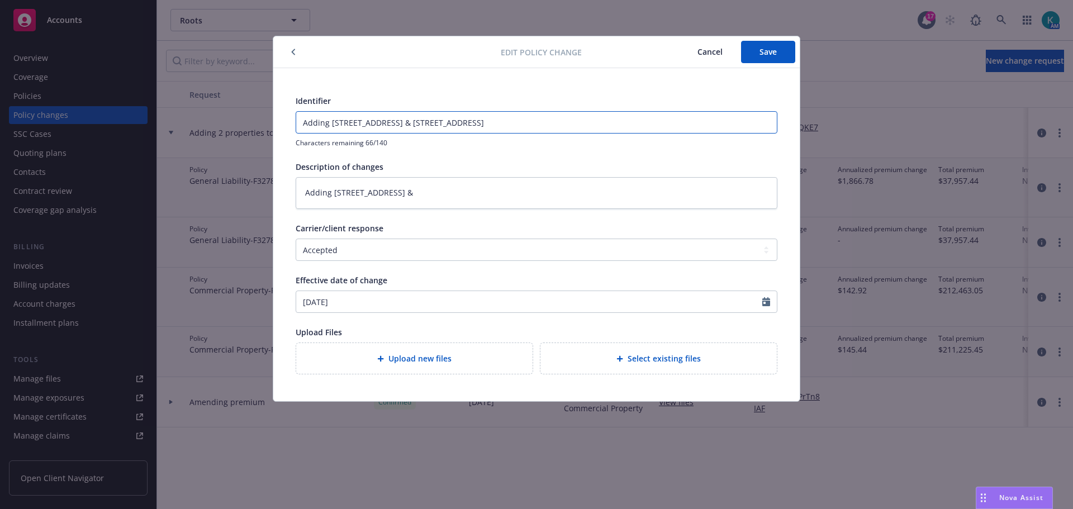
type input "Adding 237 Autumn Ridge Drive & 80 Willowick Dr"
type textarea "x"
click at [501, 109] on div "Identifier Adding 237 Autumn Ridge Drive & 80 Willowick Dr Characters remaining…" at bounding box center [537, 121] width 482 height 53
click at [510, 128] on input "Adding 237 Autumn Ridge Drive & 80 Willowick Dr" at bounding box center [536, 122] width 481 height 21
type input "Adding 237 Autumn Ridge Drive & 80 Willowick Dr"
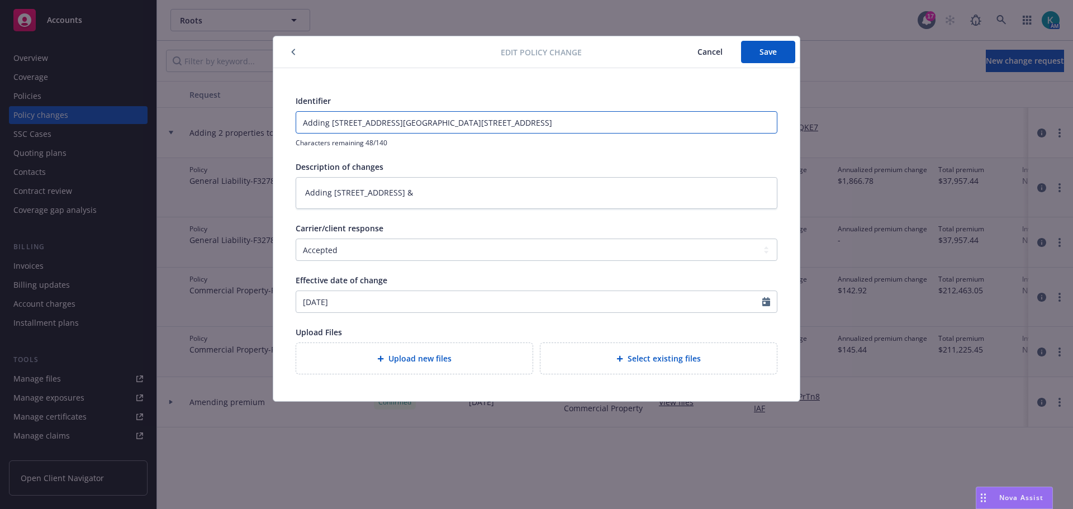
type textarea "x"
type input "Adding 237 Autumn Ridge Drive & 80 Willowick Dri"
type textarea "x"
type input "Adding 237 Autumn Ridge Drive & 80 Willowick Driv"
type textarea "x"
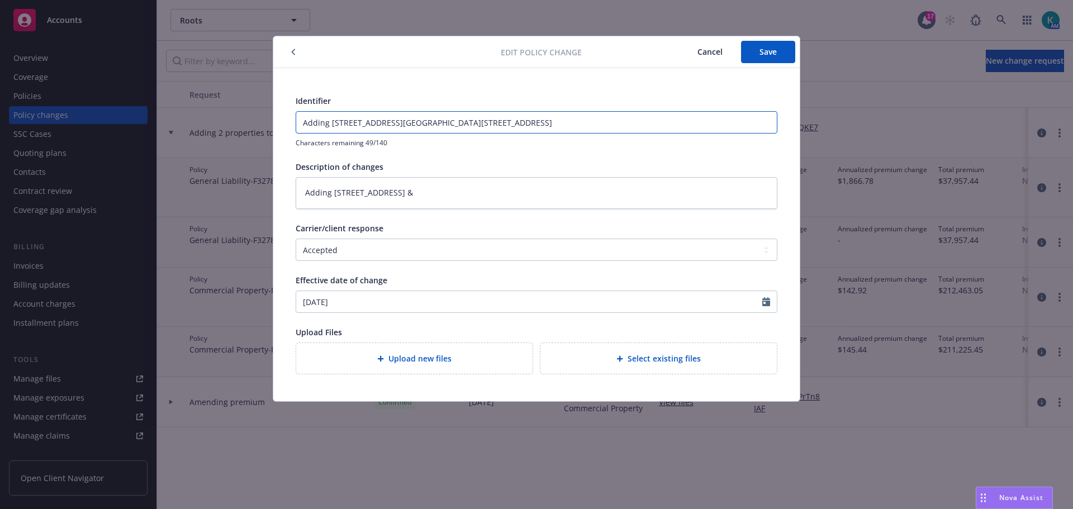
type input "Adding 237 Autumn Ridge Drive & 80 Willowick Drive"
type textarea "x"
drag, startPoint x: 510, startPoint y: 128, endPoint x: 184, endPoint y: 125, distance: 325.9
click at [184, 125] on div "Edit policy change Cancel Save Identifier Adding 237 Autumn Ridge Drive & 80 Wi…" at bounding box center [536, 254] width 1073 height 509
type input "Adding 237 Autumn Ridge Drive & 80 Willowick Drive"
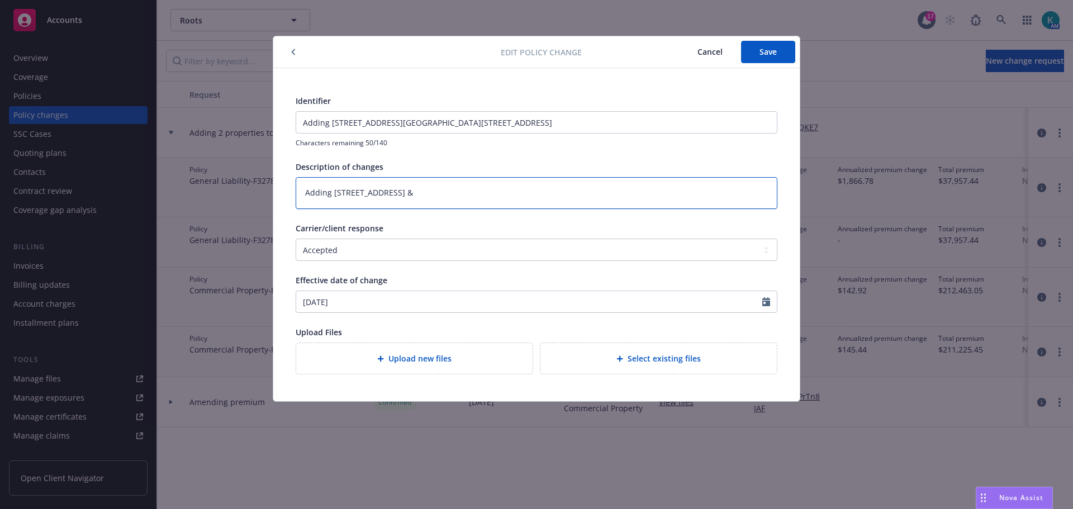
drag, startPoint x: 417, startPoint y: 198, endPoint x: 145, endPoint y: 192, distance: 272.3
click at [141, 198] on div "Edit policy change Cancel Save Identifier Adding 237 Autumn Ridge Drive & 80 Wi…" at bounding box center [536, 254] width 1073 height 509
paste textarea "Adding 237 Autumn Ridge Drive & 80 Willowick Drive"
type textarea "Adding 237 Autumn Ridge Drive & 80 Willowick Drive"
type textarea "x"
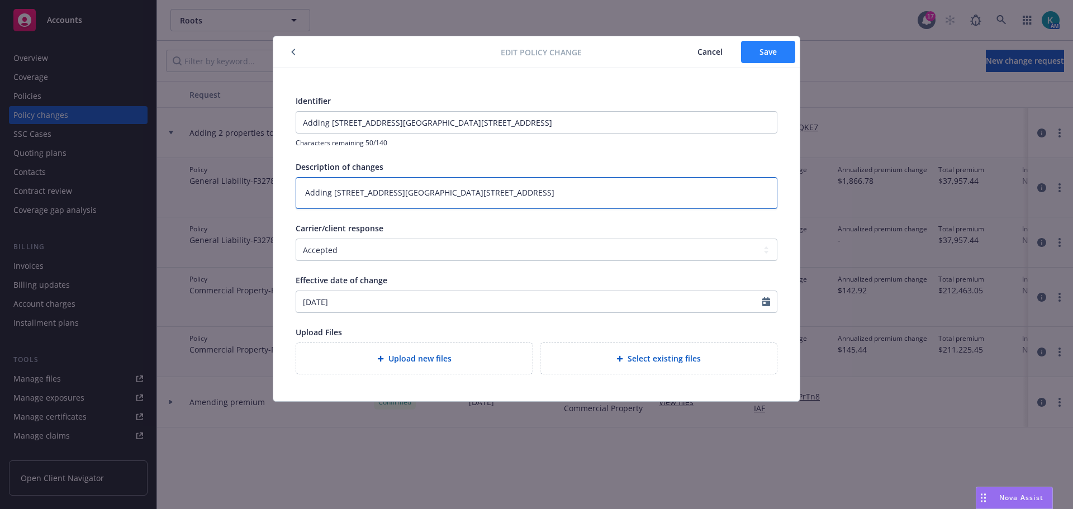
type textarea "Adding 237 Autumn Ridge Drive & 80 Willowick Drive"
click at [773, 59] on button "Save" at bounding box center [768, 52] width 54 height 22
type textarea "x"
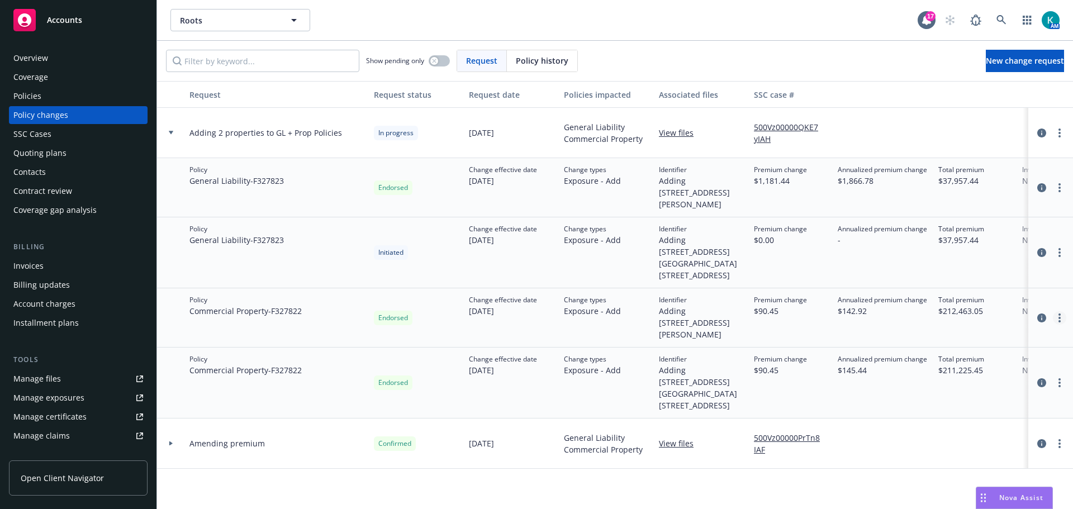
click at [1054, 311] on link "more" at bounding box center [1059, 317] width 13 height 13
click at [974, 385] on link "Edit billing info" at bounding box center [962, 388] width 192 height 22
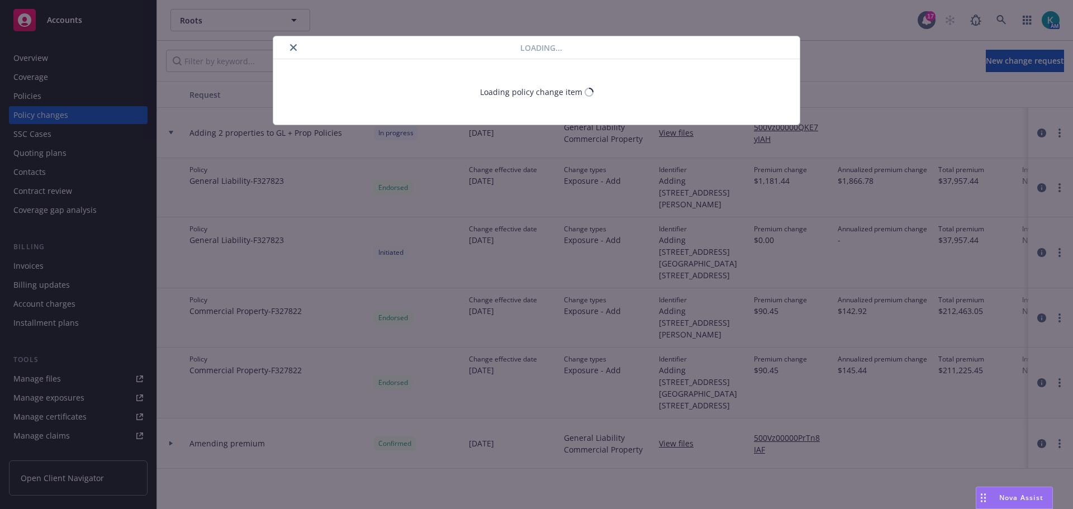
select select "GA"
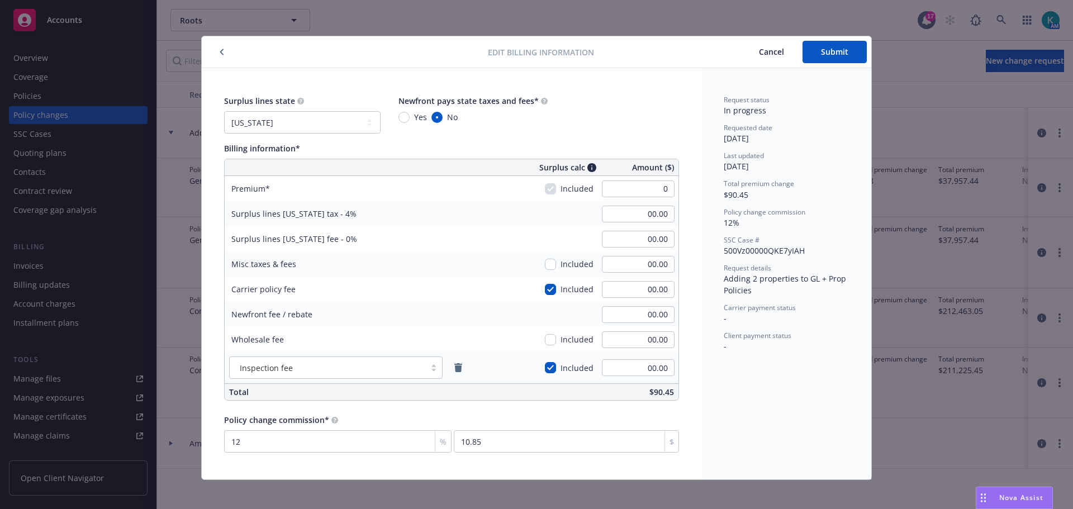
type input "00.00"
type input "0"
click at [481, 215] on div "Surplus lines Georgia tax - 4% 00.00" at bounding box center [452, 213] width 454 height 25
click at [826, 53] on span "Submit" at bounding box center [834, 51] width 27 height 11
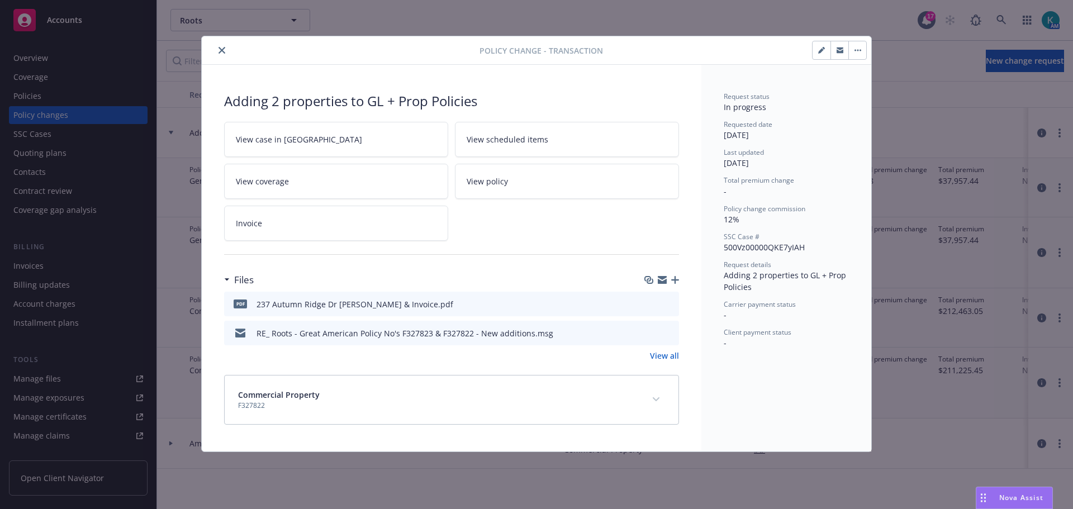
click at [224, 52] on icon "close" at bounding box center [222, 50] width 7 height 7
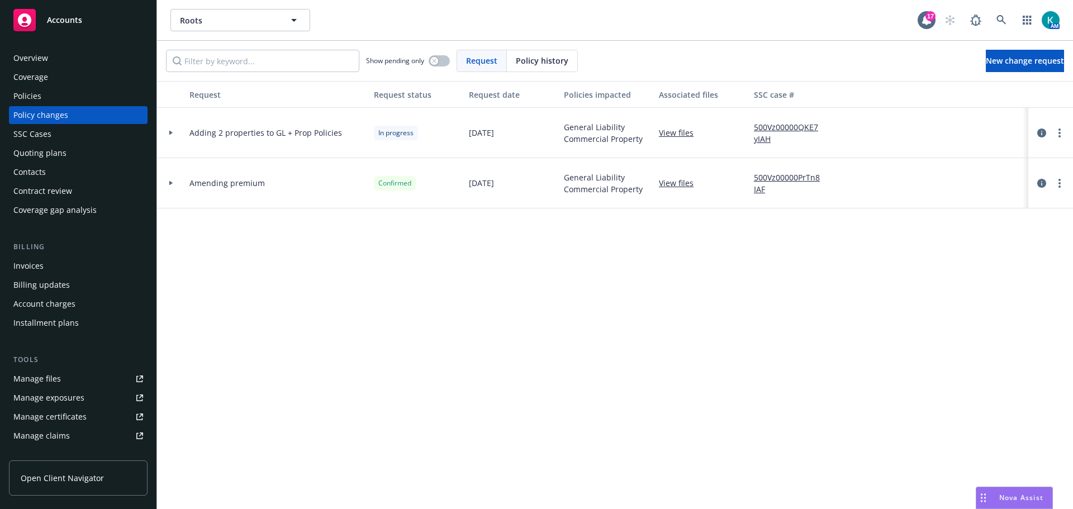
click at [220, 132] on span "Adding 2 properties to GL + Prop Policies" at bounding box center [266, 133] width 153 height 12
click at [175, 131] on div at bounding box center [171, 133] width 28 height 50
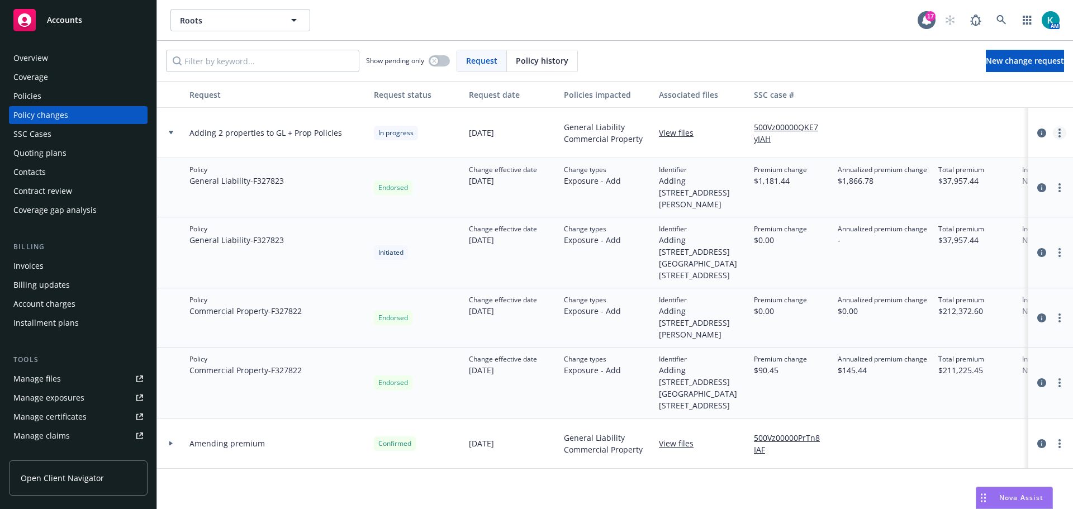
click at [1059, 131] on circle "more" at bounding box center [1060, 130] width 2 height 2
click at [963, 236] on link "Resume workflow" at bounding box center [962, 227] width 192 height 22
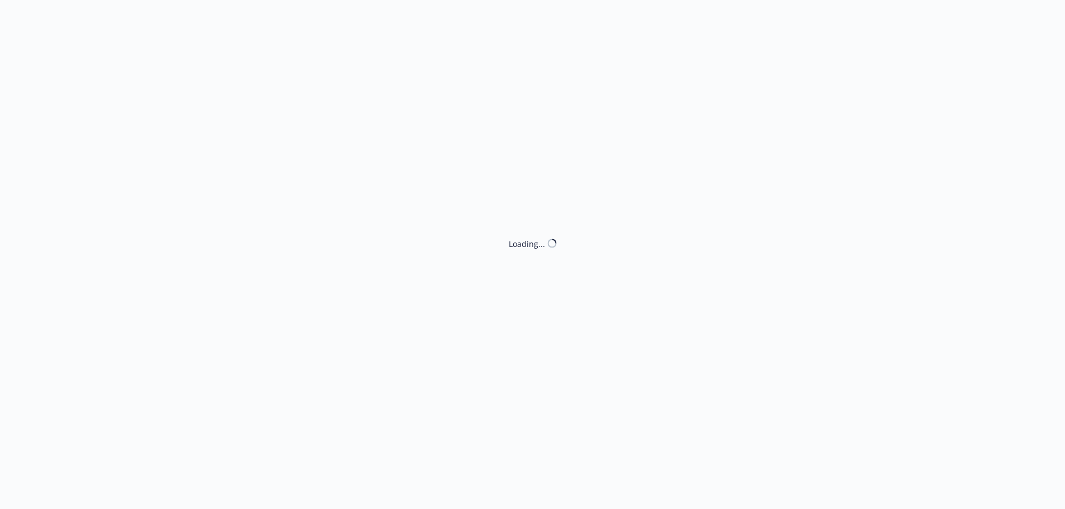
select select "ACCEPTED"
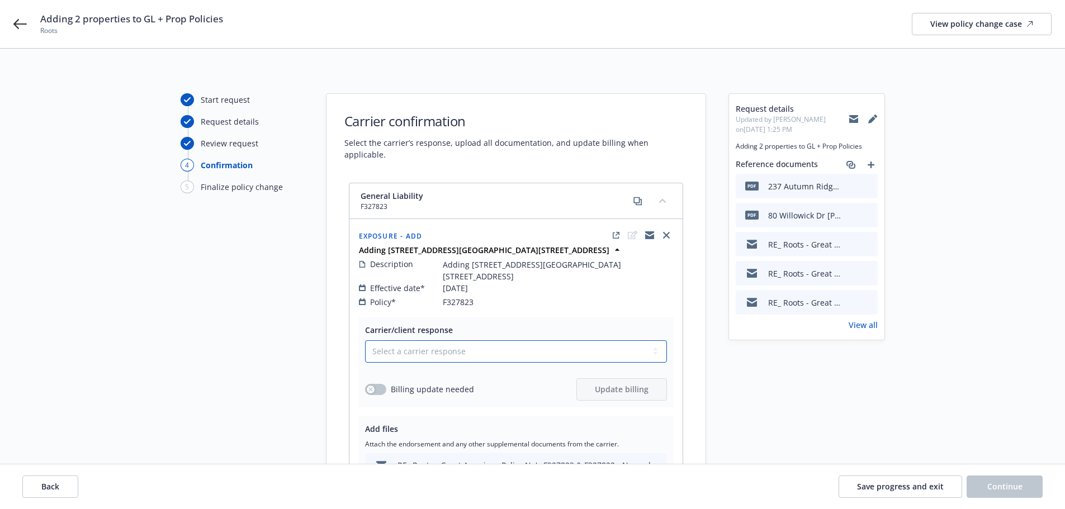
click at [466, 340] on select "Select a carrier response Accepted Accepted with revision No endorsement needed…" at bounding box center [516, 351] width 302 height 22
select select "ACCEPTED"
click at [367, 340] on select "Select a carrier response Accepted Accepted with revision No endorsement needed…" at bounding box center [516, 351] width 302 height 22
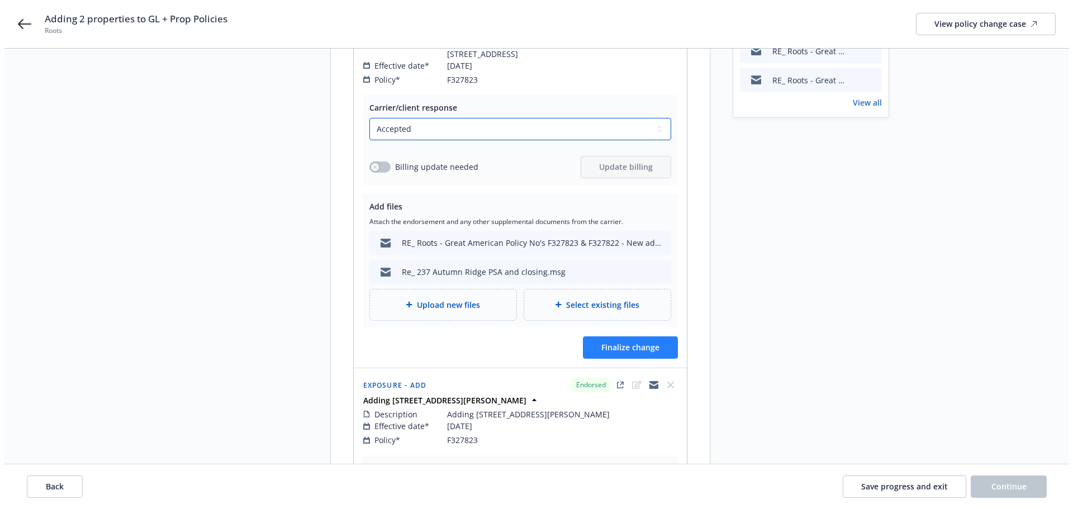
scroll to position [224, 0]
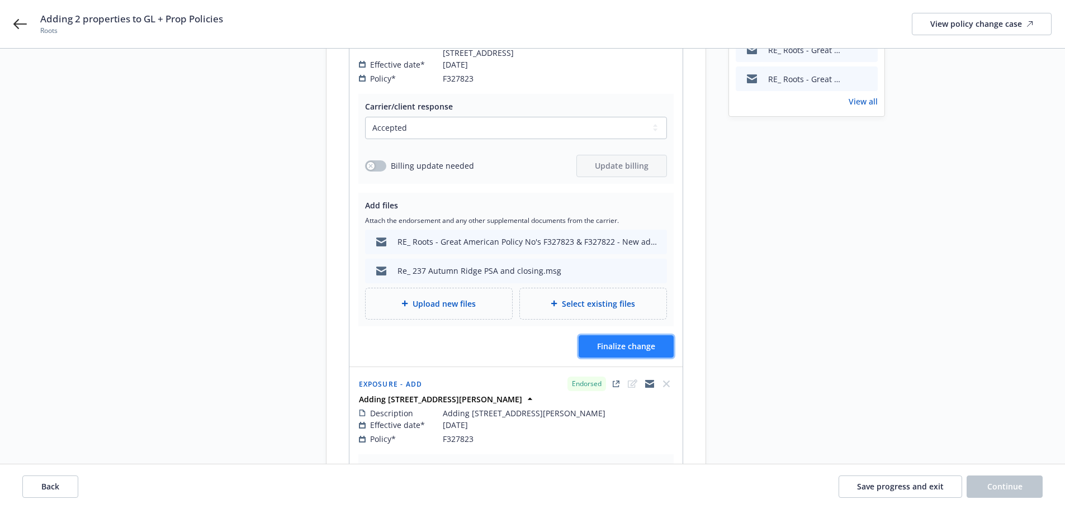
click at [645, 341] on span "Finalize change" at bounding box center [626, 346] width 58 height 11
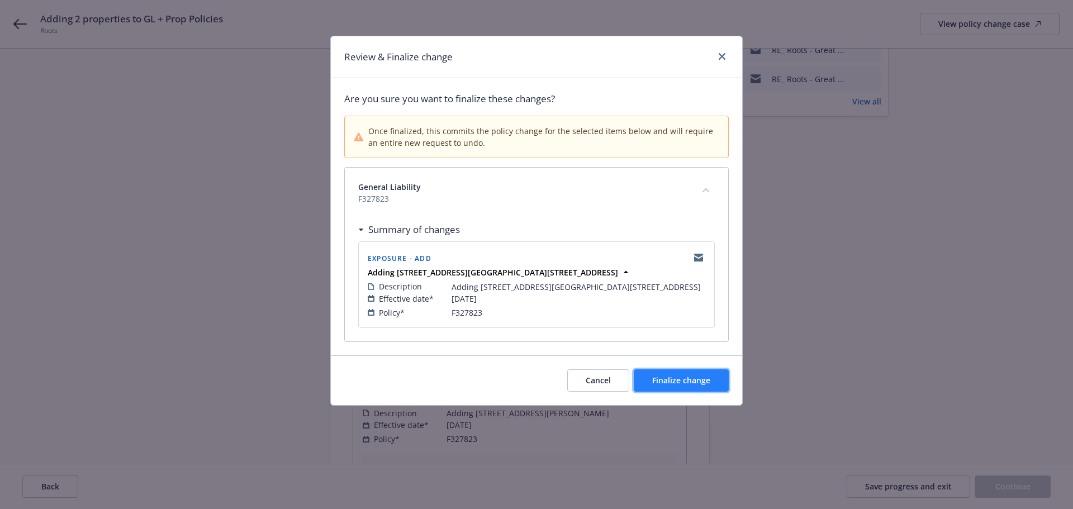
click at [695, 386] on span "Finalize change" at bounding box center [681, 380] width 58 height 11
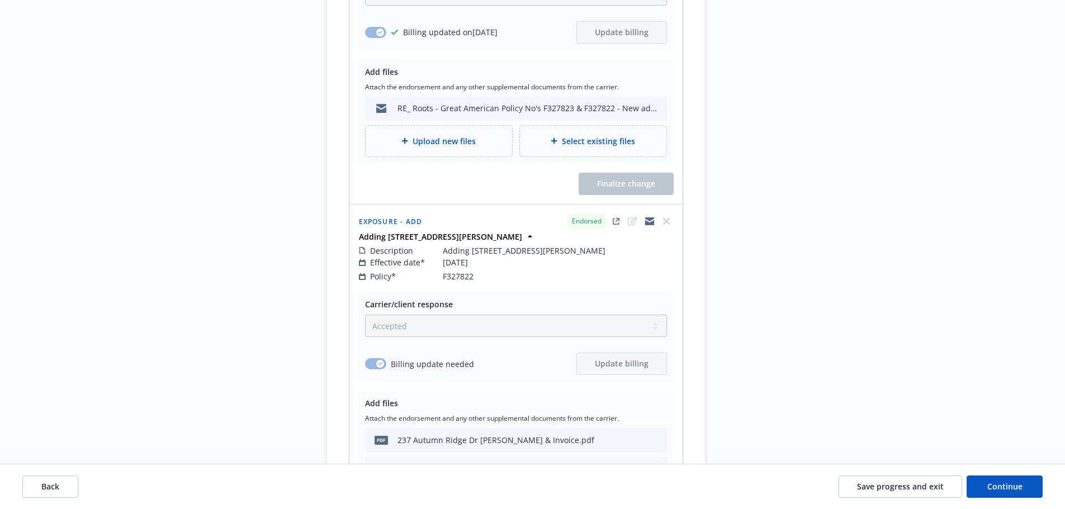
scroll to position [1377, 0]
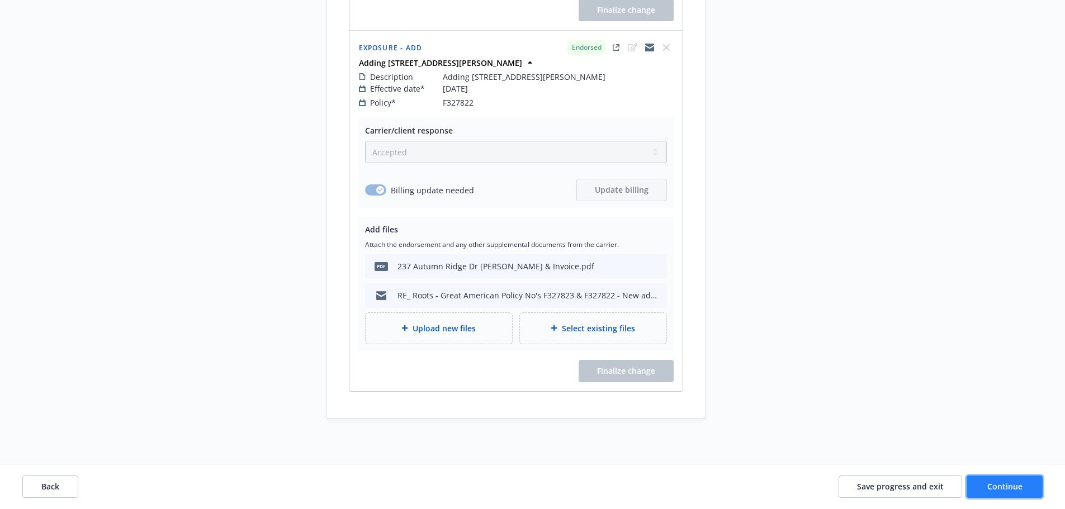
click at [1018, 488] on span "Continue" at bounding box center [1004, 486] width 35 height 11
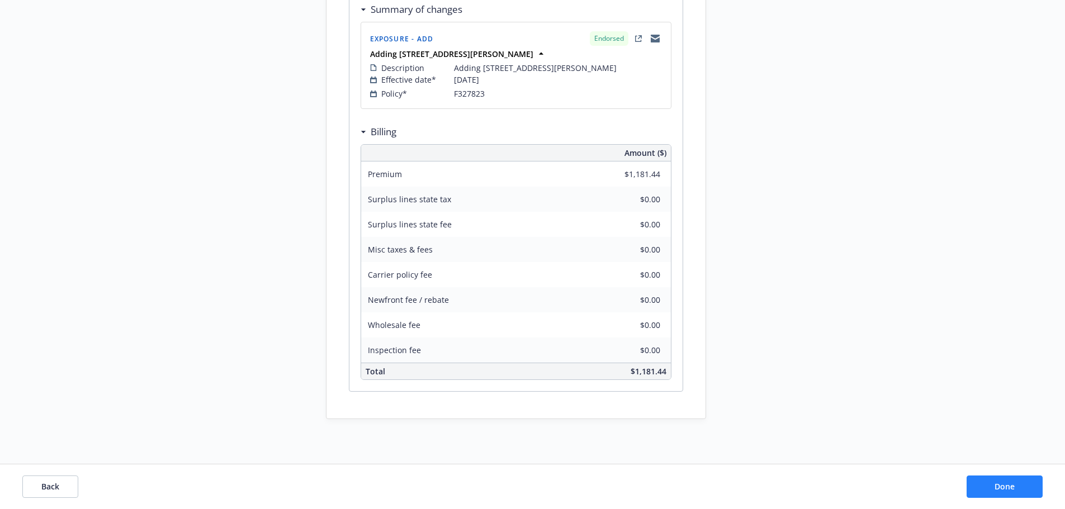
scroll to position [1063, 0]
drag, startPoint x: 1014, startPoint y: 482, endPoint x: 1014, endPoint y: 476, distance: 6.1
click at [1014, 480] on button "Done" at bounding box center [1005, 487] width 76 height 22
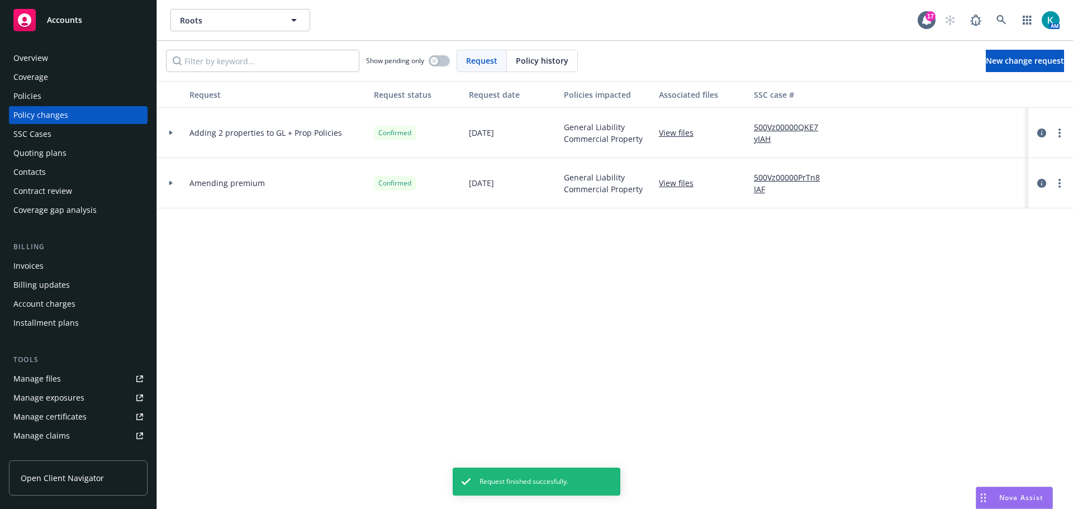
click at [61, 102] on div "Policies" at bounding box center [78, 96] width 130 height 18
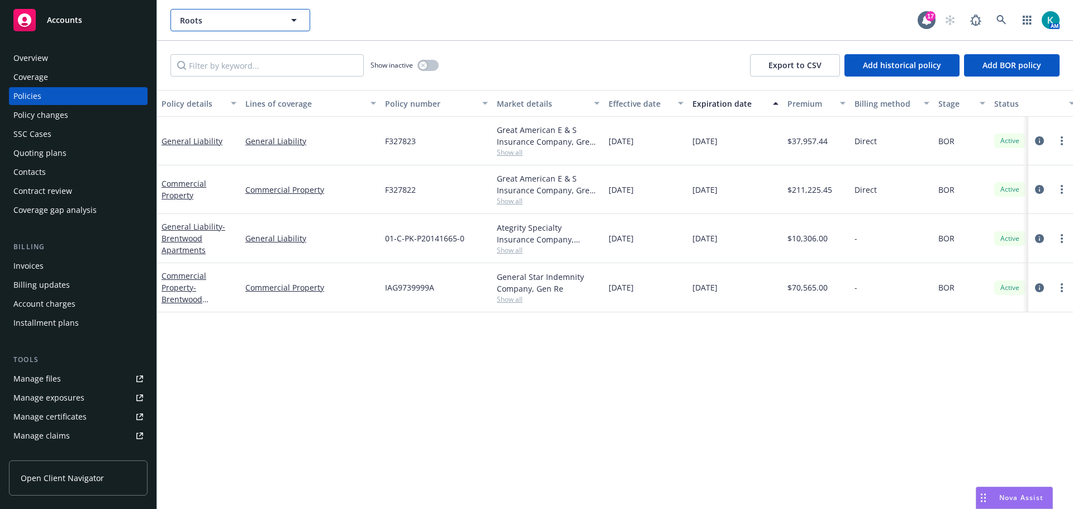
click at [220, 16] on span "Roots" at bounding box center [228, 21] width 97 height 12
type input "scenic woo"
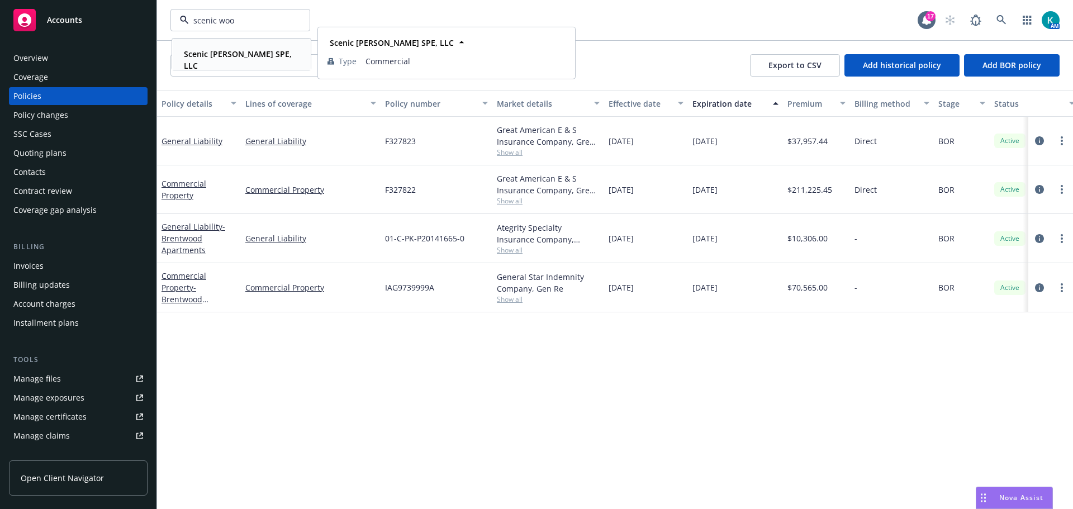
click at [277, 50] on div "Scenic Woods SPE, LLC" at bounding box center [241, 60] width 124 height 28
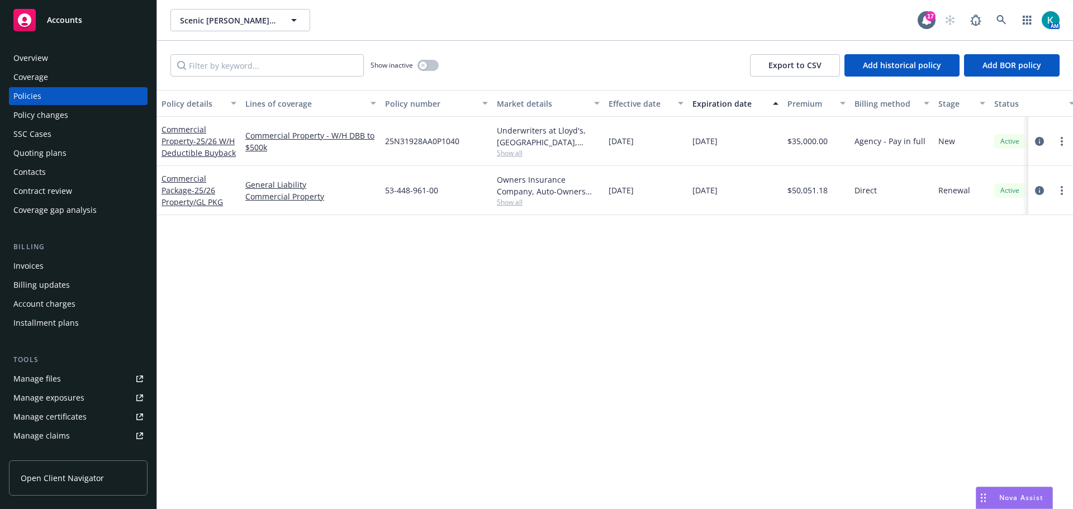
click at [74, 388] on link "Manage files" at bounding box center [78, 379] width 139 height 18
click at [213, 15] on button "Scenic Woods SPE, LLC" at bounding box center [241, 20] width 140 height 22
type input "roofsto"
click at [995, 15] on link at bounding box center [1002, 20] width 22 height 22
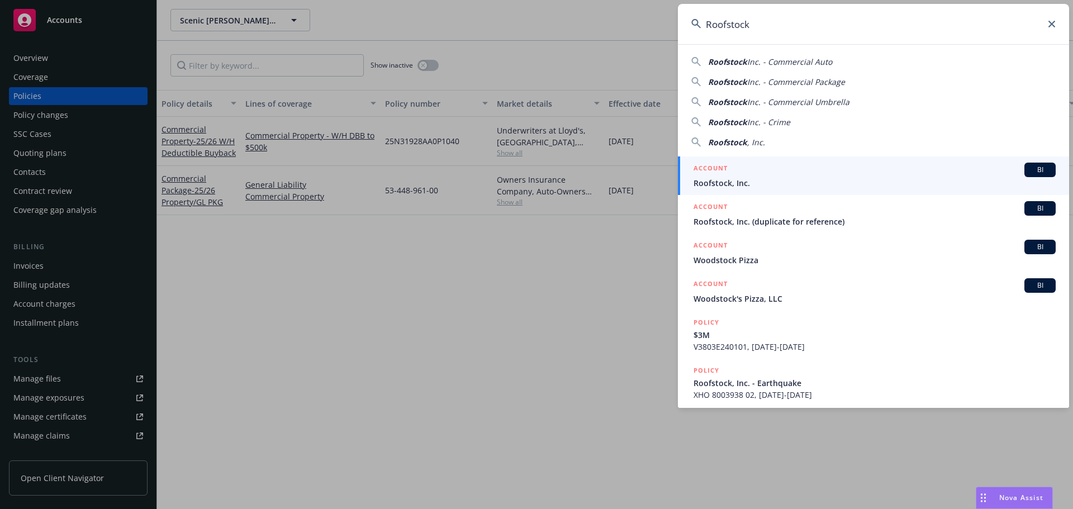
type input "Roofstock"
click at [821, 169] on div "ACCOUNT BI" at bounding box center [875, 170] width 362 height 15
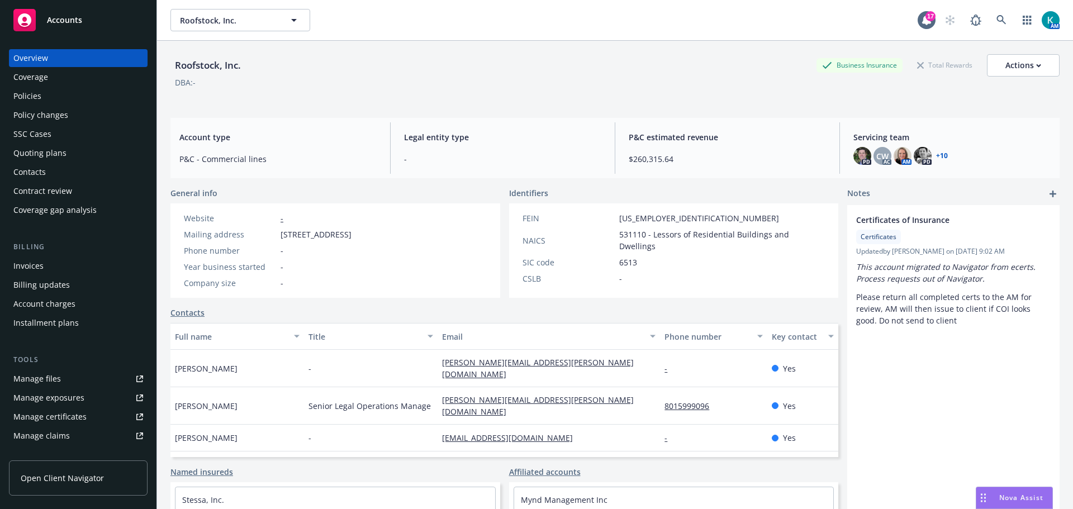
click at [875, 138] on span "Servicing team" at bounding box center [952, 137] width 197 height 12
click at [939, 158] on link "+ 10" at bounding box center [942, 156] width 12 height 7
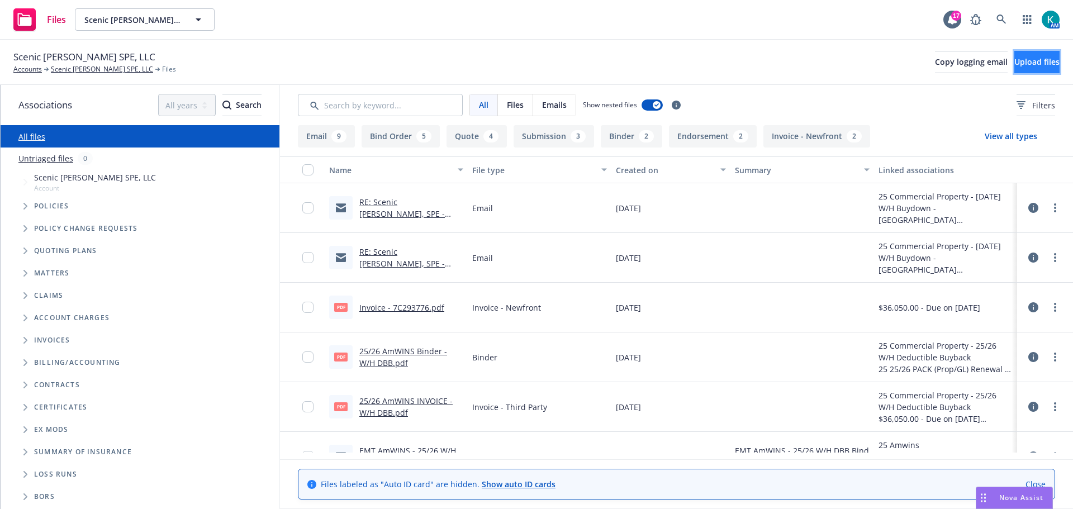
click at [1030, 67] on span "Upload files" at bounding box center [1037, 61] width 45 height 11
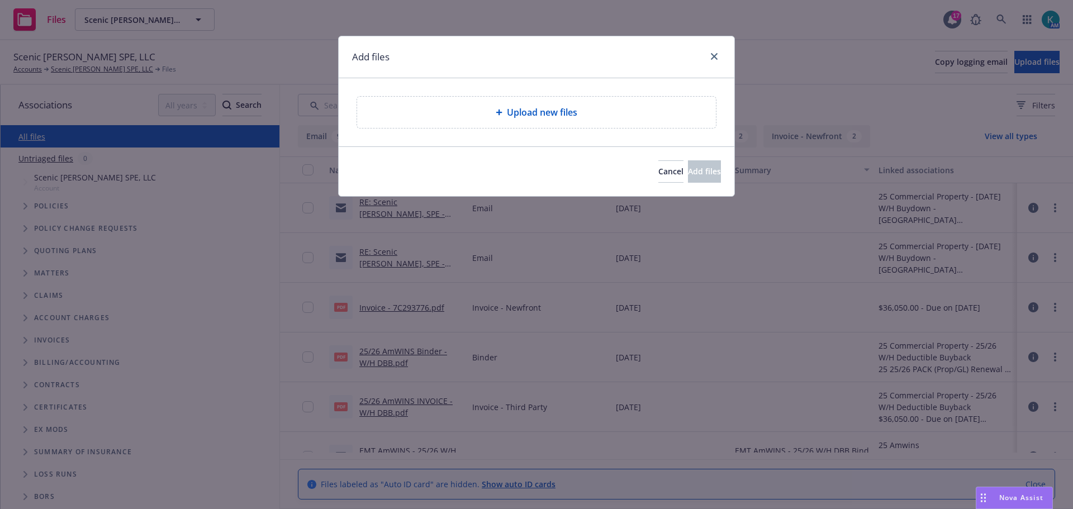
click at [489, 136] on div "Upload new files" at bounding box center [537, 112] width 396 height 68
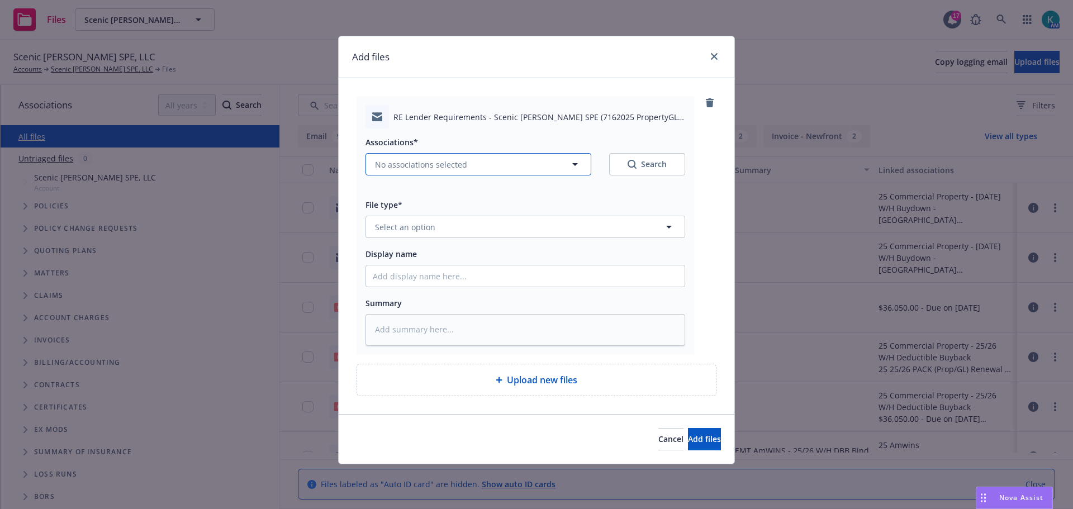
click at [441, 170] on span "No associations selected" at bounding box center [421, 165] width 92 height 12
type textarea "x"
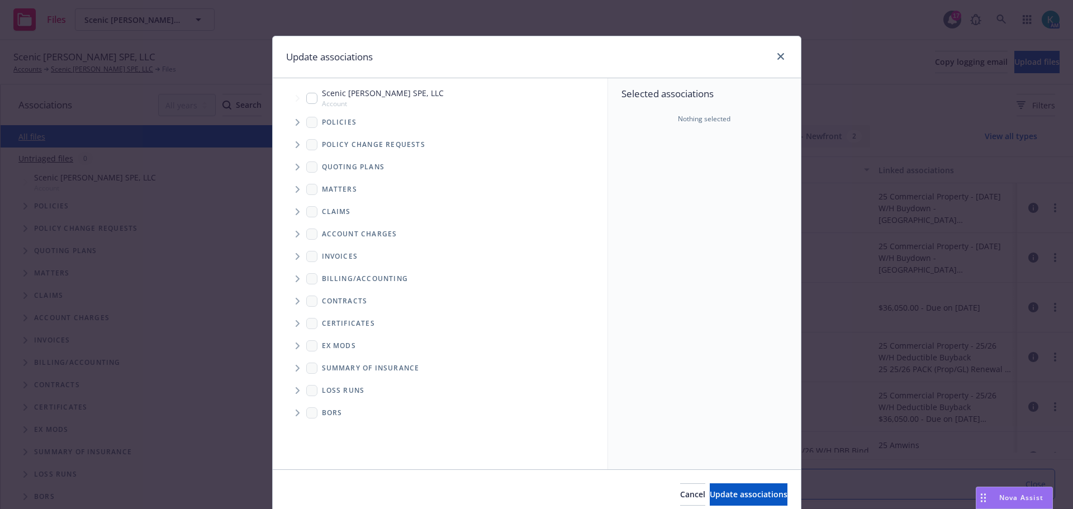
click at [288, 129] on span "Tree Example" at bounding box center [297, 122] width 18 height 18
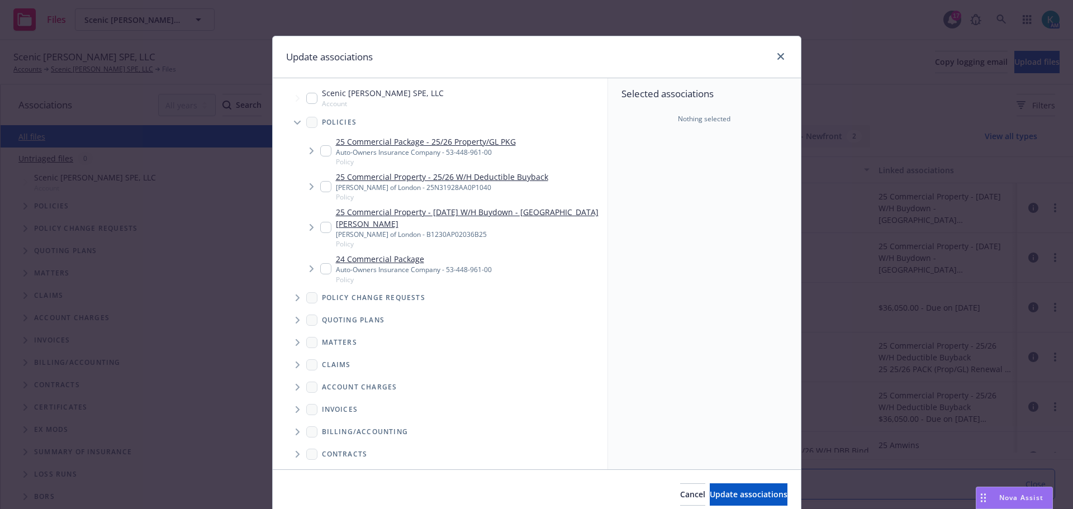
click at [320, 155] on input "Tree Example" at bounding box center [325, 150] width 11 height 11
checkbox input "true"
click at [323, 188] on input "Tree Example" at bounding box center [325, 186] width 11 height 11
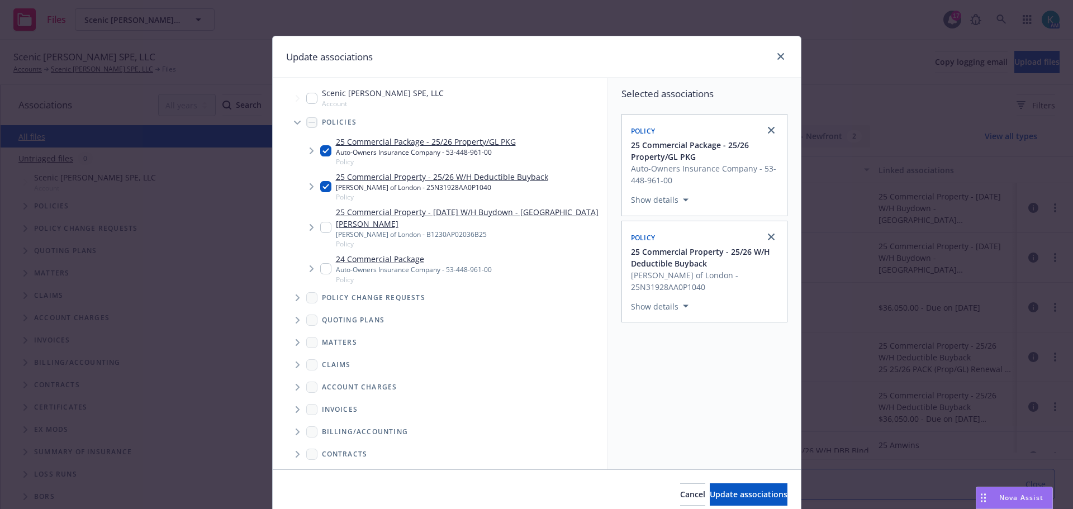
click at [320, 187] on input "Tree Example" at bounding box center [325, 186] width 11 height 11
checkbox input "false"
click at [321, 224] on input "Tree Example" at bounding box center [325, 227] width 11 height 11
checkbox input "true"
click at [710, 489] on button "Update associations" at bounding box center [749, 495] width 78 height 22
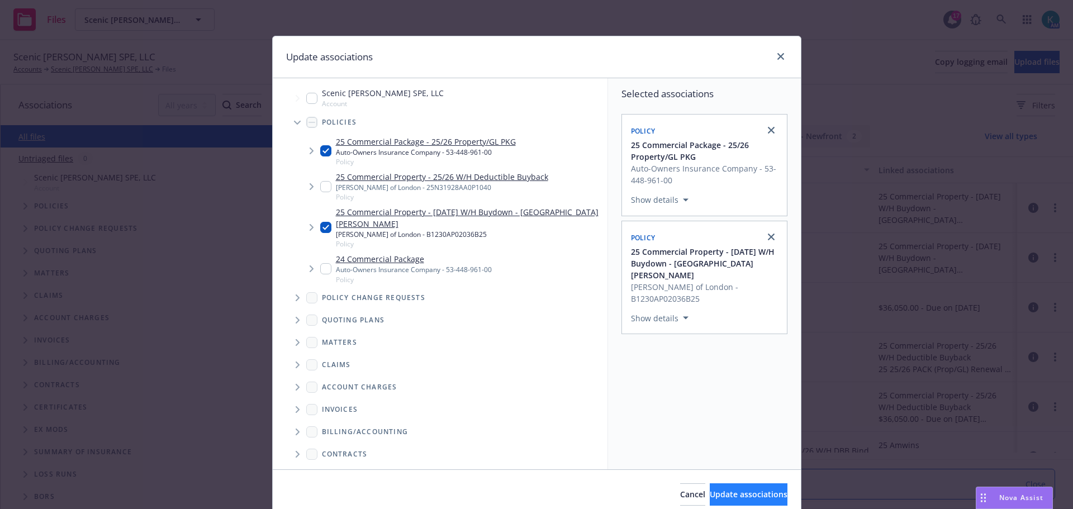
type textarea "x"
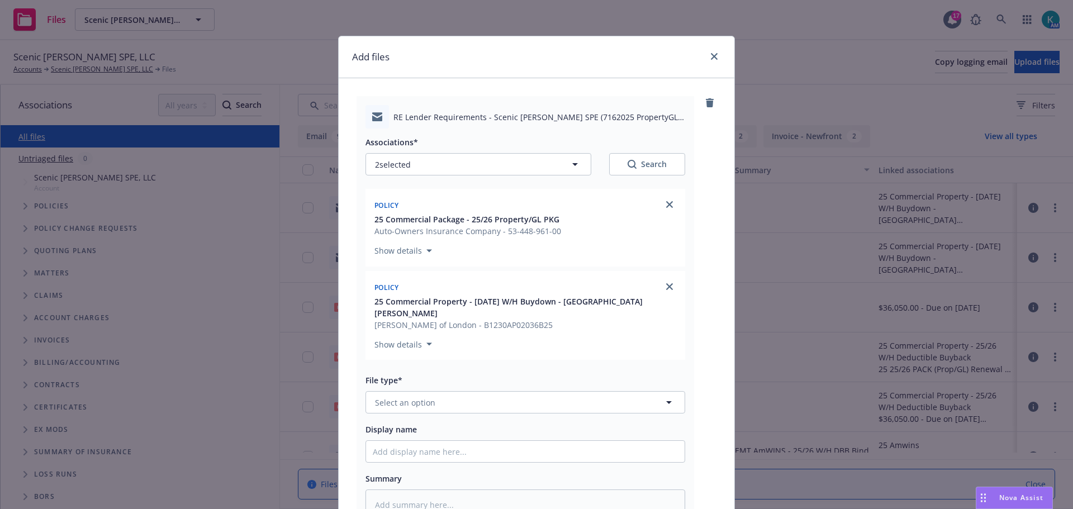
scroll to position [168, 0]
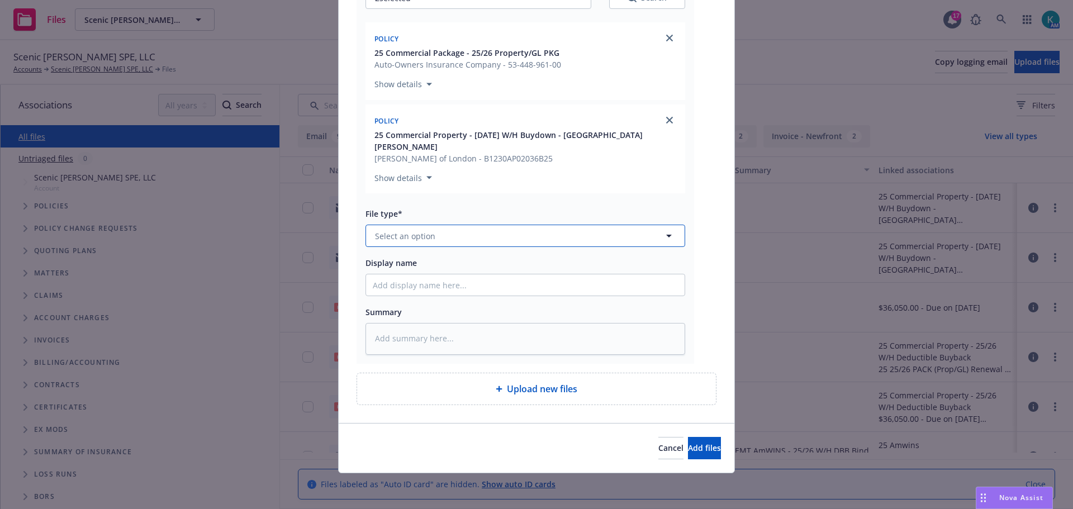
click at [385, 230] on button "Select an option" at bounding box center [526, 236] width 320 height 22
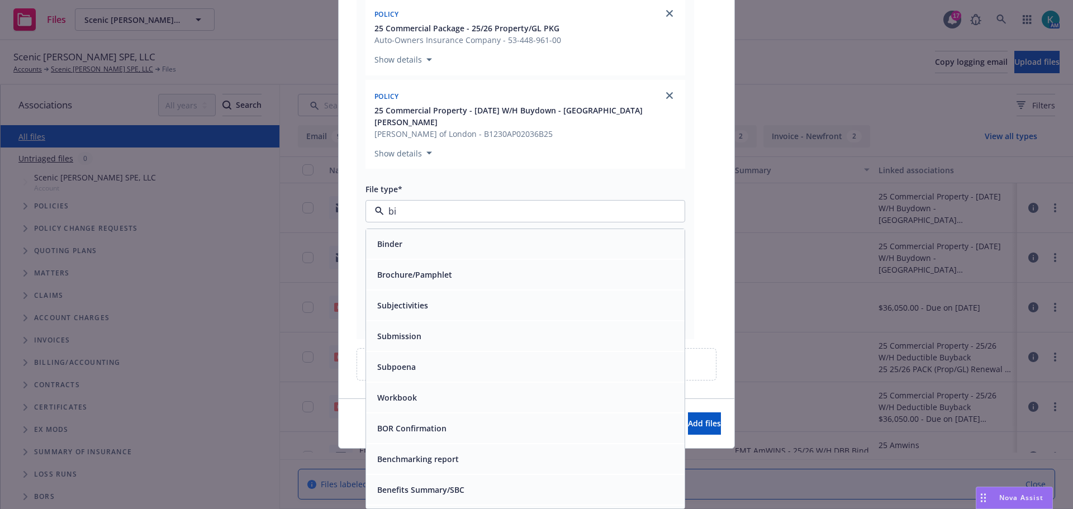
scroll to position [183, 0]
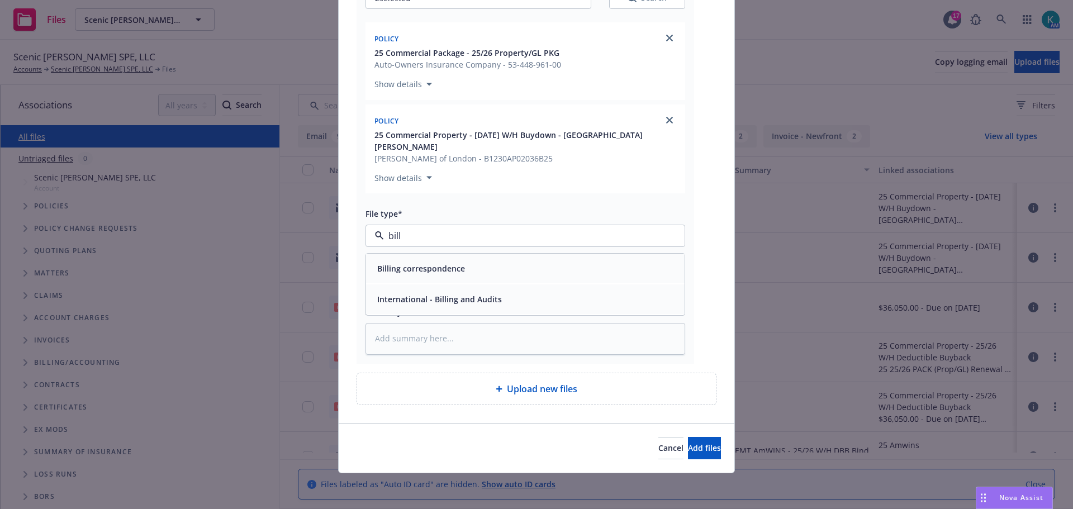
type input "billi"
click at [463, 266] on div "Billing correspondence" at bounding box center [525, 269] width 319 height 30
click at [420, 323] on textarea at bounding box center [526, 339] width 320 height 32
type textarea "x"
type textarea "h"
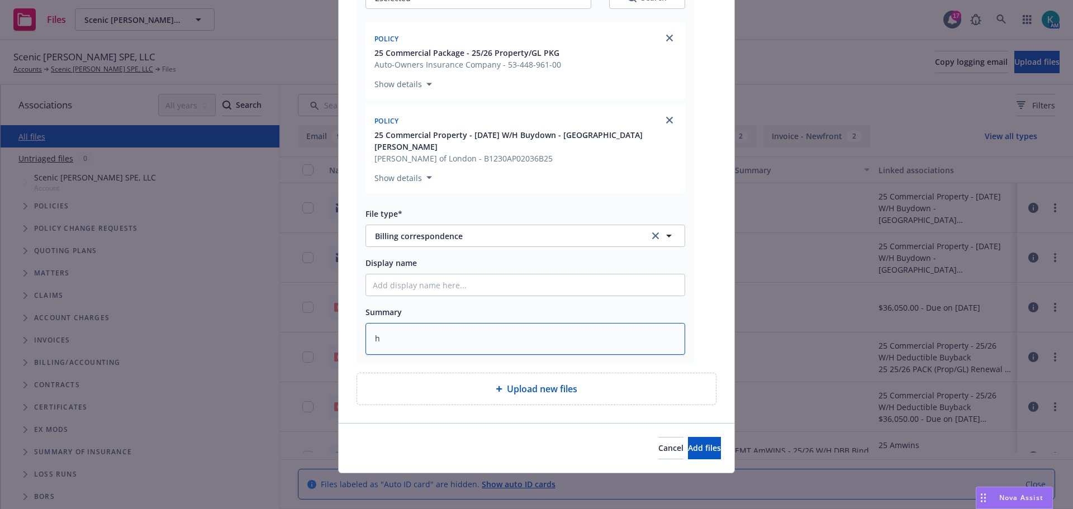
type textarea "x"
type textarea "ha"
type textarea "x"
type textarea "han"
type textarea "x"
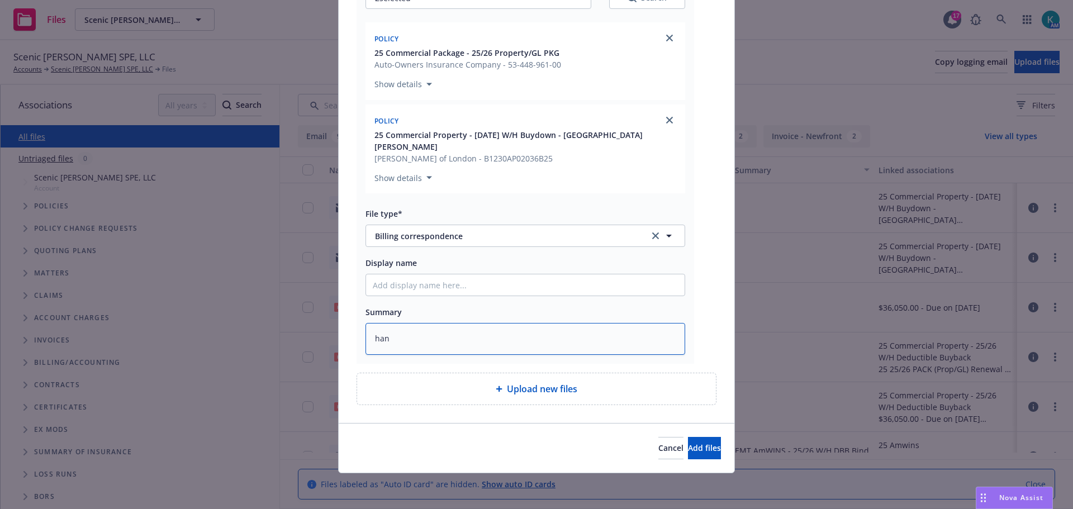
type textarea "hann"
type textarea "x"
type textarea "hanna"
type textarea "x"
click at [428, 334] on textarea "hannah" at bounding box center [526, 339] width 320 height 32
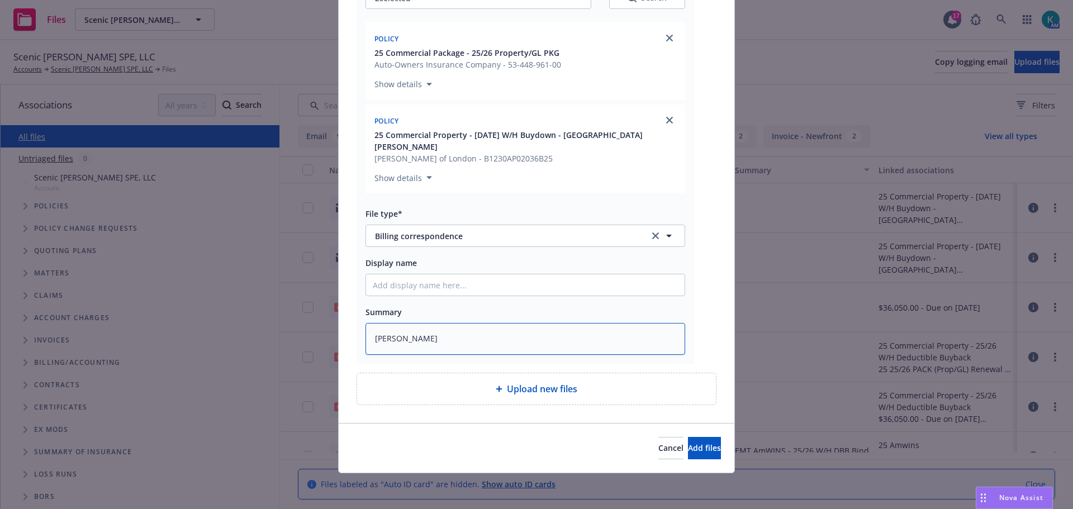
drag, startPoint x: 425, startPoint y: 334, endPoint x: 303, endPoint y: 343, distance: 122.2
click at [304, 343] on div "Add files RE Lender Requirements - Scenic Woods SPE (7162025 PropertyGL Renewal…" at bounding box center [536, 254] width 1073 height 509
type textarea "H"
type textarea "x"
type textarea "Han"
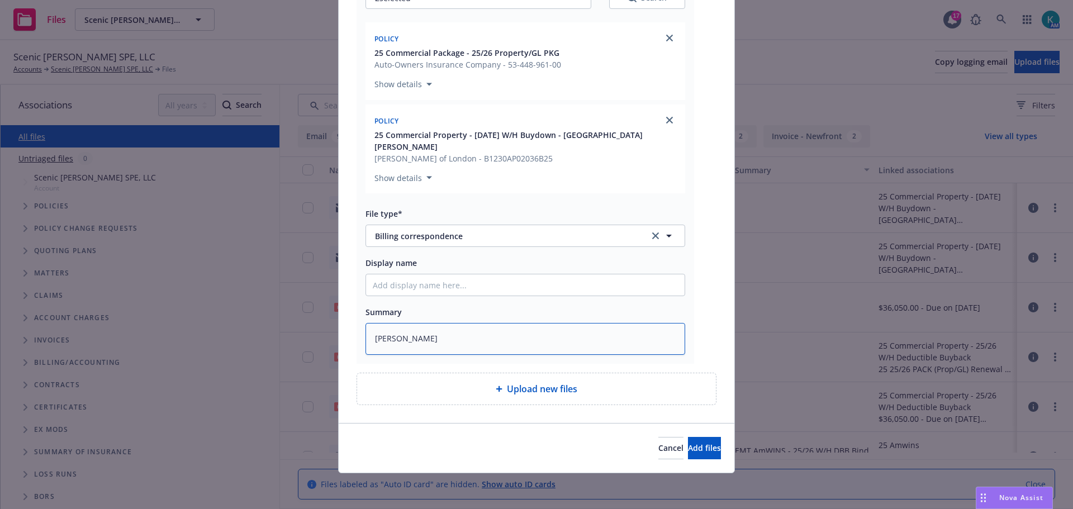
type textarea "x"
type textarea "Hana"
type textarea "x"
type textarea "Hanah"
type textarea "x"
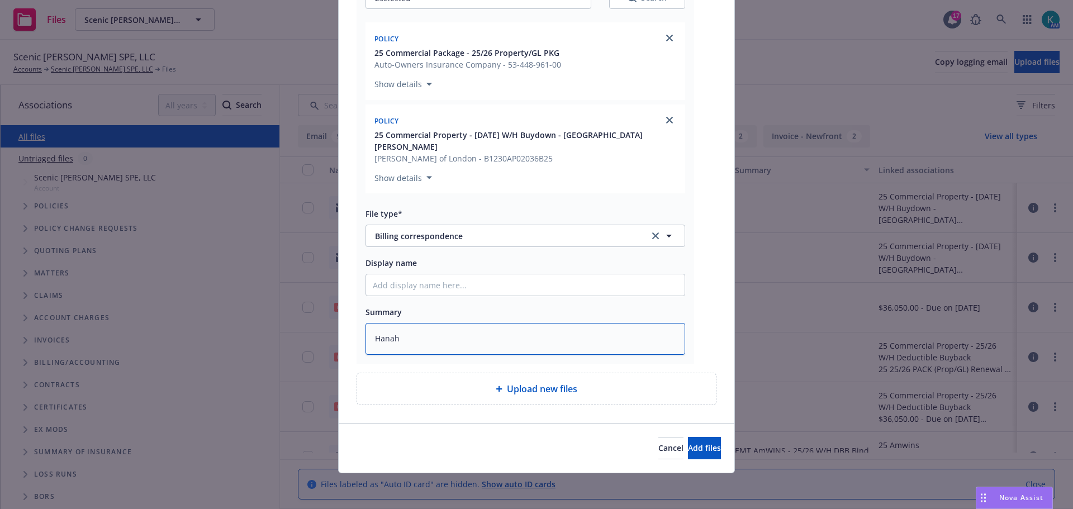
type textarea "Hana"
type textarea "x"
type textarea "Han"
type textarea "x"
type textarea "Hann"
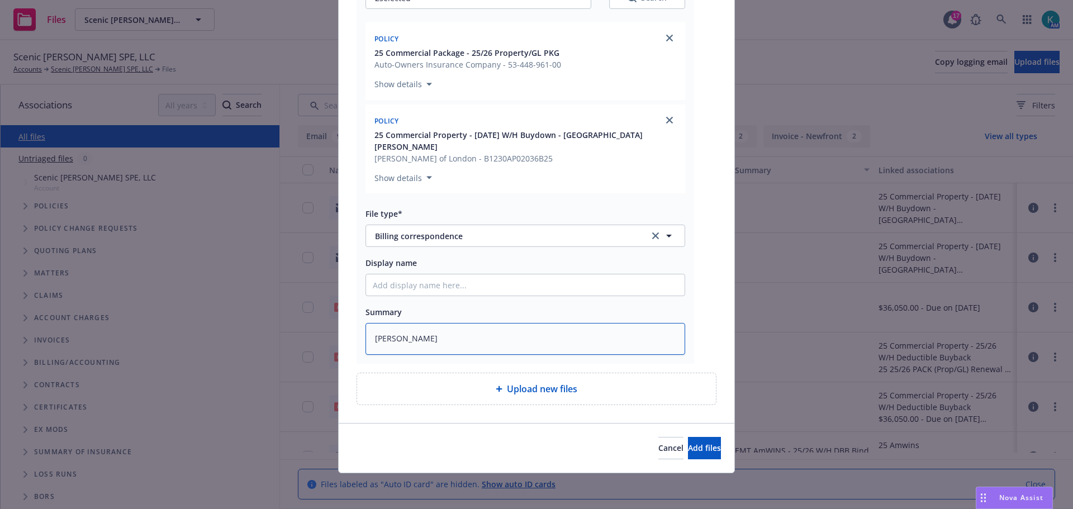
type textarea "x"
type textarea "Hanna"
type textarea "x"
type textarea "Hannah"
type textarea "x"
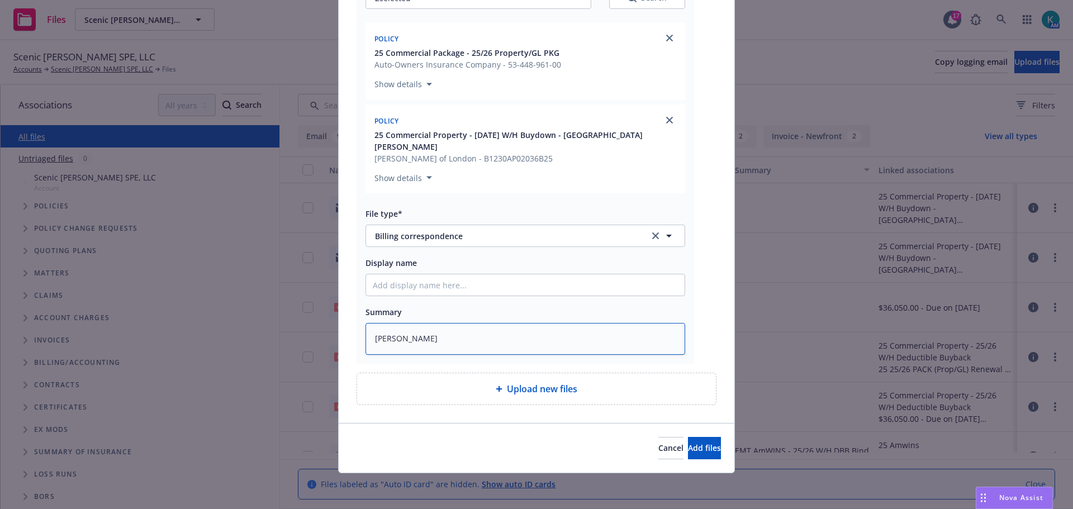
type textarea "Hannah'"
type textarea "x"
type textarea "Hannah's"
type textarea "x"
type textarea "Hannah's"
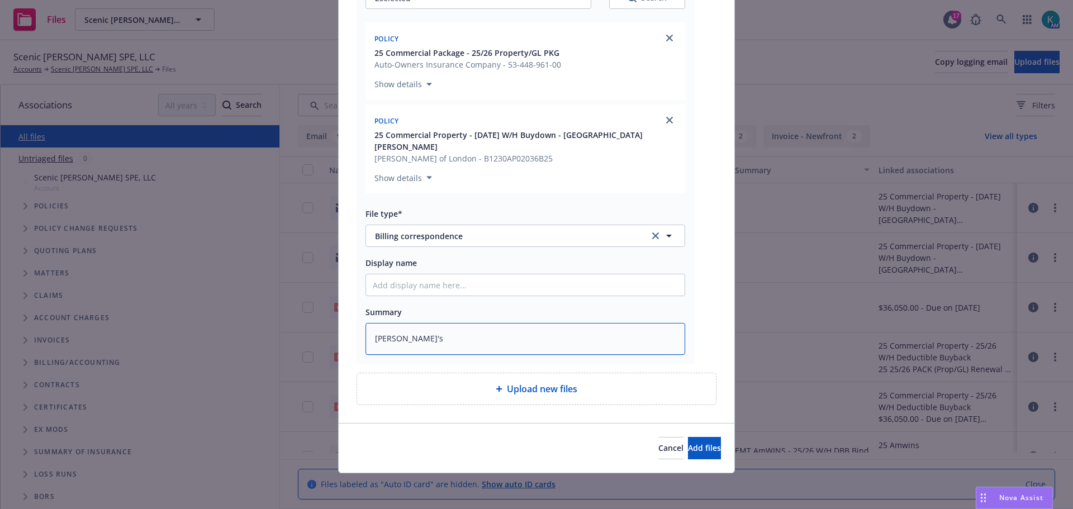
type textarea "x"
type textarea "Hannah's E"
type textarea "x"
type textarea "Hannah's EM"
type textarea "x"
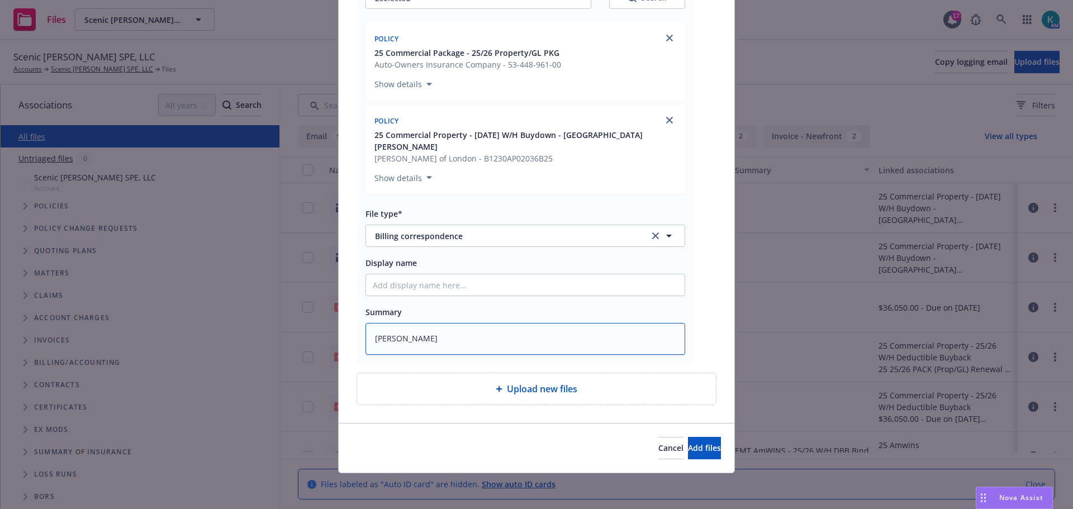
type textarea "Hannah's EMT"
type textarea "x"
type textarea "Hannah's EMT"
type textarea "x"
type textarea "Hannah's EMT i"
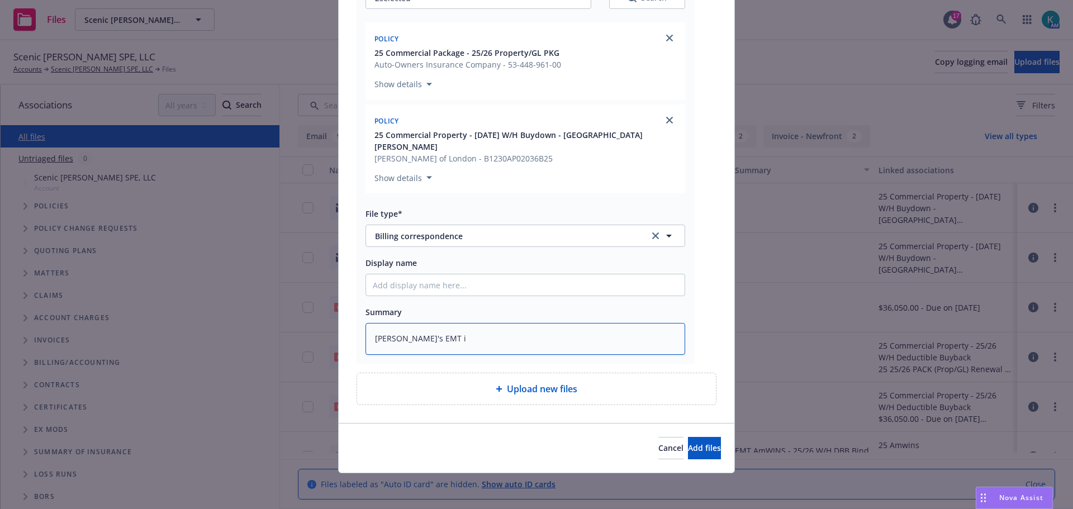
type textarea "x"
type textarea "Hannah's EMT in"
type textarea "x"
type textarea "Hannah's EMT ins"
type textarea "x"
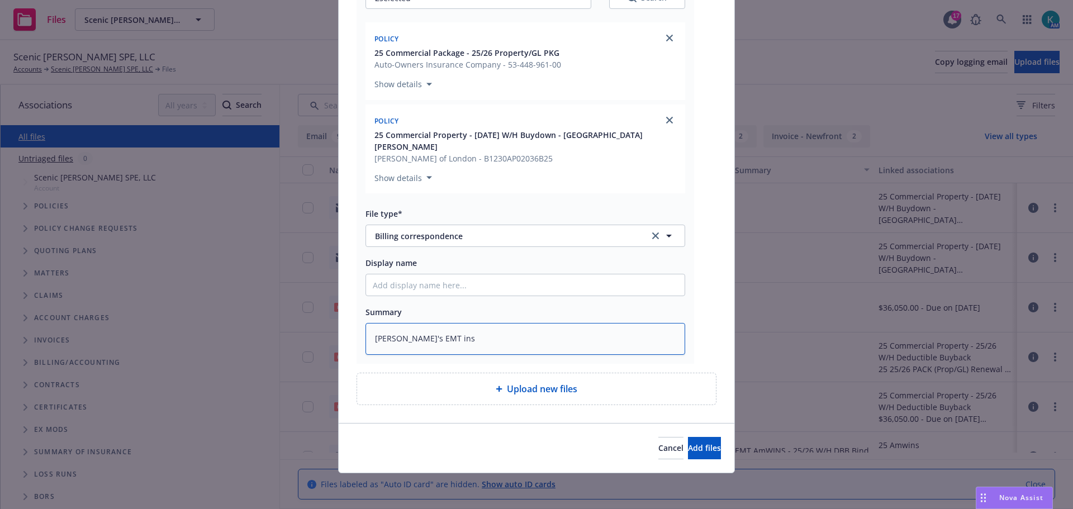
type textarea "Hannah's EMT insd"
type textarea "x"
type textarea "Hannah's EMT insd"
type textarea "x"
type textarea "Hannah's EMT insd w"
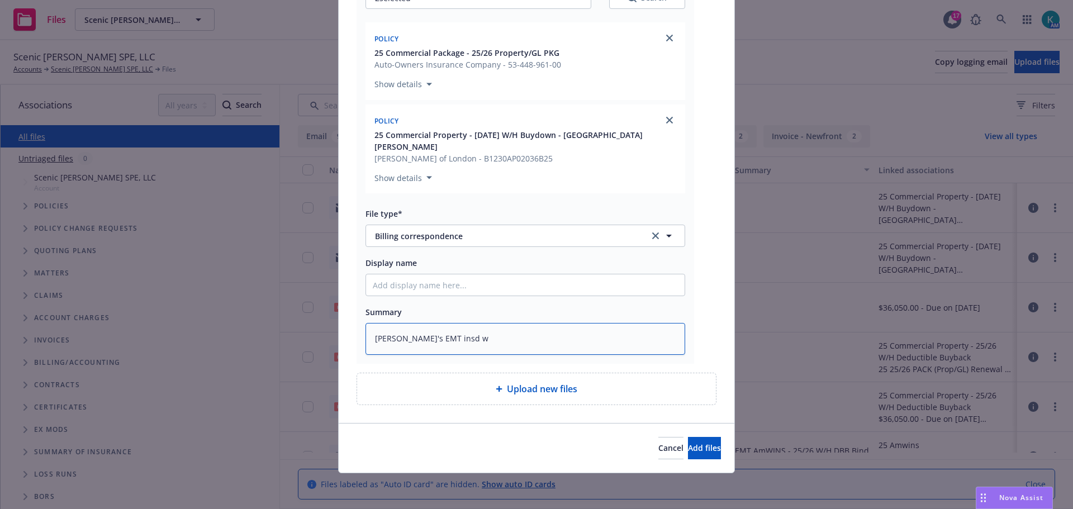
type textarea "x"
type textarea "Hannah's EMT insd w/"
type textarea "x"
type textarea "Hannah's EMT insd w/F"
type textarea "x"
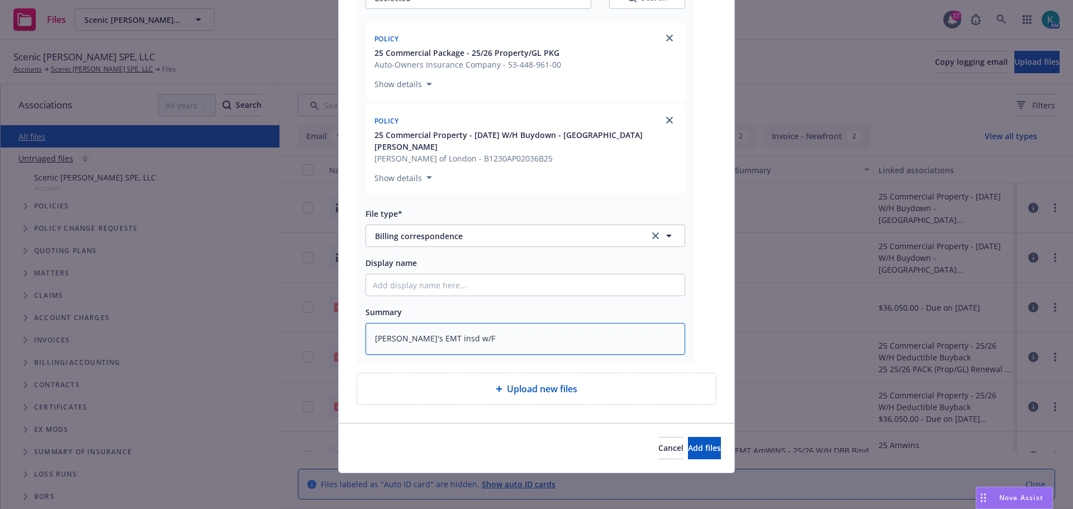
type textarea "Hannah's EMT insd w/FU"
type textarea "x"
type textarea "Hannah's EMT insd w/FU"
type textarea "x"
type textarea "Hannah's EMT insd w/FU o"
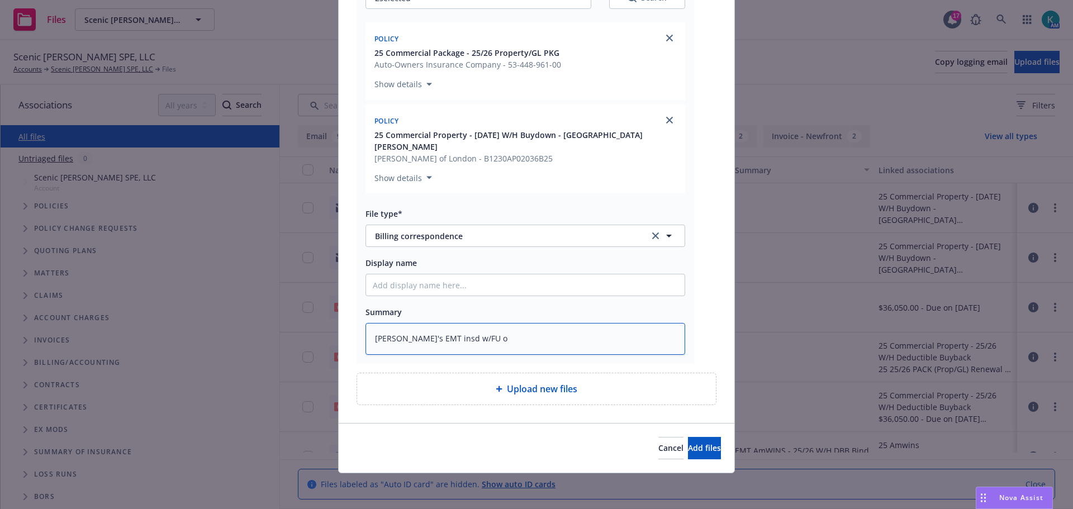
type textarea "x"
type textarea "Hannah's EMT insd w/FU on"
type textarea "x"
type textarea "Hannah's EMT insd w/FU on"
type textarea "x"
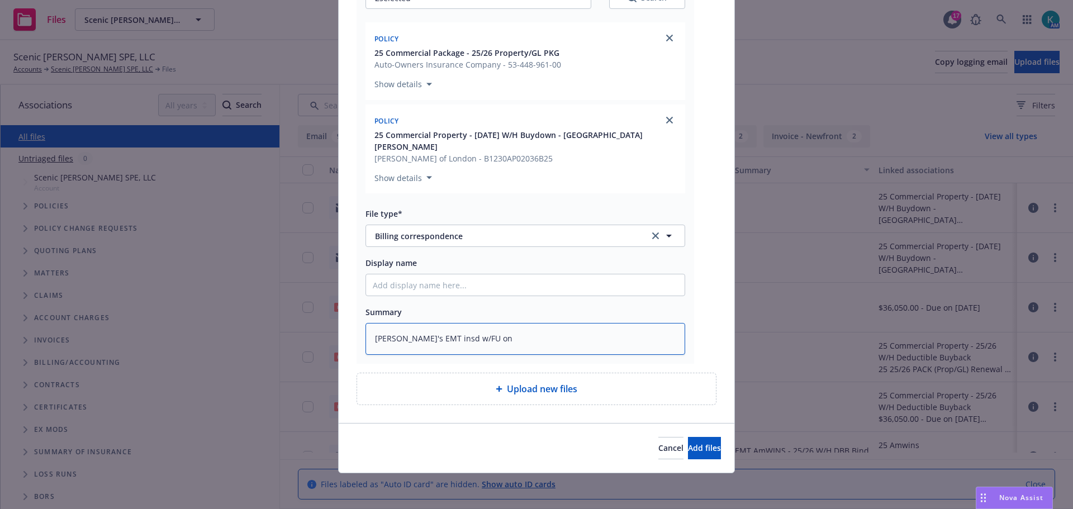
type textarea "Hannah's EMT insd w/FU on i"
type textarea "x"
type textarea "Hannah's EMT insd w/FU on in"
type textarea "x"
type textarea "Hannah's EMT insd w/FU on inv"
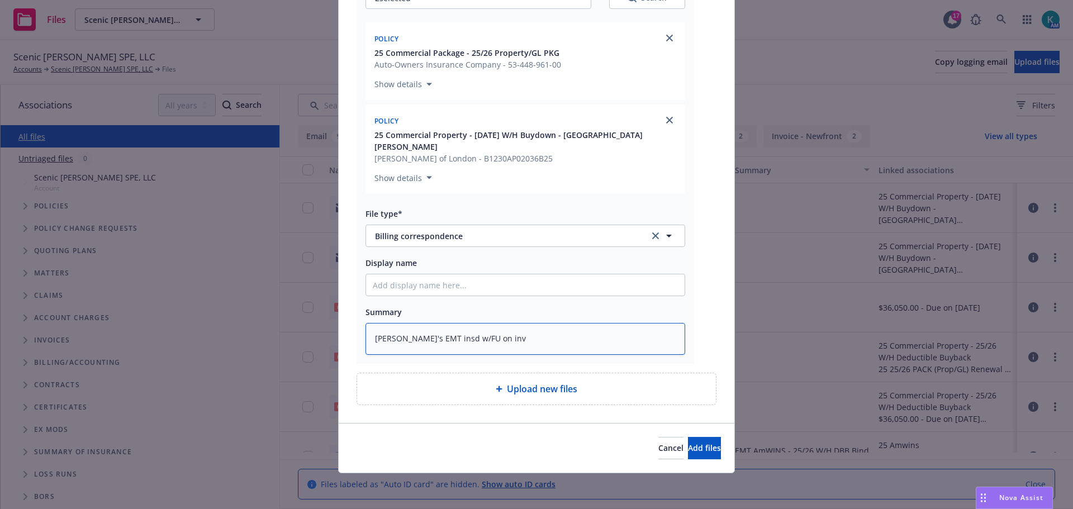
type textarea "x"
type textarea "Hannah's EMT insd w/FU on invo"
type textarea "x"
type textarea "Hannah's EMT insd w/FU on invoi"
type textarea "x"
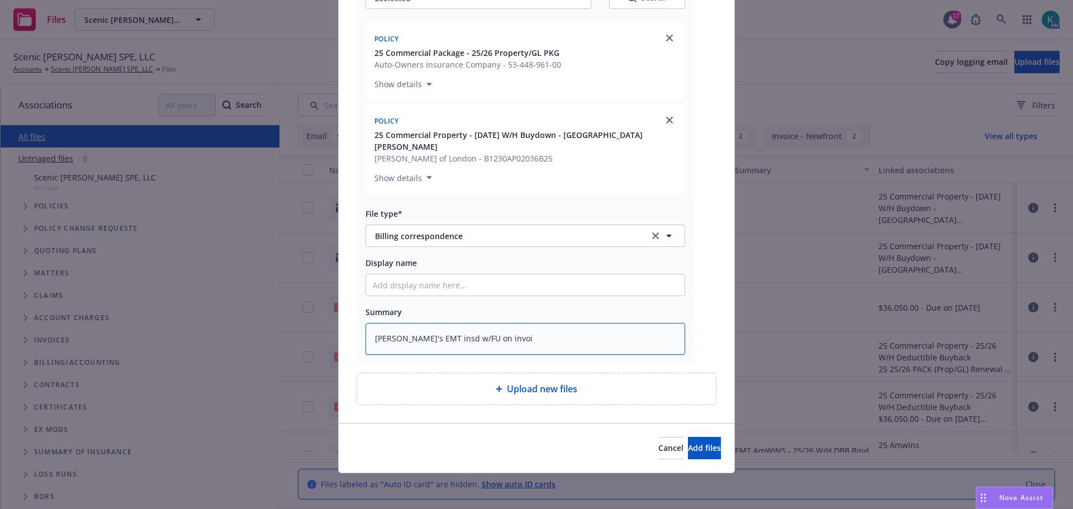
type textarea "Hannah's EMT insd w/FU on invoic"
type textarea "x"
type textarea "Hannah's EMT insd w/FU on invoice"
type textarea "x"
type textarea "Hannah's EMT insd w/FU on invoices"
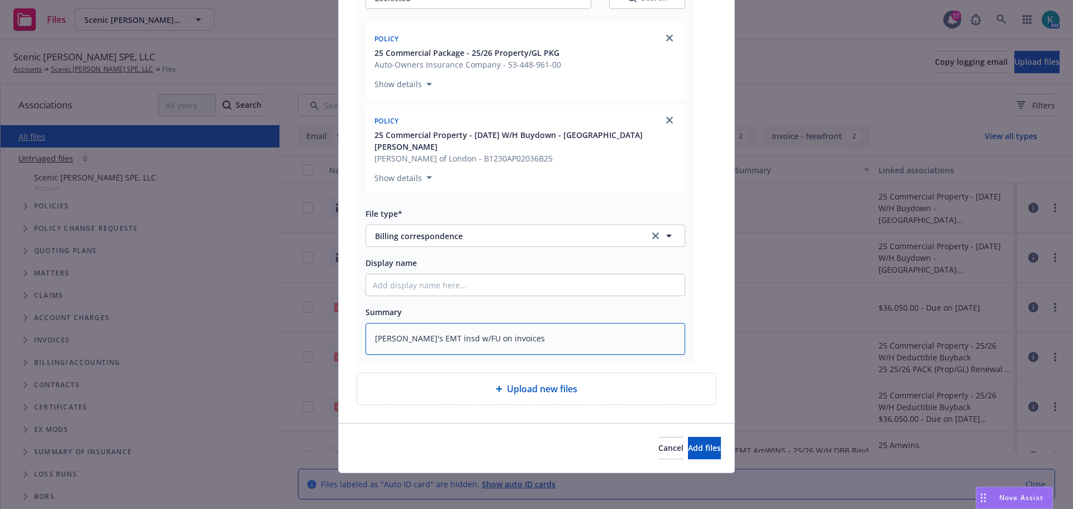
type textarea "x"
type textarea "Hannah's EMT insd w/FU on invoices"
type textarea "x"
type textarea "Hannah's EMT insd w/FU on invoices p"
type textarea "x"
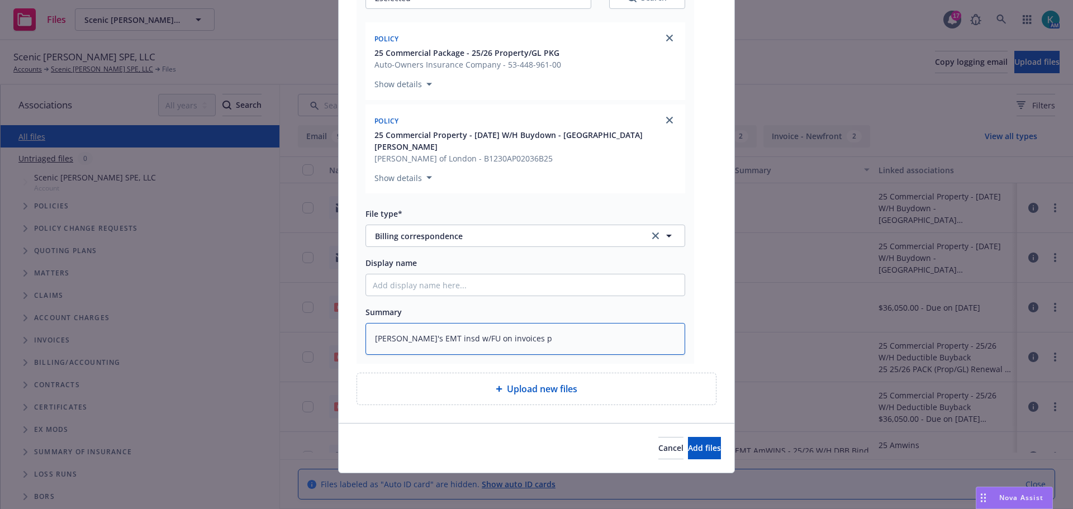
type textarea "Hannah's EMT insd w/FU on invoices pa"
type textarea "x"
type textarea "Hannah's EMT insd w/FU on invoices pas"
type textarea "x"
type textarea "Hannah's EMT insd w/FU on invoices past"
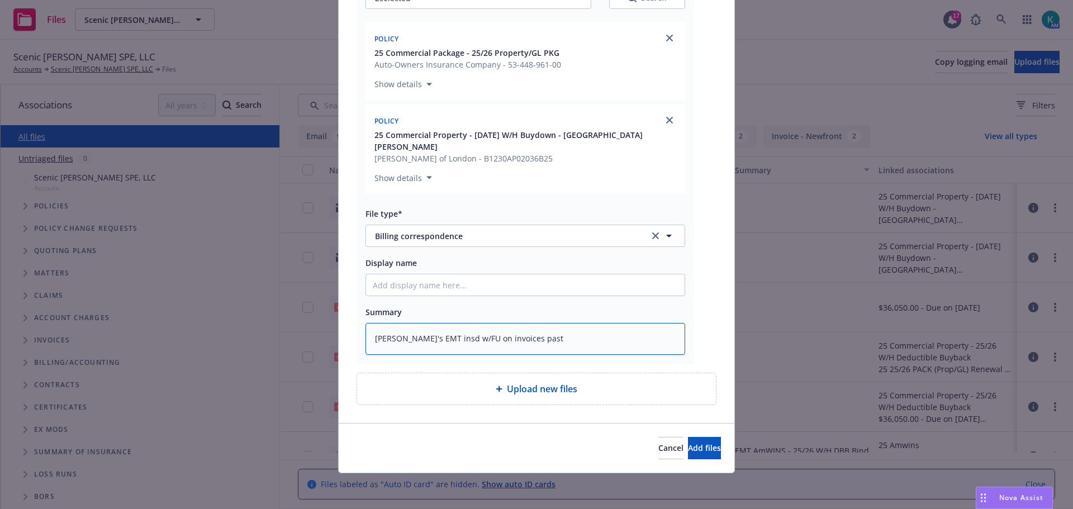
type textarea "x"
type textarea "Hannah's EMT insd w/FU on invoices past"
type textarea "x"
type textarea "Hannah's EMT insd w/FU on invoices past d"
type textarea "x"
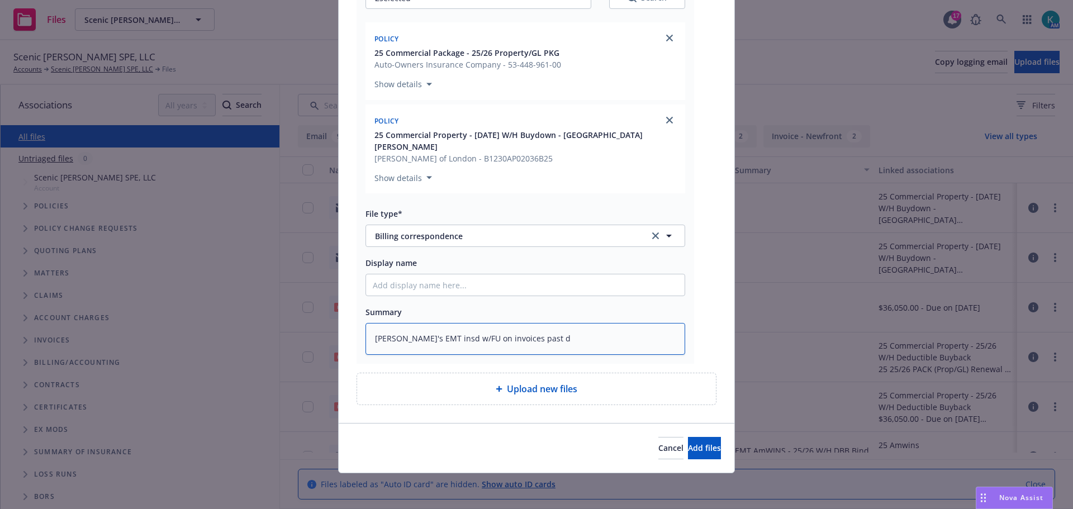
type textarea "Hannah's EMT insd w/FU on invoices past du"
type textarea "x"
type textarea "Hannah's EMT insd w/FU on invoices past due"
click at [704, 431] on div "Cancel Add files" at bounding box center [537, 448] width 396 height 50
click at [702, 441] on button "Add files" at bounding box center [704, 448] width 33 height 22
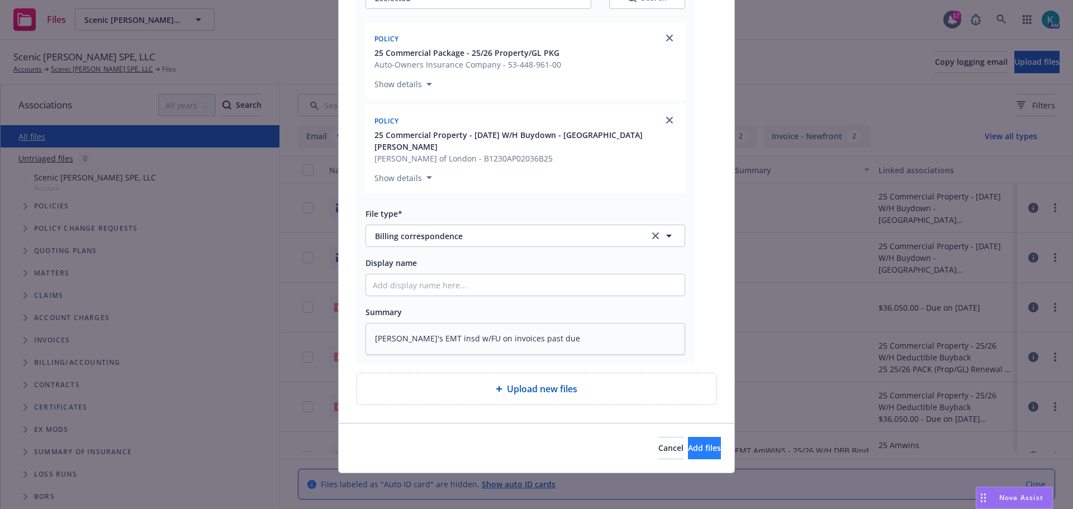
scroll to position [140, 0]
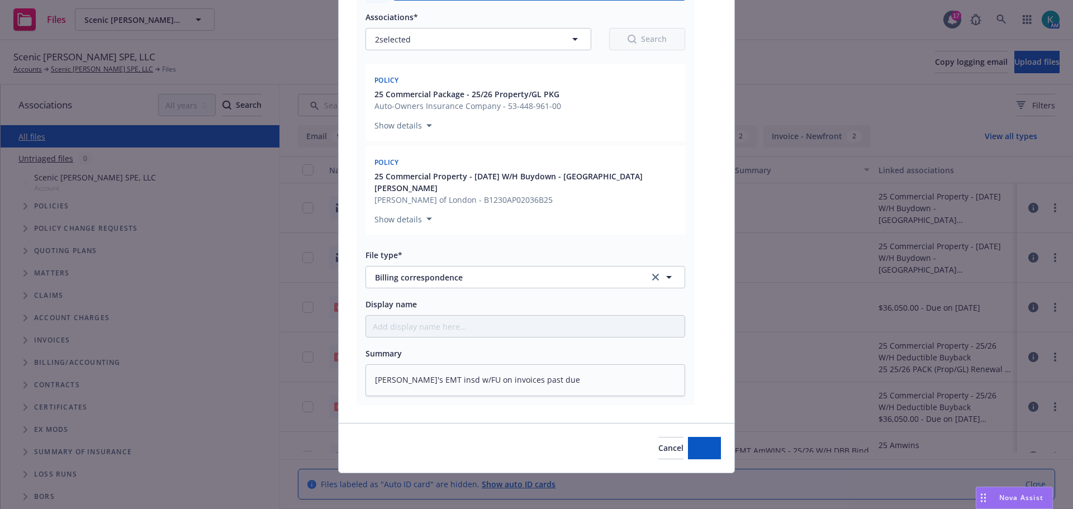
type textarea "x"
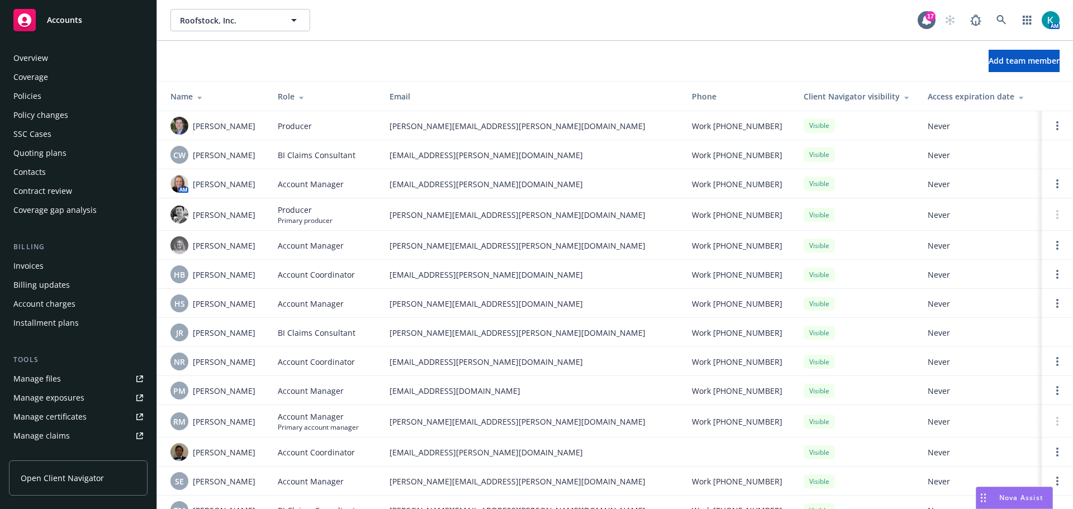
click at [84, 99] on div "Policies" at bounding box center [78, 96] width 130 height 18
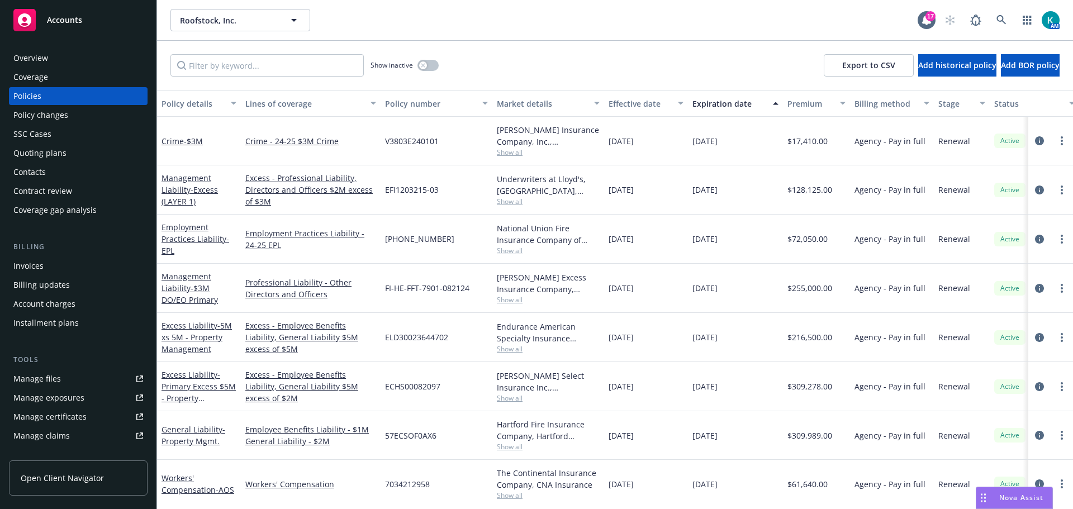
drag, startPoint x: 97, startPoint y: 31, endPoint x: 96, endPoint y: 1, distance: 29.7
click at [97, 31] on div "Accounts" at bounding box center [78, 20] width 130 height 22
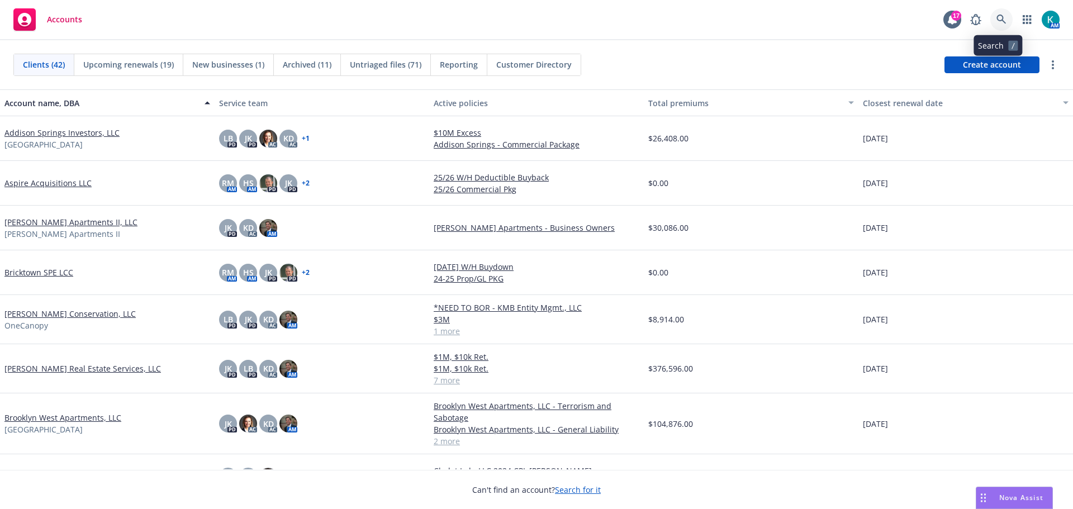
click at [998, 18] on icon at bounding box center [1002, 20] width 10 height 10
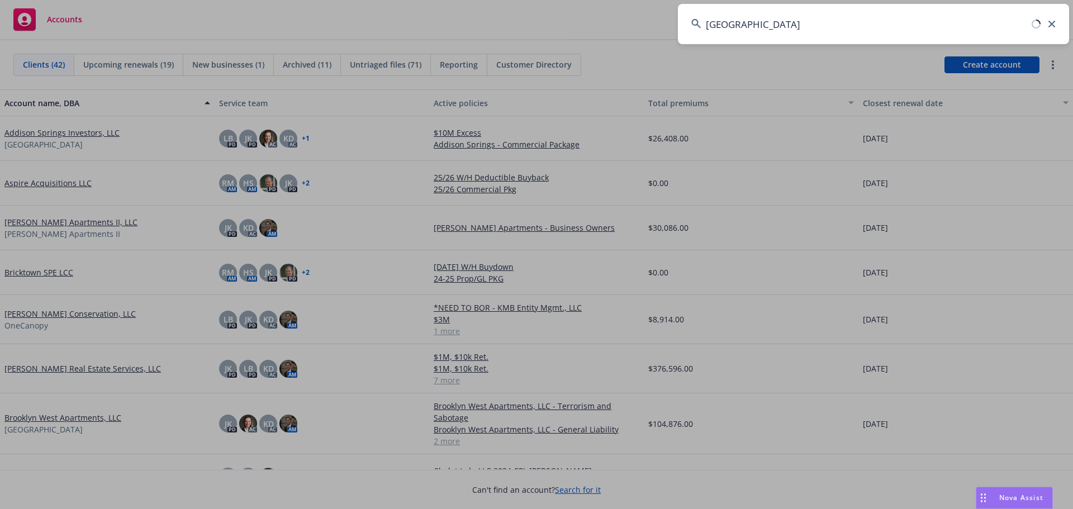
type input "[GEOGRAPHIC_DATA]"
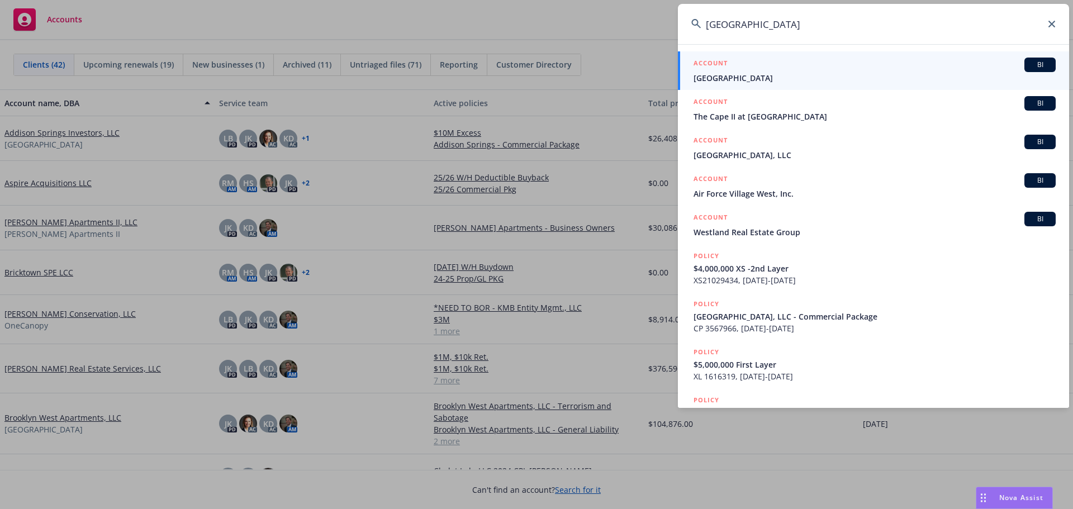
drag, startPoint x: 778, startPoint y: 21, endPoint x: 641, endPoint y: 50, distance: 140.0
click at [641, 50] on div "[GEOGRAPHIC_DATA] ACCOUNT [GEOGRAPHIC_DATA] ACCOUNT BI The [GEOGRAPHIC_DATA] at…" at bounding box center [536, 254] width 1073 height 509
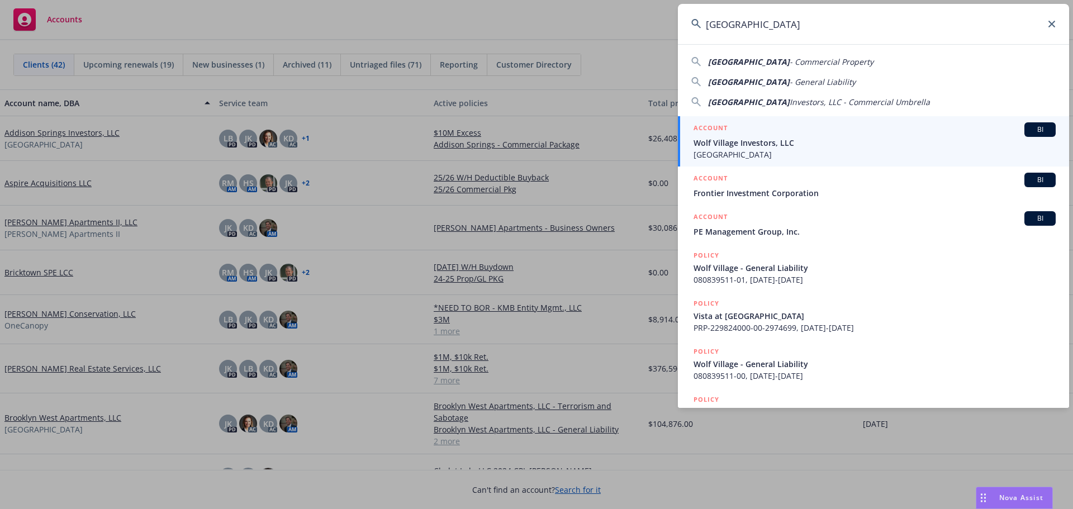
type input "[GEOGRAPHIC_DATA]"
click at [798, 150] on span "[GEOGRAPHIC_DATA]" at bounding box center [875, 155] width 362 height 12
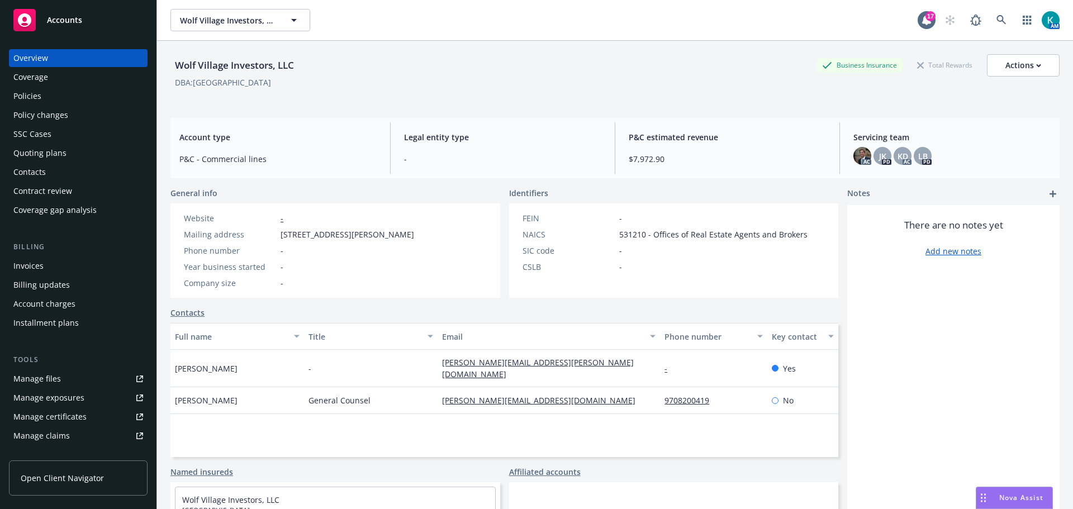
click at [65, 100] on div "Policies" at bounding box center [78, 96] width 130 height 18
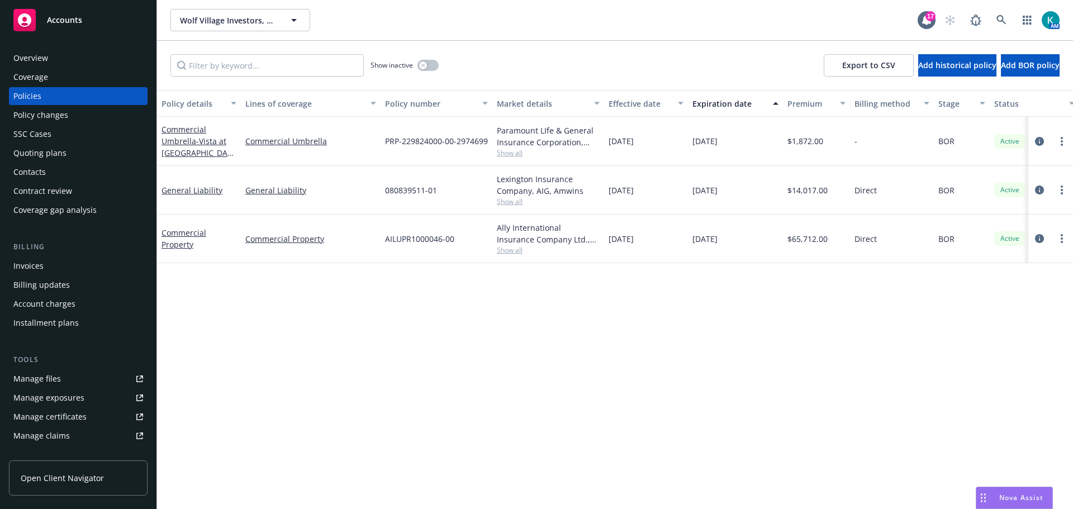
click at [54, 155] on div "Quoting plans" at bounding box center [39, 153] width 53 height 18
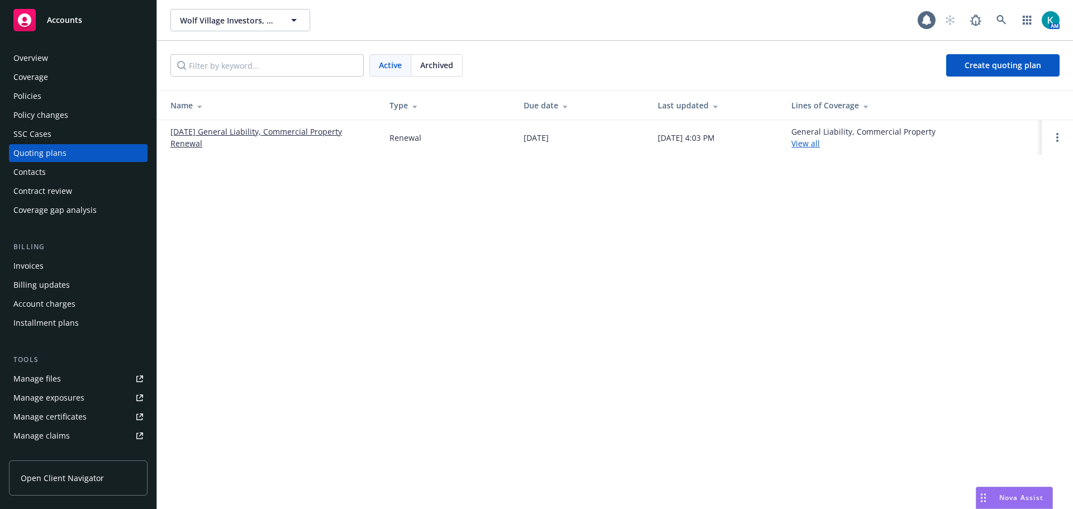
click at [190, 138] on link "[DATE] General Liability, Commercial Property Renewal" at bounding box center [271, 137] width 201 height 23
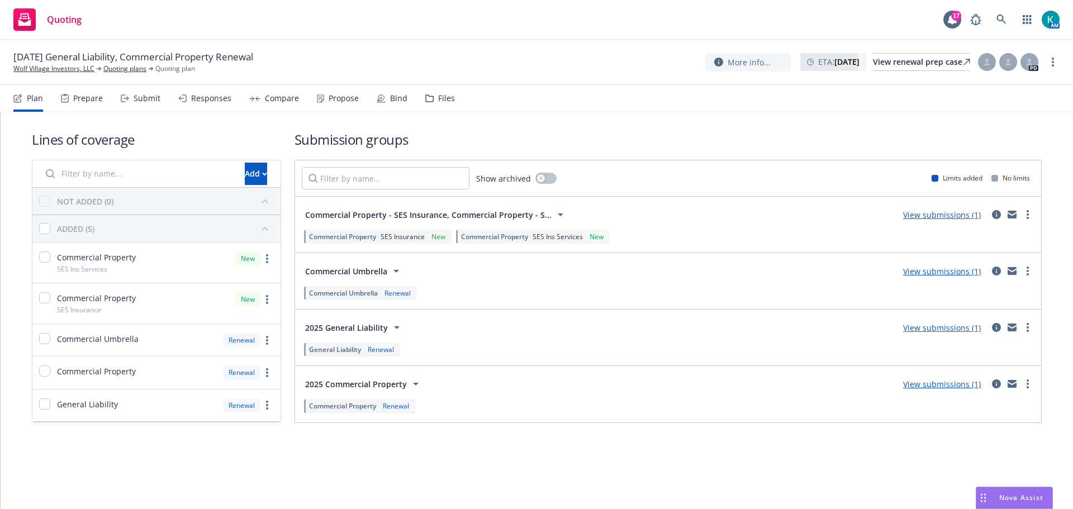
click at [274, 94] on div "Compare" at bounding box center [274, 98] width 50 height 27
click at [287, 103] on div "Compare" at bounding box center [282, 98] width 34 height 9
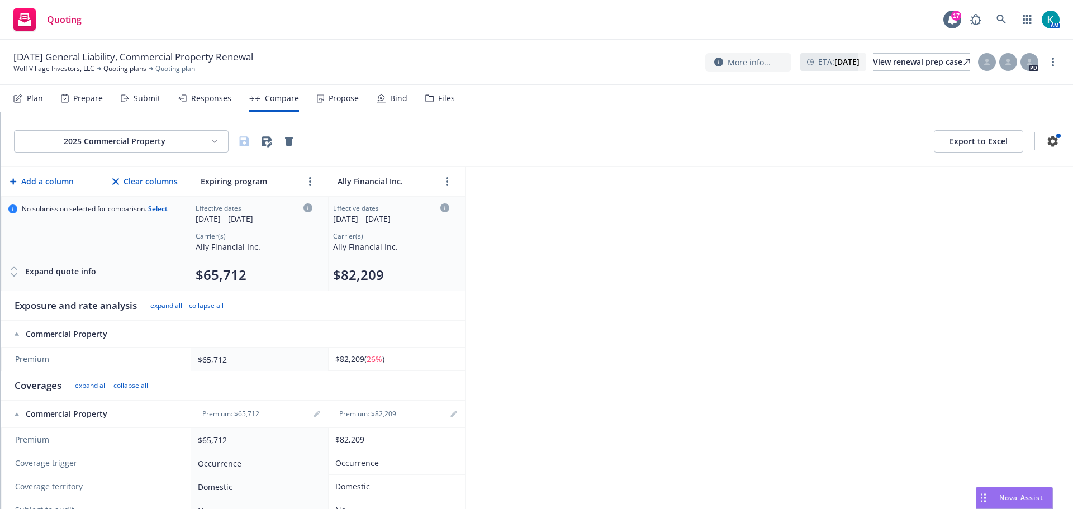
click at [943, 149] on button "Export to Excel" at bounding box center [978, 141] width 89 height 22
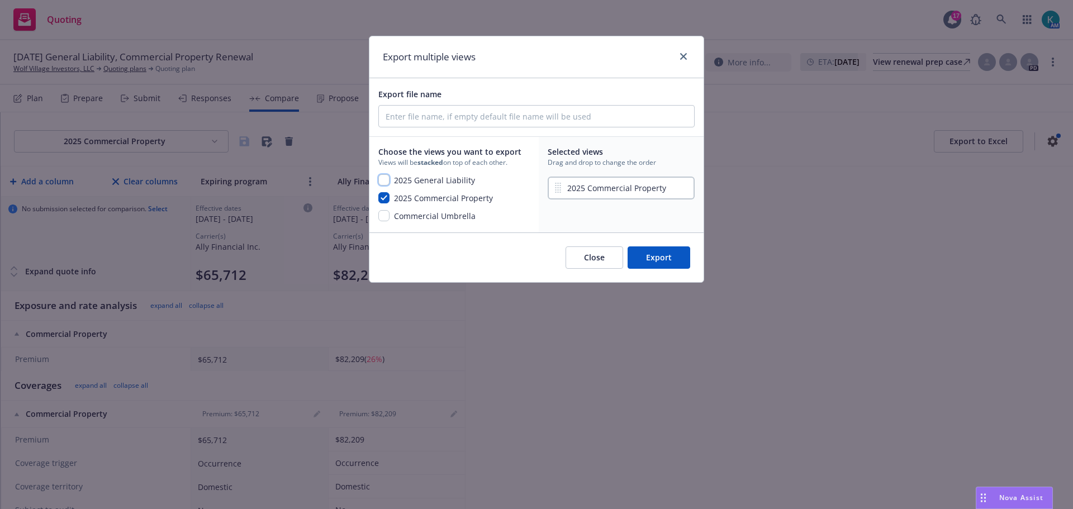
click at [384, 185] on input "checkbox" at bounding box center [383, 179] width 11 height 11
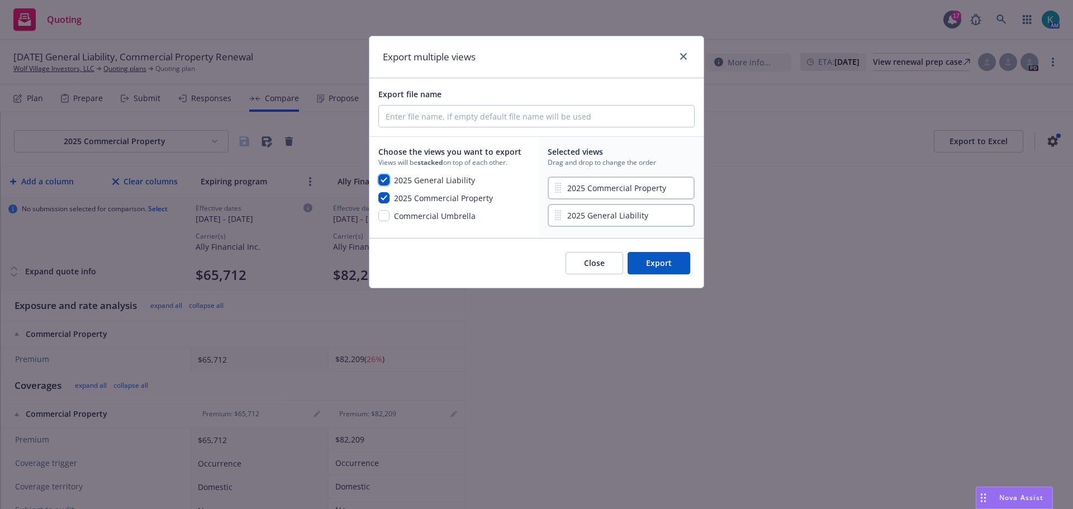
click at [384, 186] on input "checkbox" at bounding box center [383, 179] width 11 height 11
checkbox input "false"
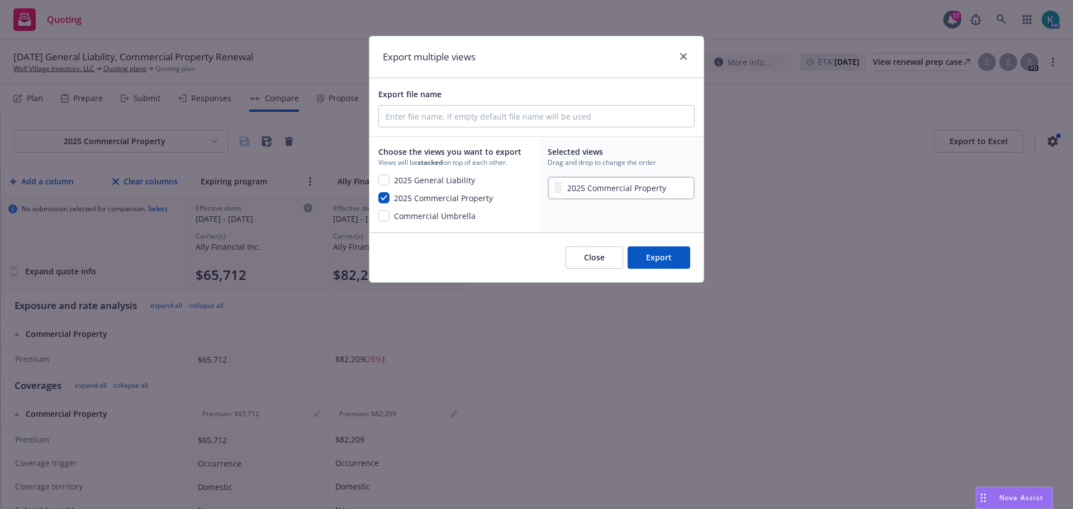
click at [671, 269] on button "Export" at bounding box center [659, 258] width 63 height 22
